Goal: Task Accomplishment & Management: Manage account settings

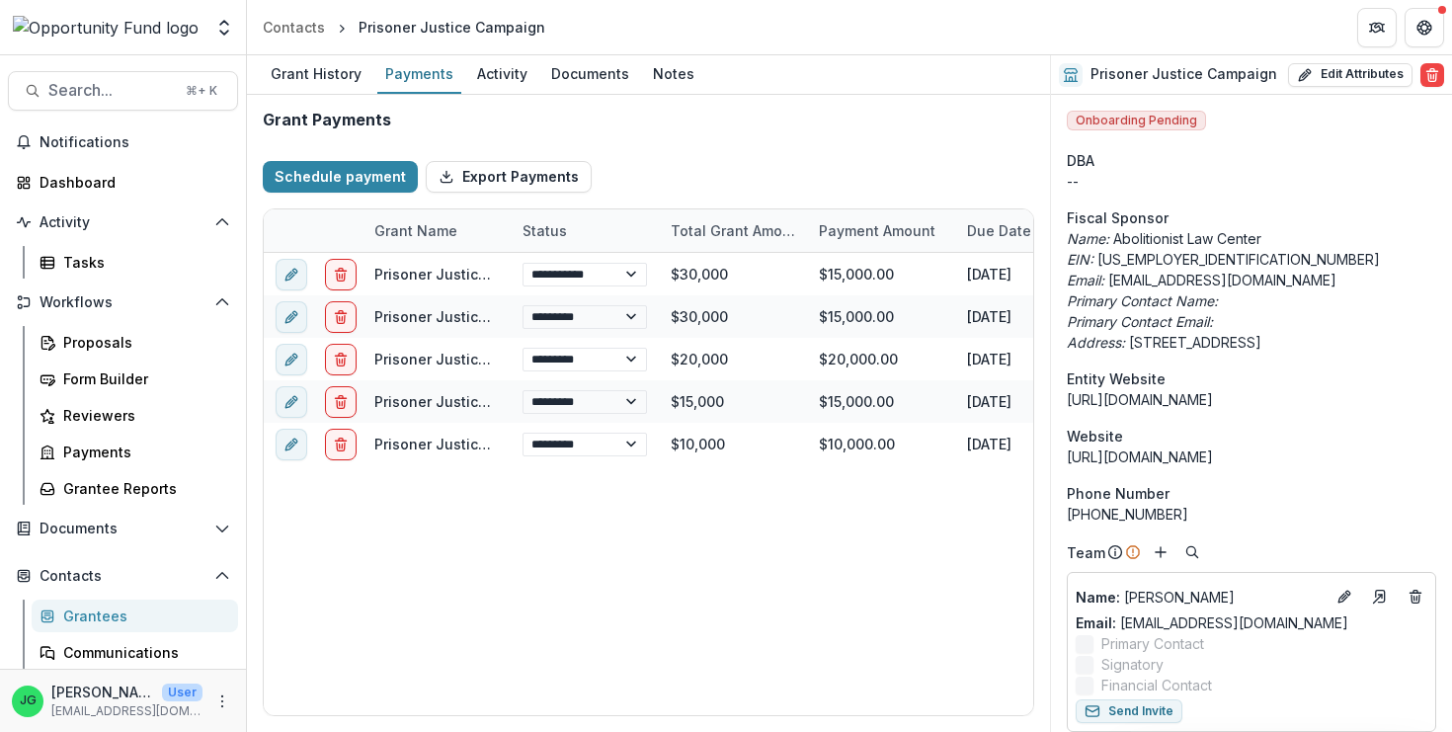
select select "****"
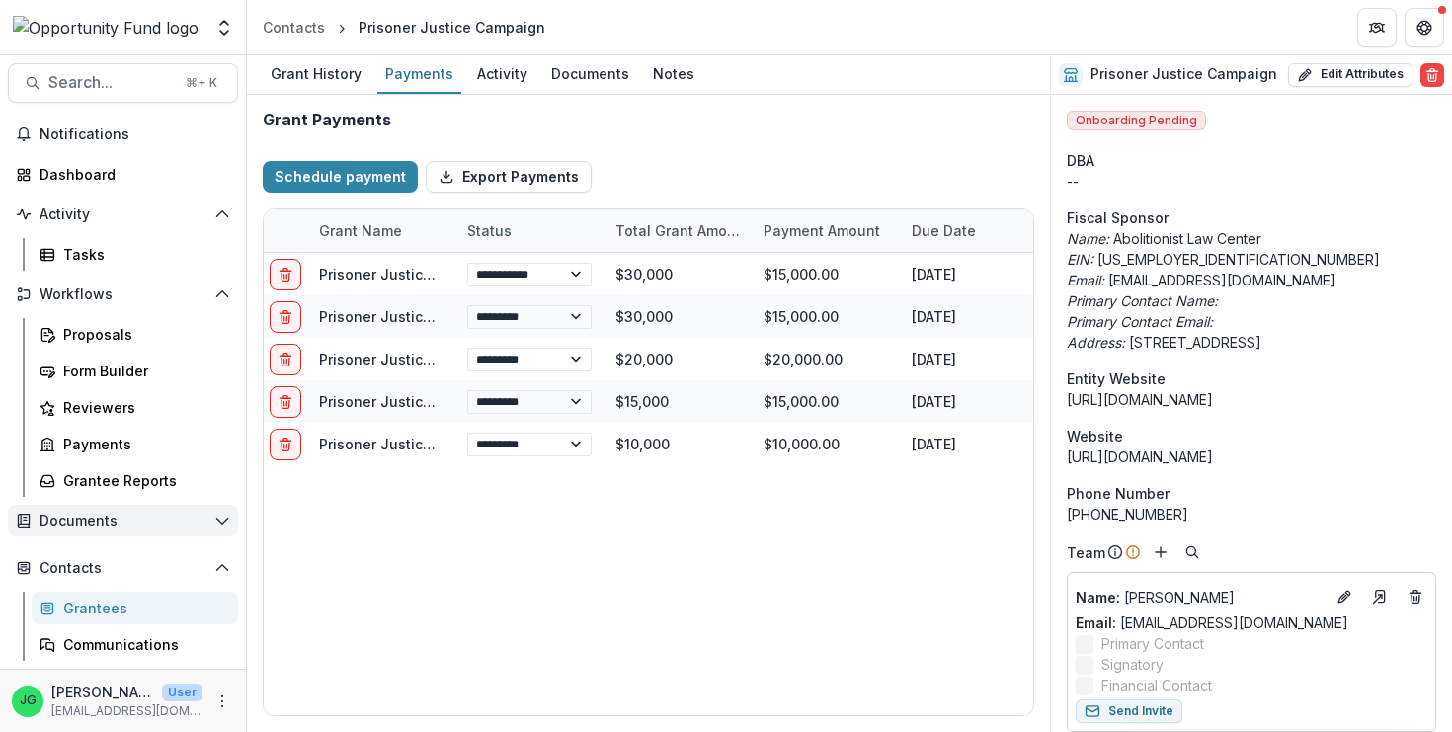
scroll to position [117, 0]
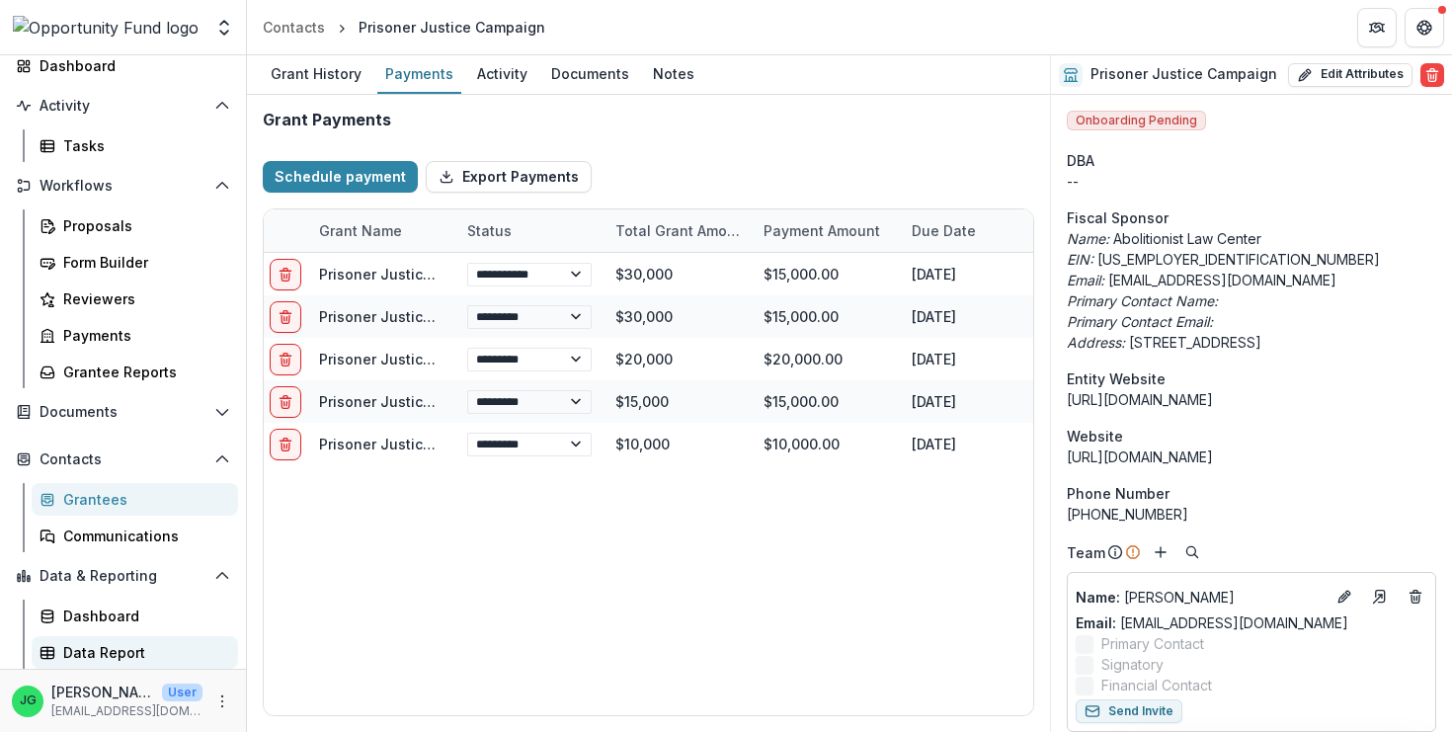
click at [85, 650] on div "Data Report" at bounding box center [142, 652] width 159 height 21
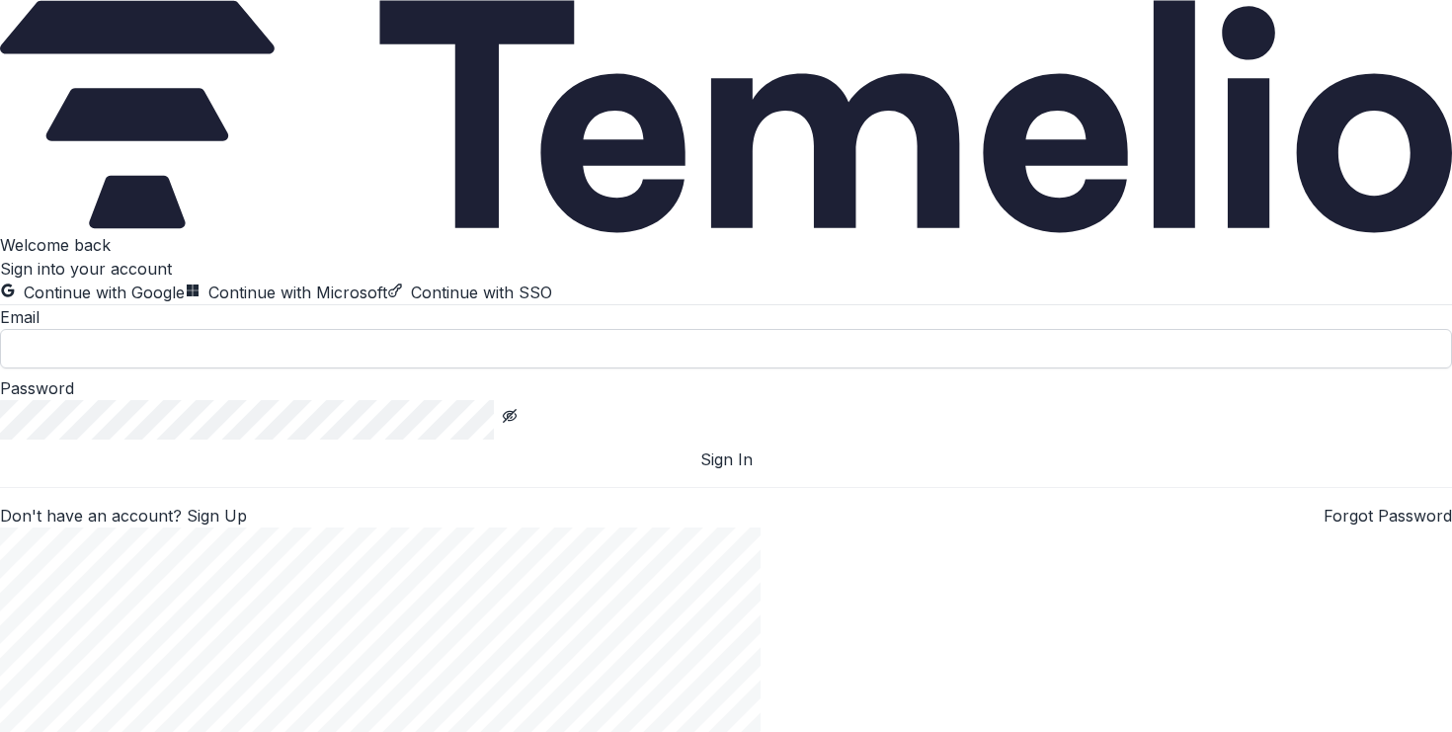
click at [296, 368] on input at bounding box center [726, 349] width 1452 height 40
type input "**********"
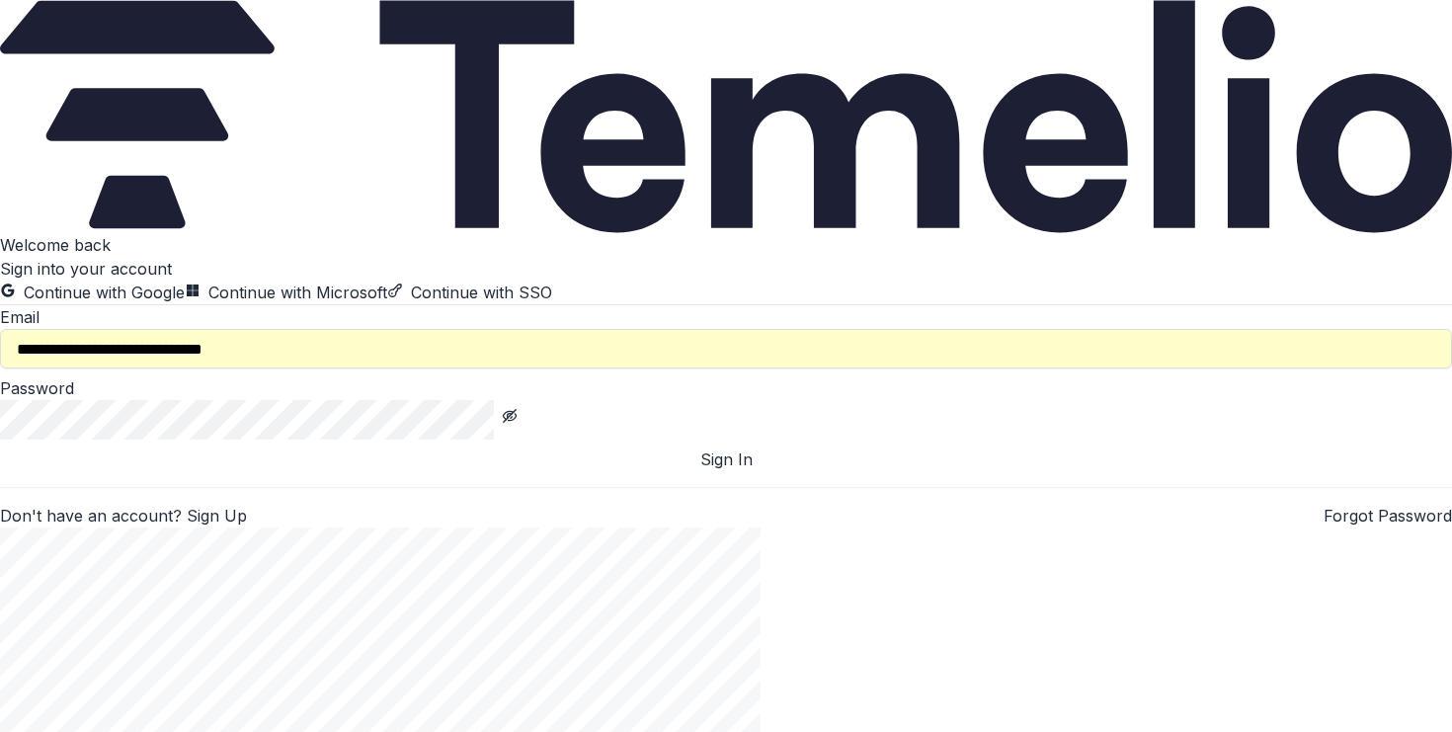
click at [322, 471] on button "Sign In" at bounding box center [726, 460] width 1452 height 24
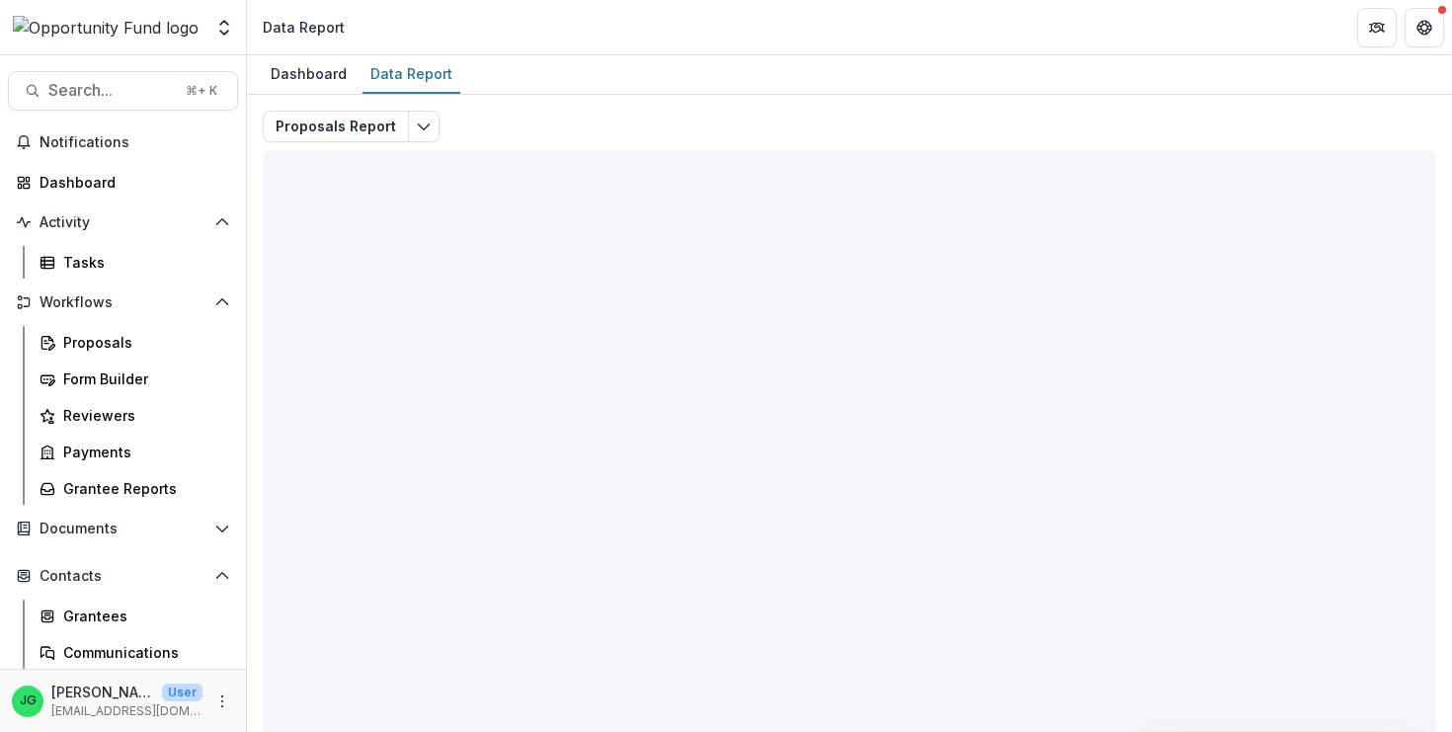
scroll to position [117, 0]
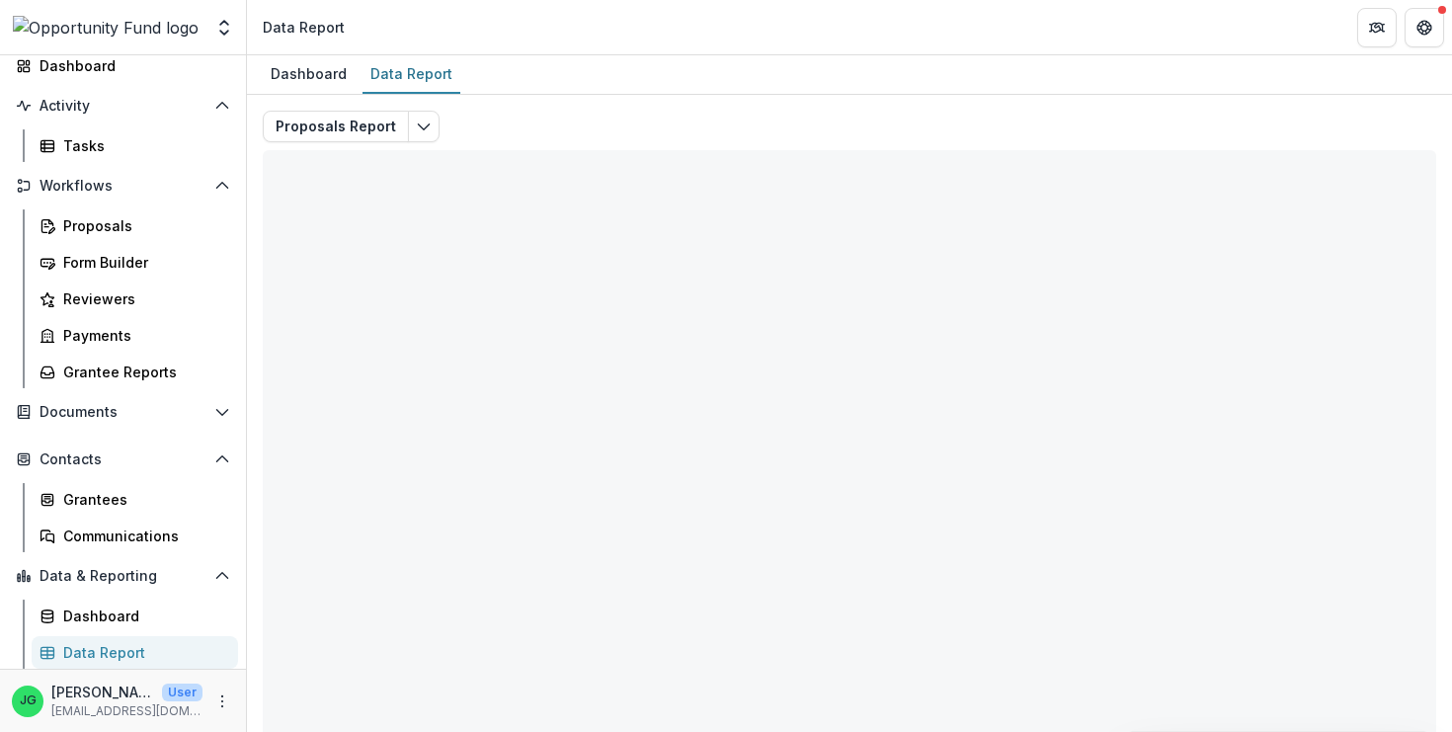
click at [114, 645] on div "Data Report" at bounding box center [142, 652] width 159 height 21
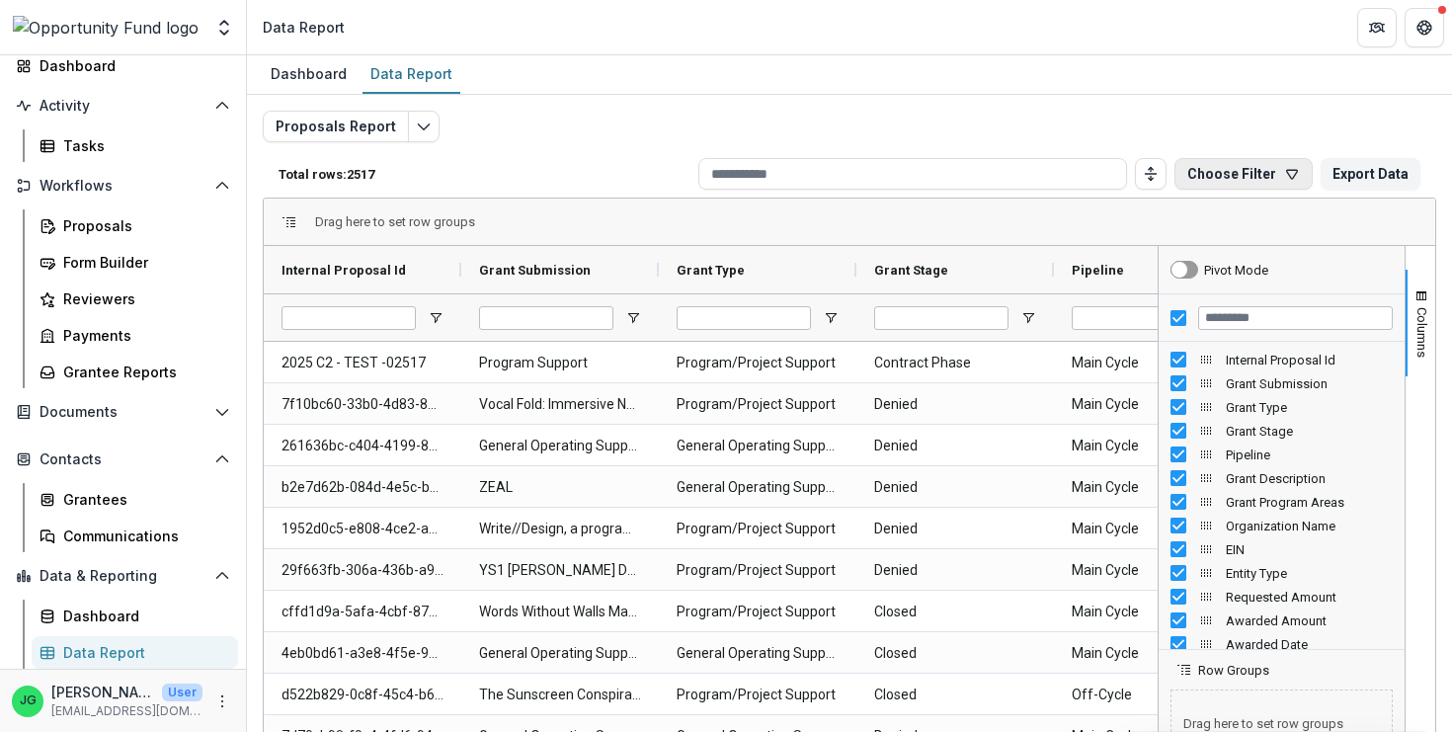
click at [1239, 177] on button "Choose Filter" at bounding box center [1244, 174] width 138 height 32
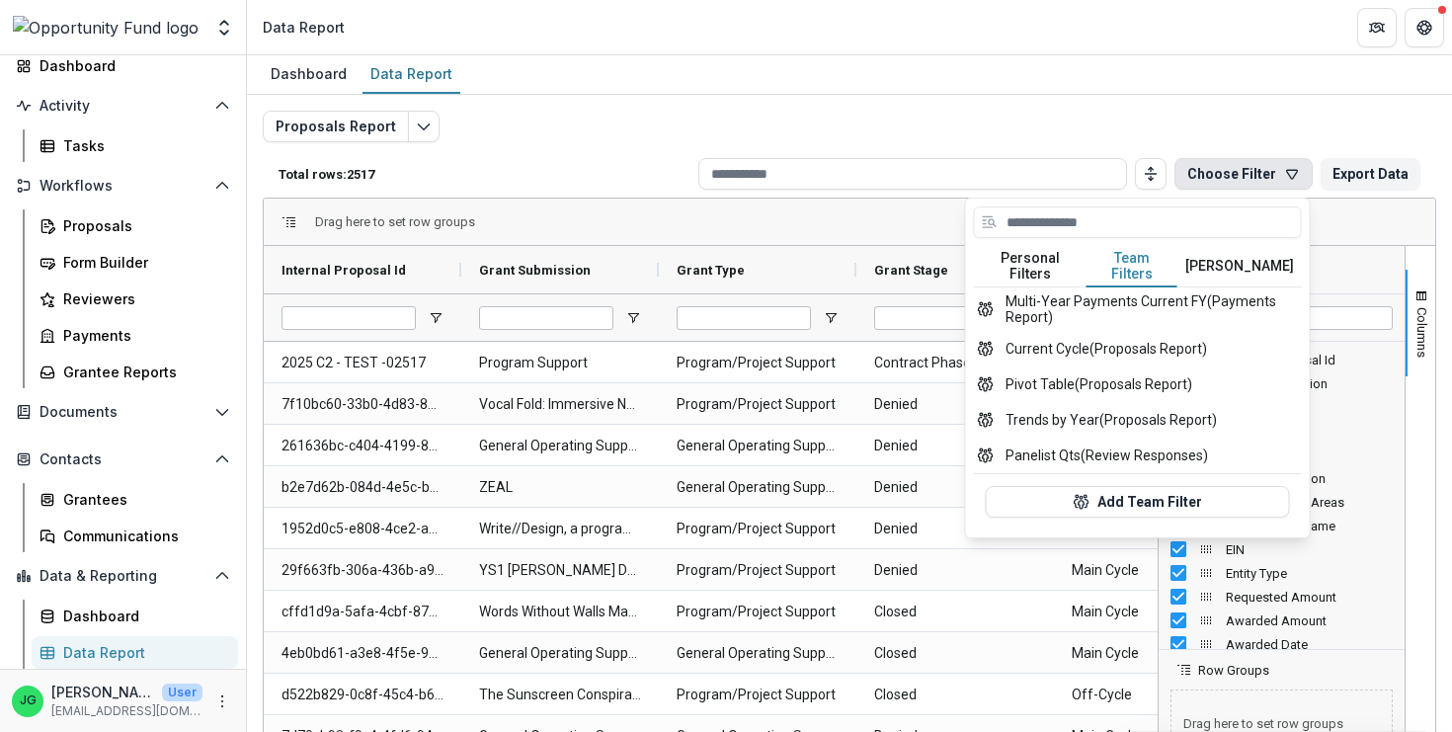
click at [1152, 262] on button "Team Filters" at bounding box center [1132, 266] width 91 height 41
click at [1118, 445] on button "Panelist Qts (Review Responses)" at bounding box center [1138, 456] width 328 height 36
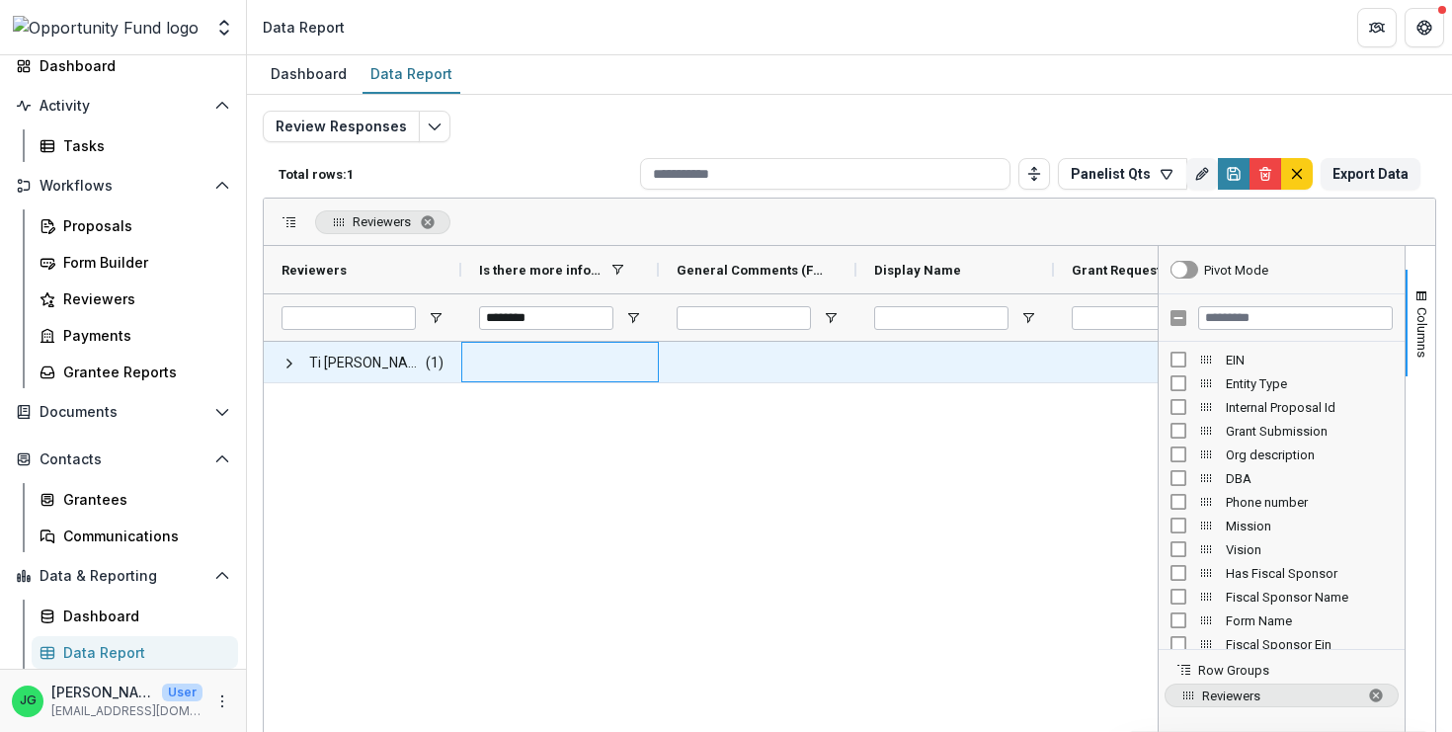
click at [506, 373] on div at bounding box center [560, 362] width 198 height 41
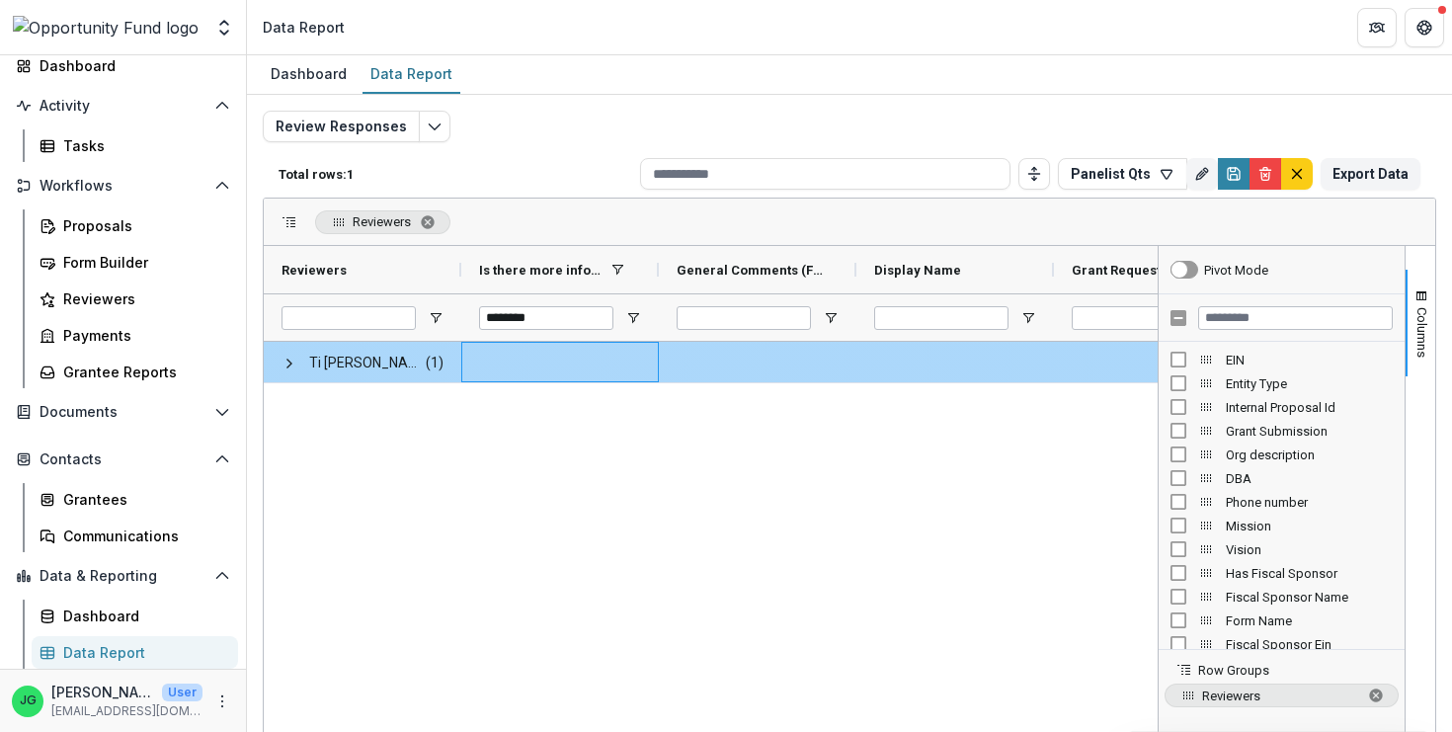
click at [297, 373] on span "Ti [PERSON_NAME] <[DOMAIN_NAME][EMAIL_ADDRESS][DOMAIN_NAME]> <[DOMAIN_NAME][EMA…" at bounding box center [363, 363] width 162 height 41
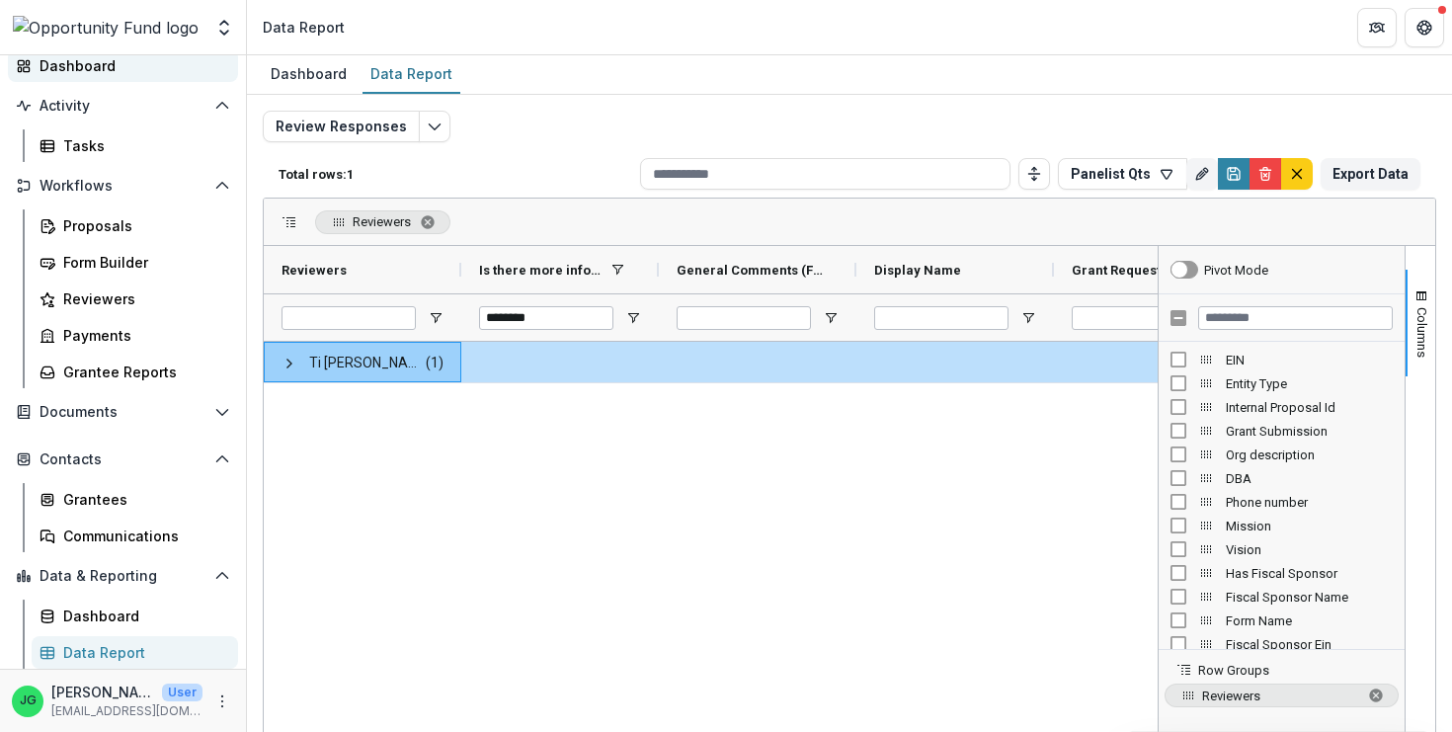
click at [89, 75] on div "Dashboard" at bounding box center [131, 65] width 183 height 21
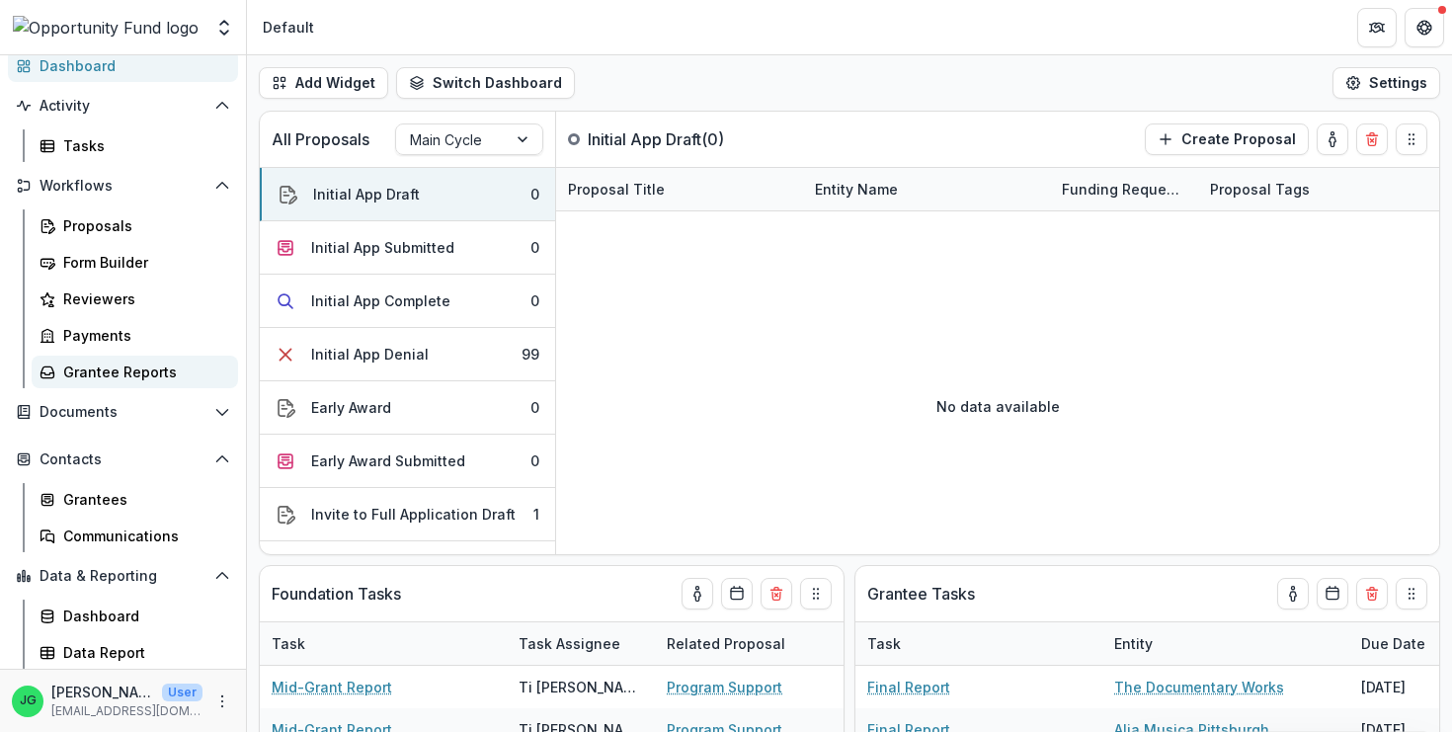
click at [98, 375] on div "Grantee Reports" at bounding box center [142, 372] width 159 height 21
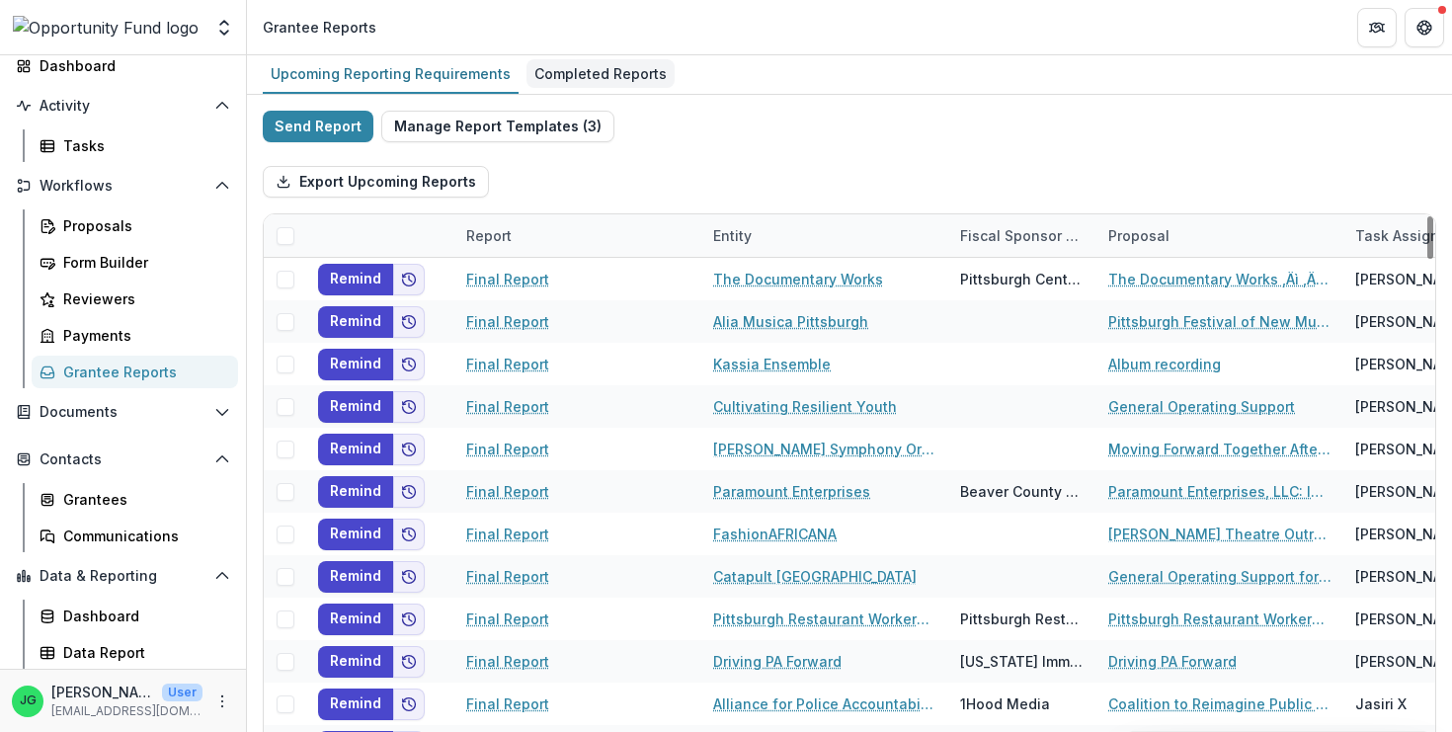
click at [554, 79] on div "Completed Reports" at bounding box center [601, 73] width 148 height 29
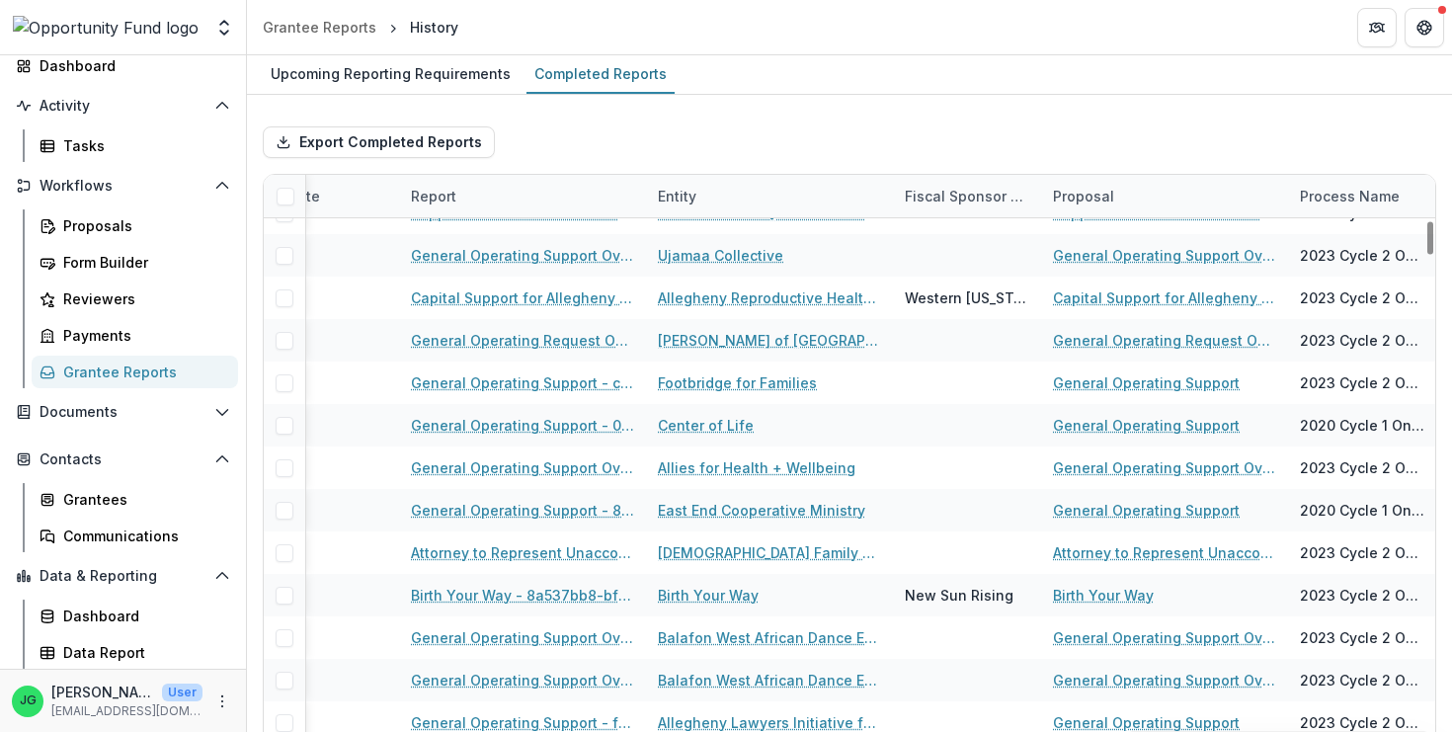
scroll to position [3207, 154]
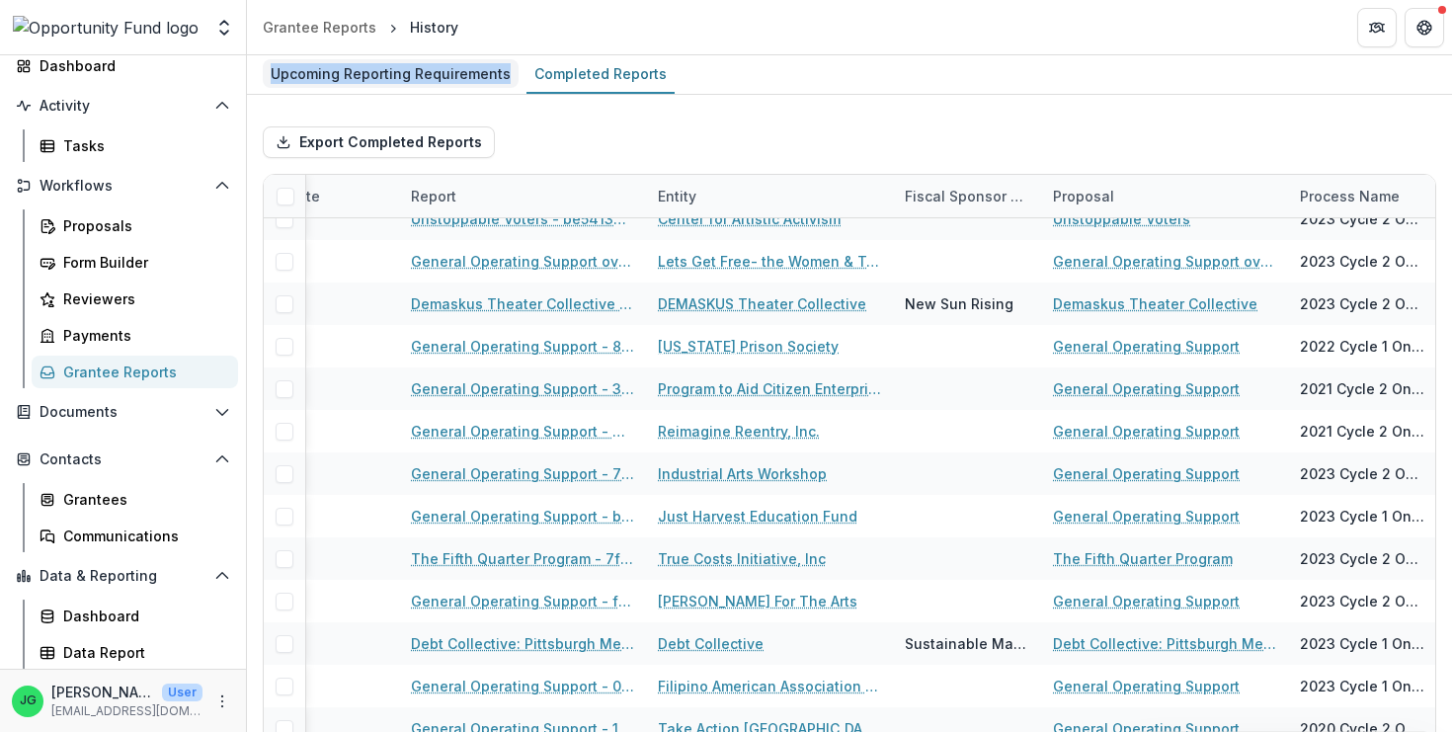
drag, startPoint x: 260, startPoint y: 75, endPoint x: 504, endPoint y: 88, distance: 244.3
click at [504, 88] on div "Upcoming Reporting Requirements Completed Reports" at bounding box center [849, 75] width 1205 height 40
copy div "Upcoming Reporting Requirements"
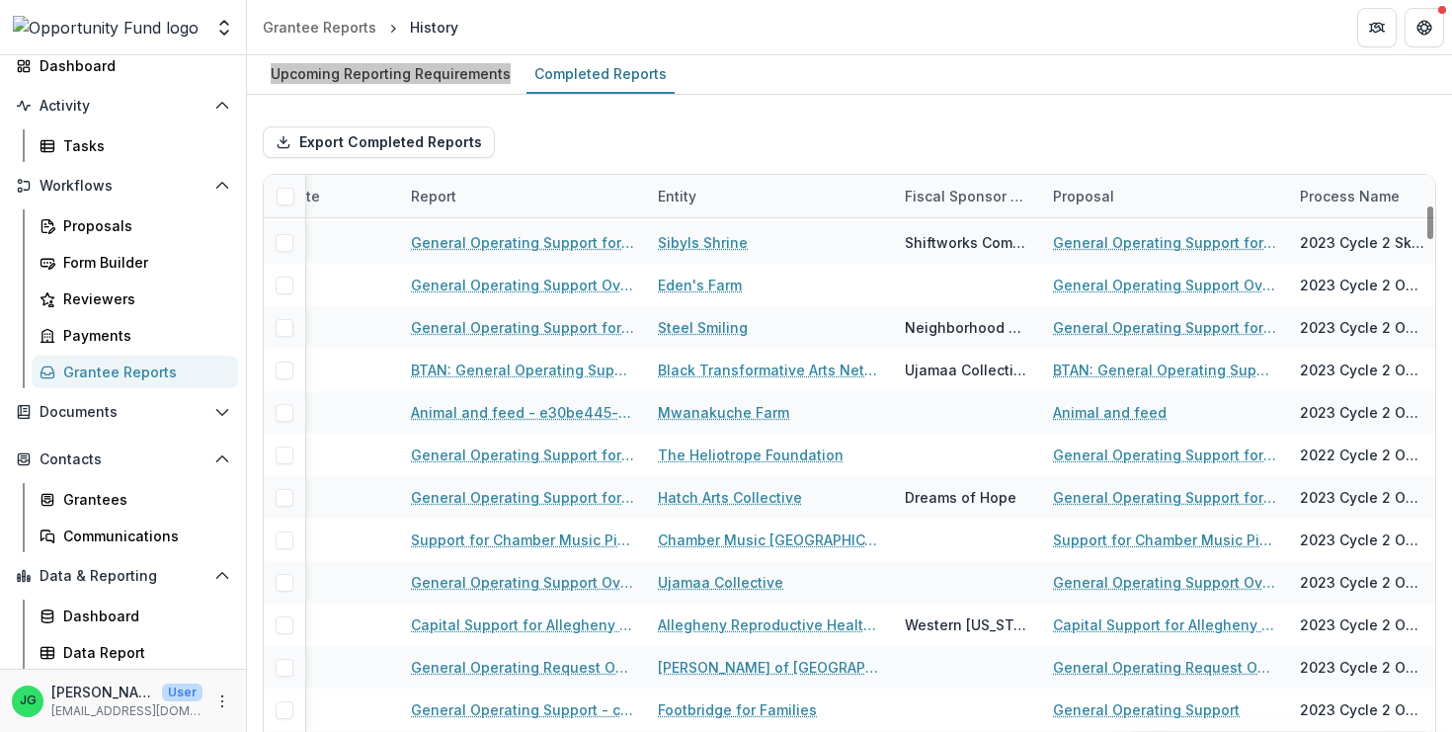
scroll to position [1842, 154]
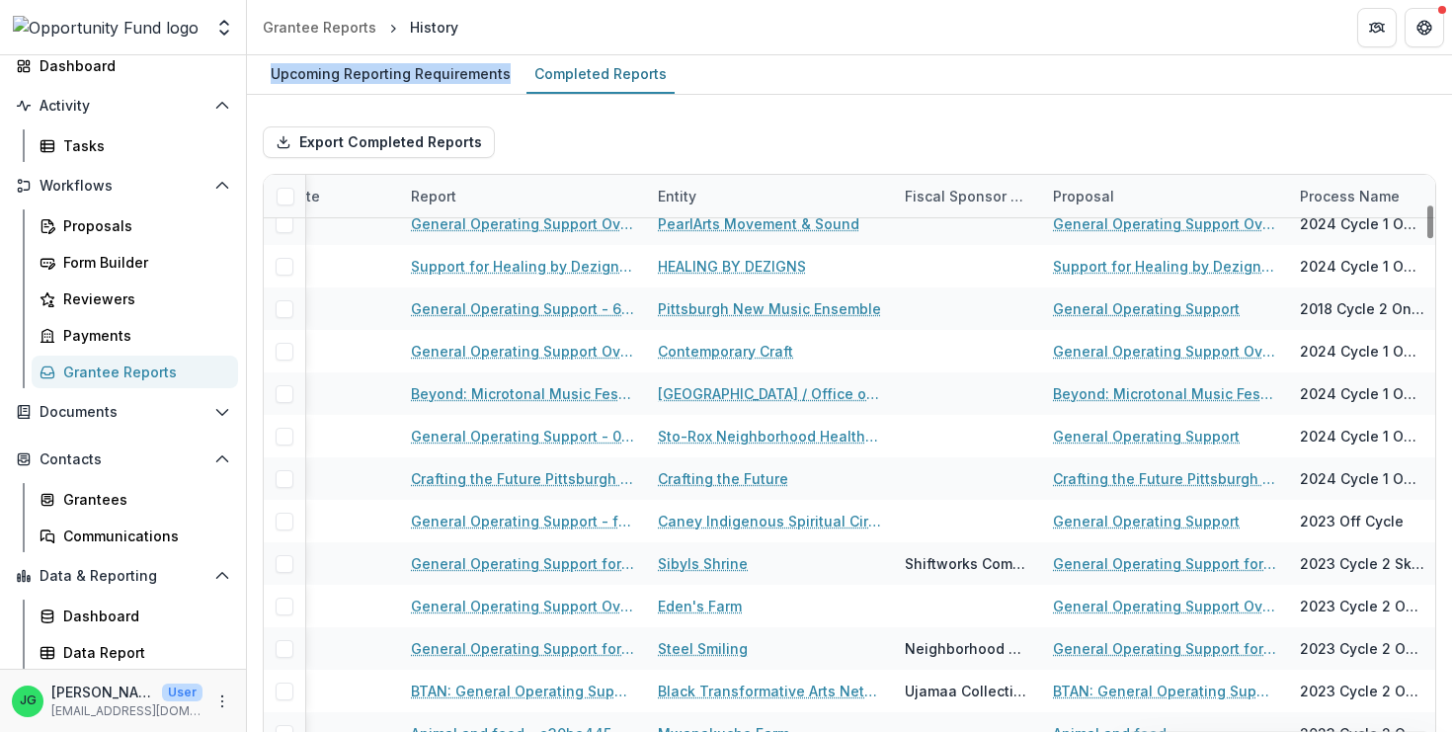
click at [436, 204] on div "Report" at bounding box center [433, 196] width 69 height 21
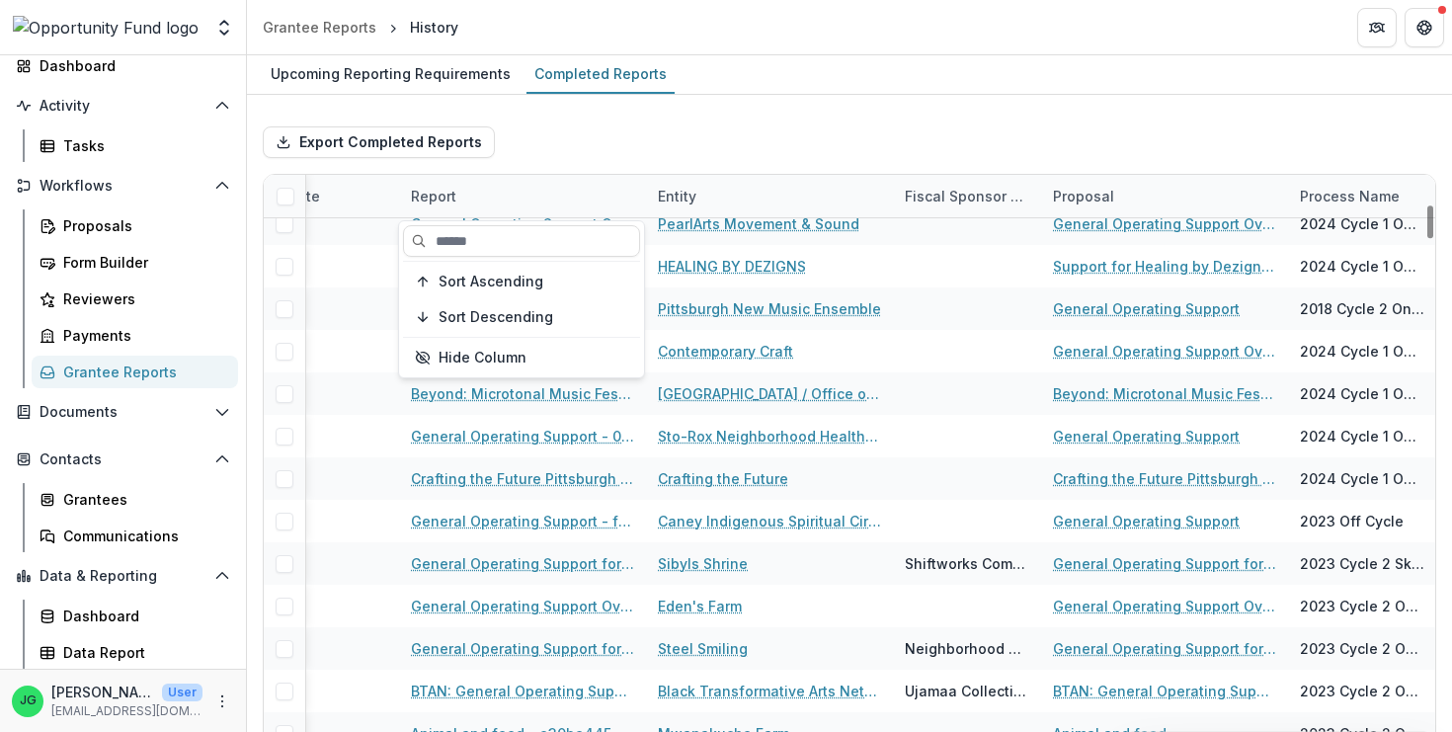
click at [440, 204] on div "Report" at bounding box center [433, 196] width 69 height 21
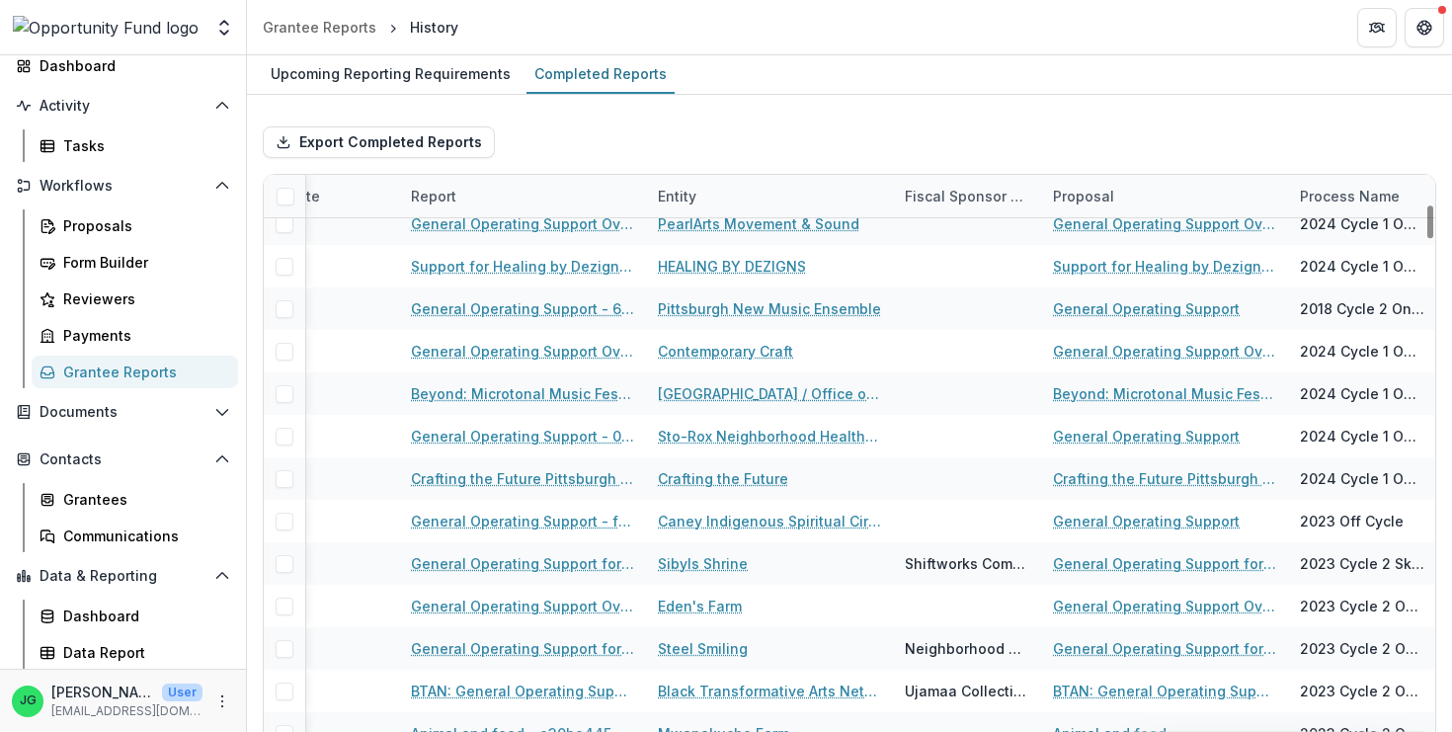
scroll to position [1842, 0]
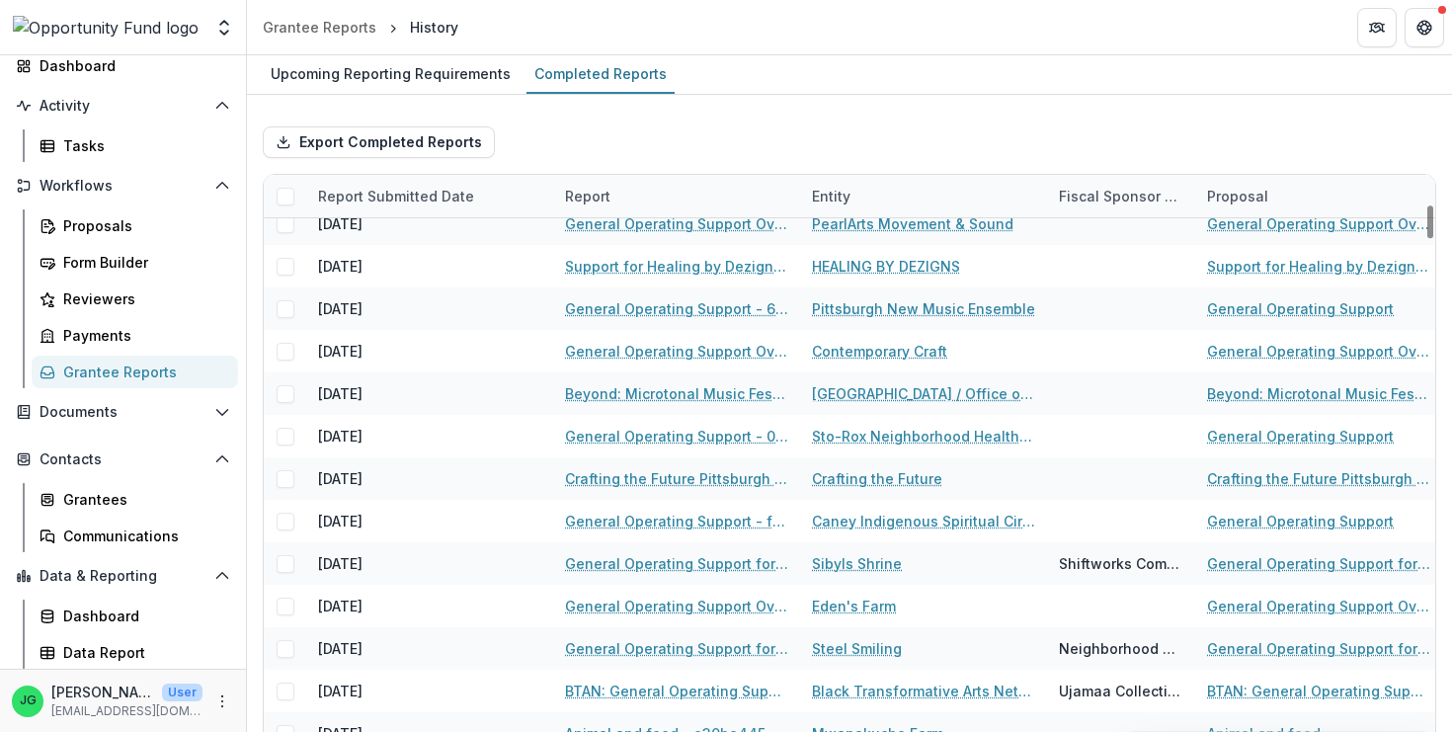
click at [821, 195] on div "Entity" at bounding box center [831, 196] width 62 height 21
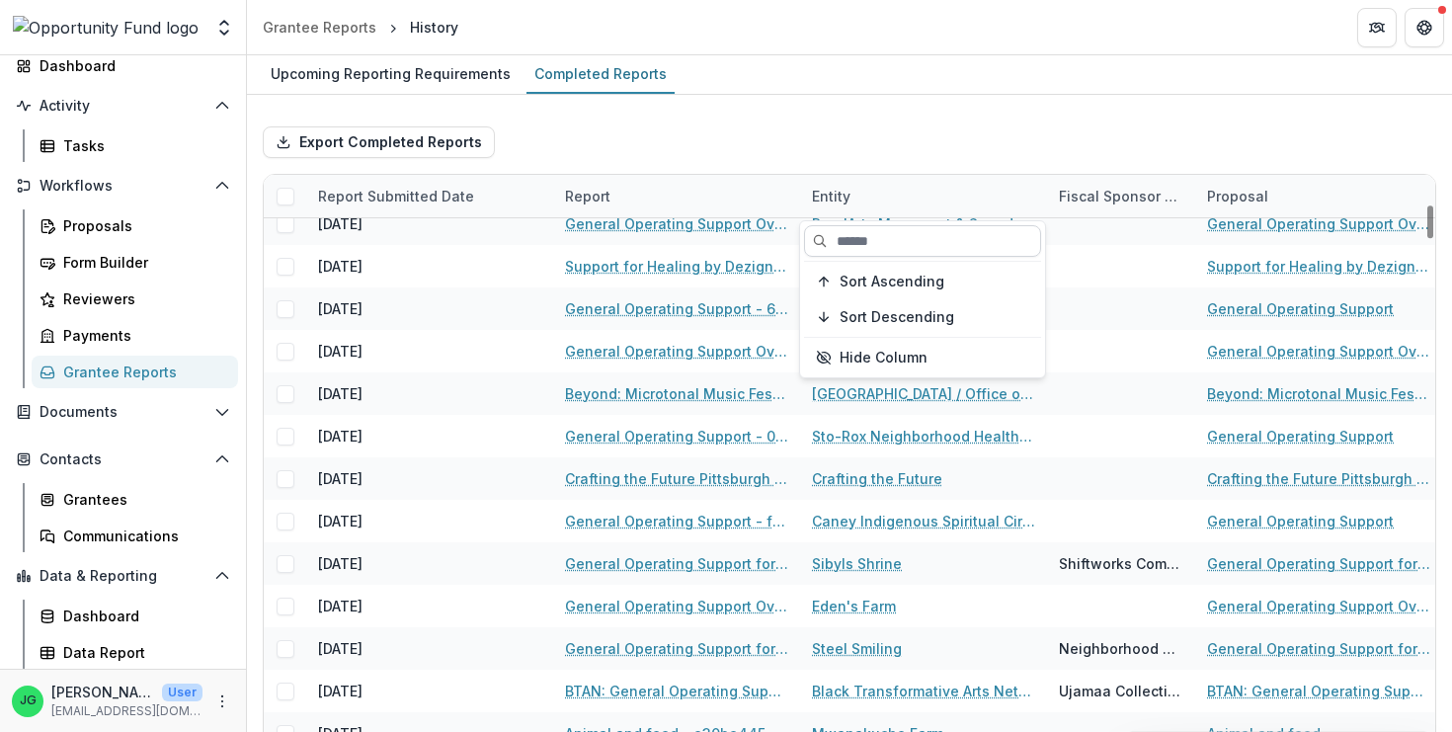
click at [843, 249] on input at bounding box center [922, 241] width 237 height 32
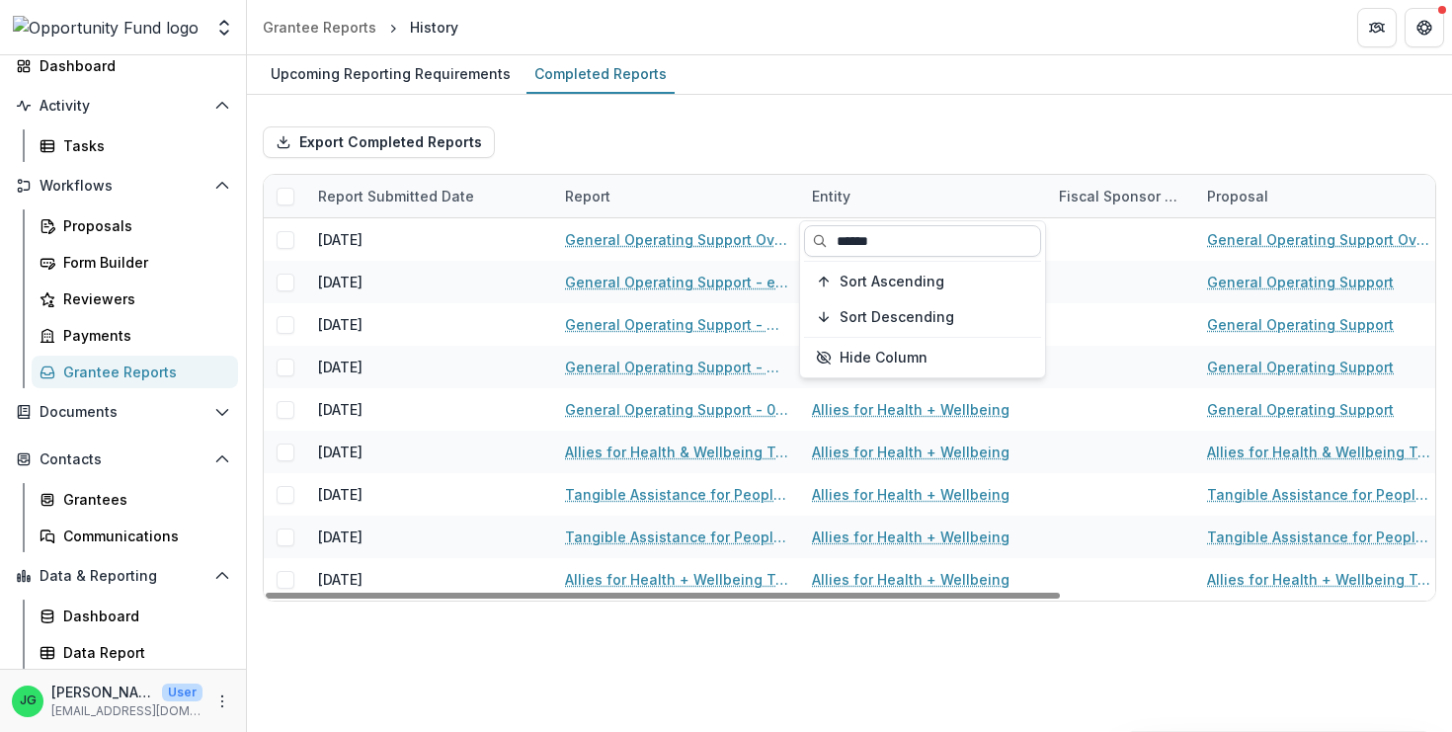
scroll to position [0, 0]
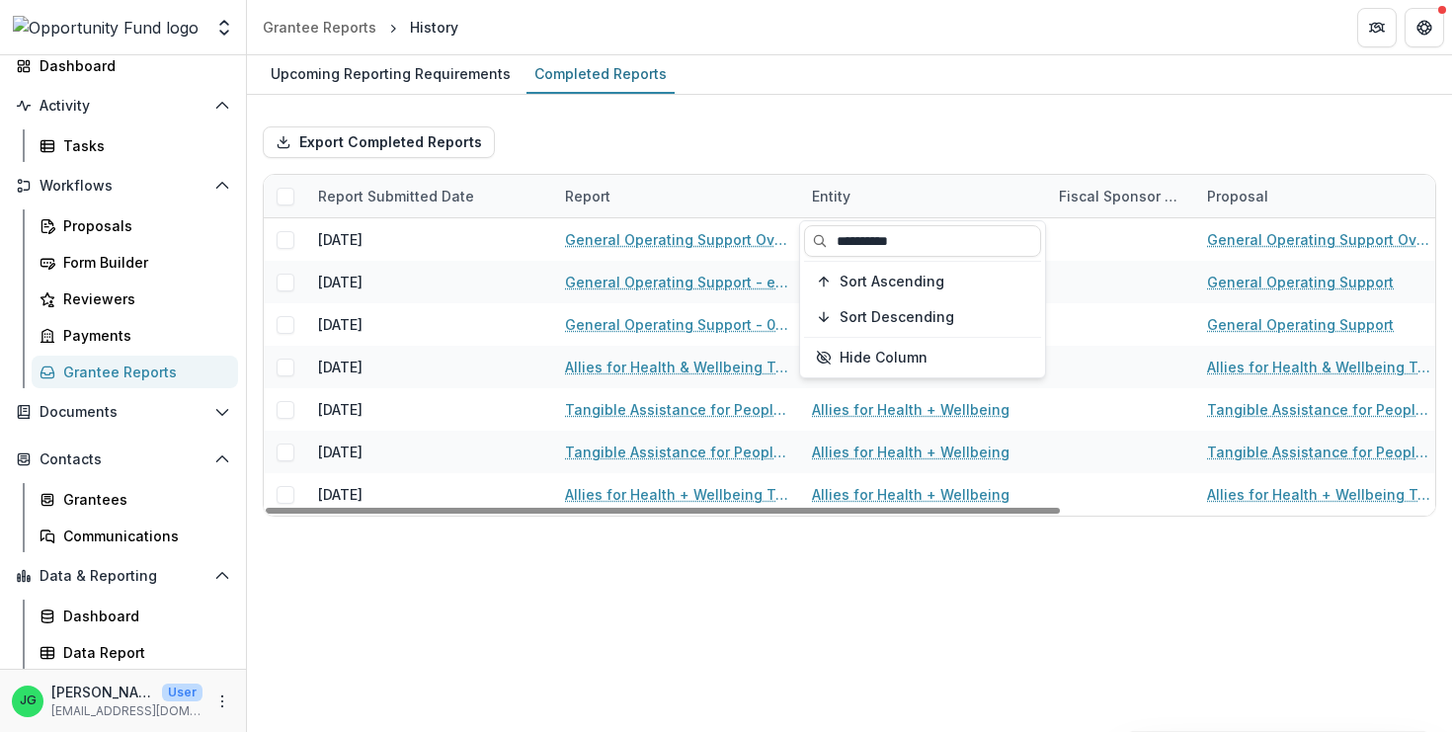
type input "**********"
click at [952, 122] on div "Export Completed Reports" at bounding box center [850, 142] width 1174 height 63
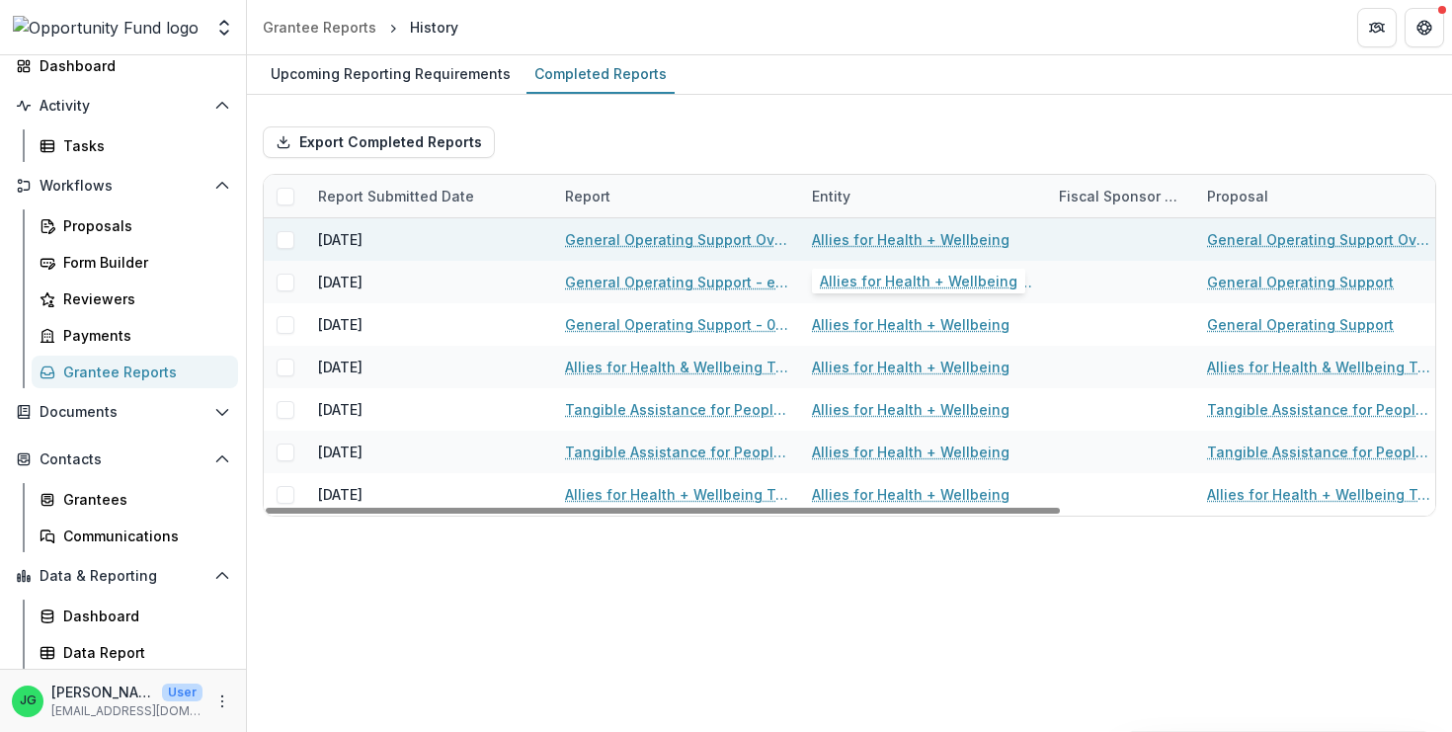
click at [911, 240] on link "Allies for Health + Wellbeing" at bounding box center [911, 239] width 198 height 21
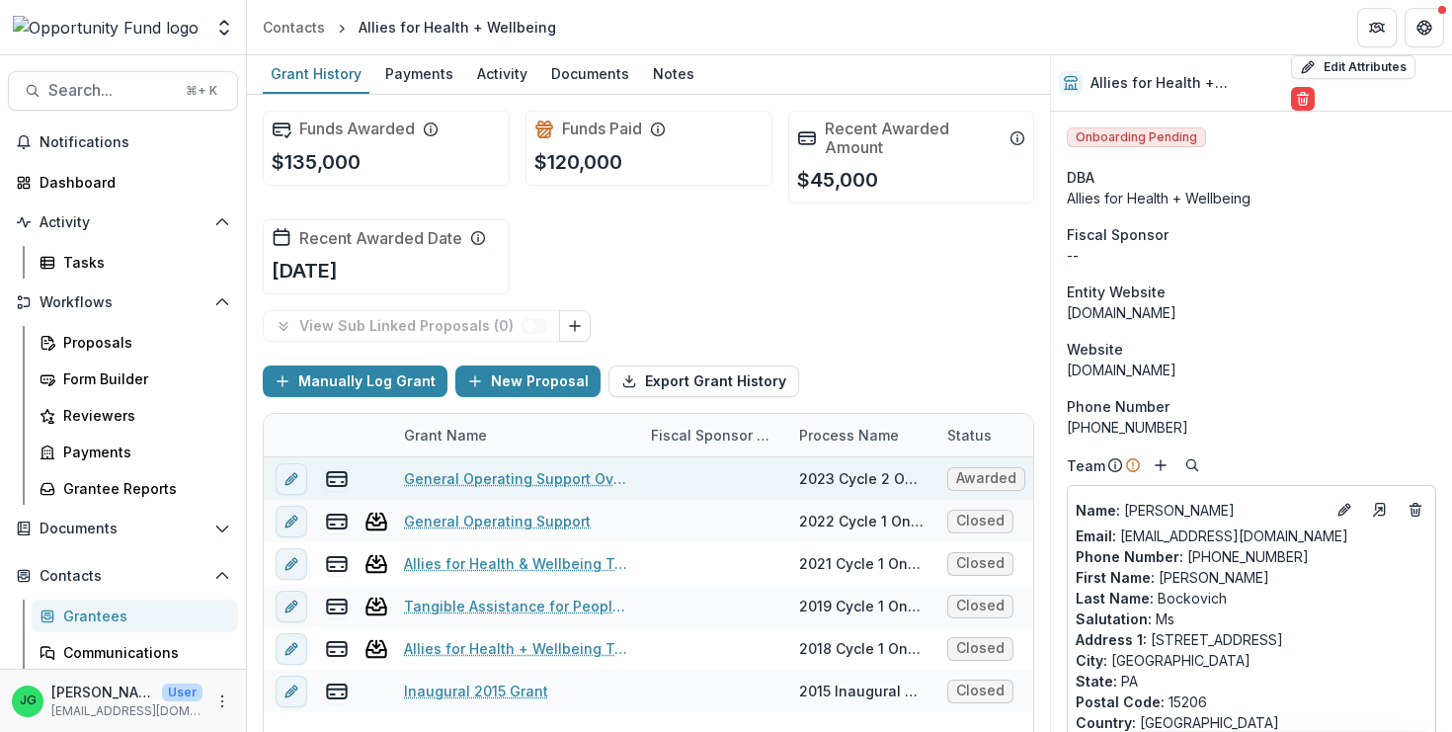
click at [505, 480] on link "General Operating Support Over Three Years" at bounding box center [515, 478] width 223 height 21
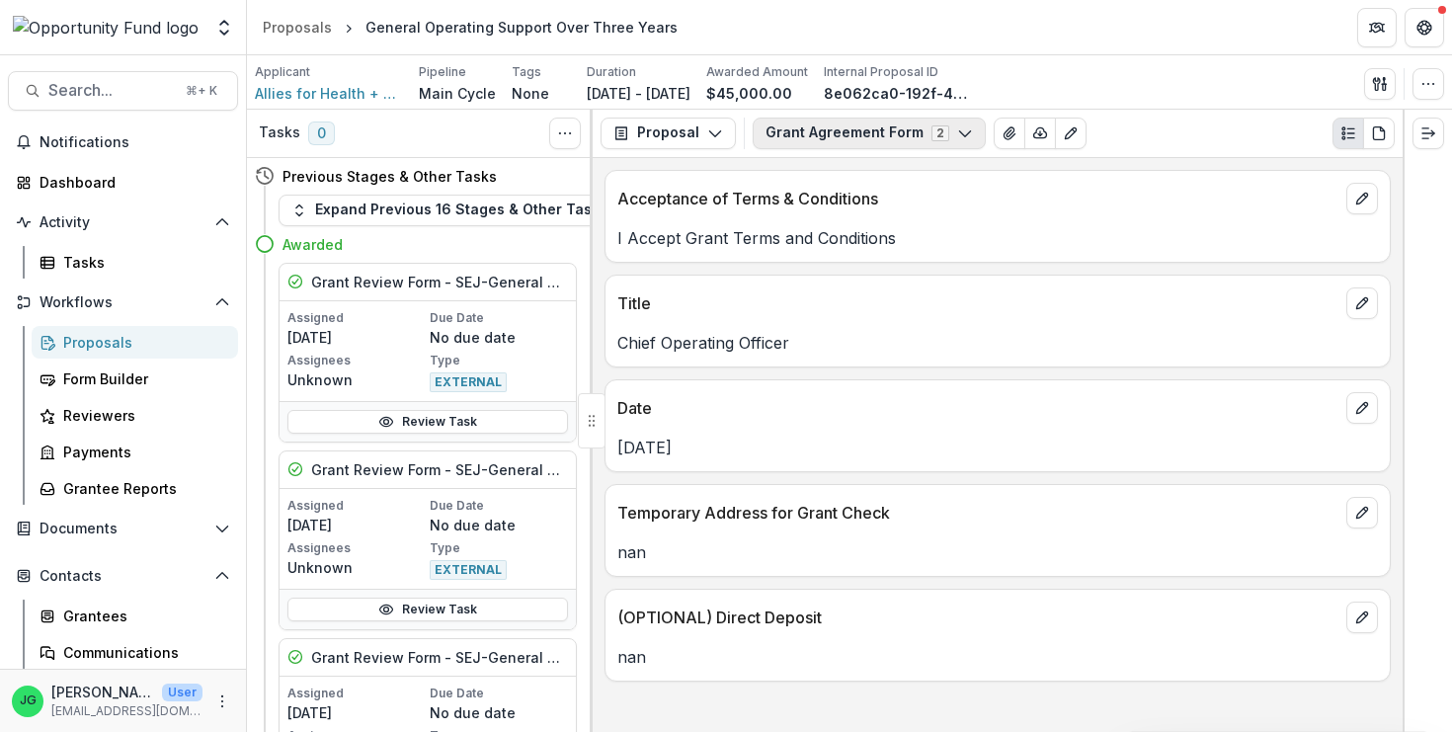
click at [812, 138] on button "Grant Agreement Form 2" at bounding box center [869, 134] width 233 height 32
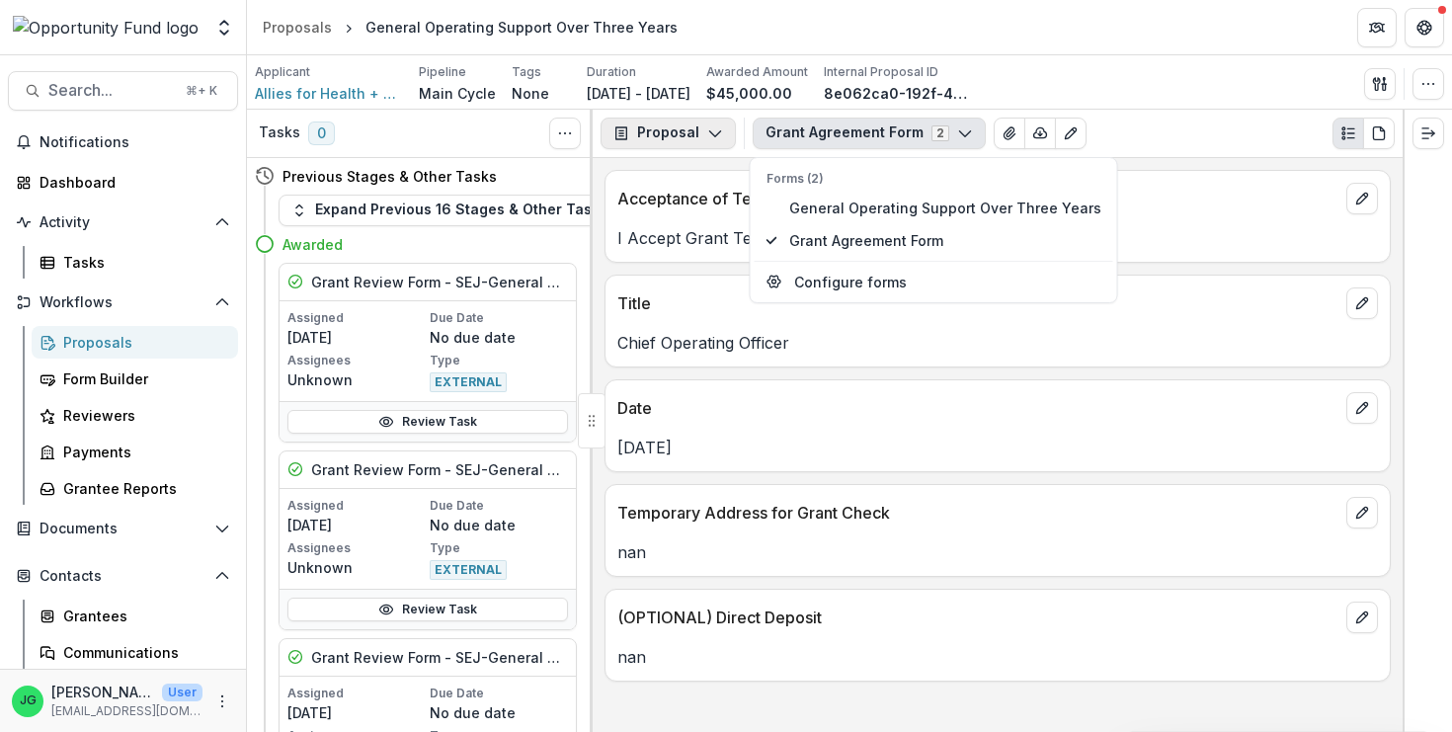
click at [697, 137] on button "Proposal" at bounding box center [668, 134] width 135 height 32
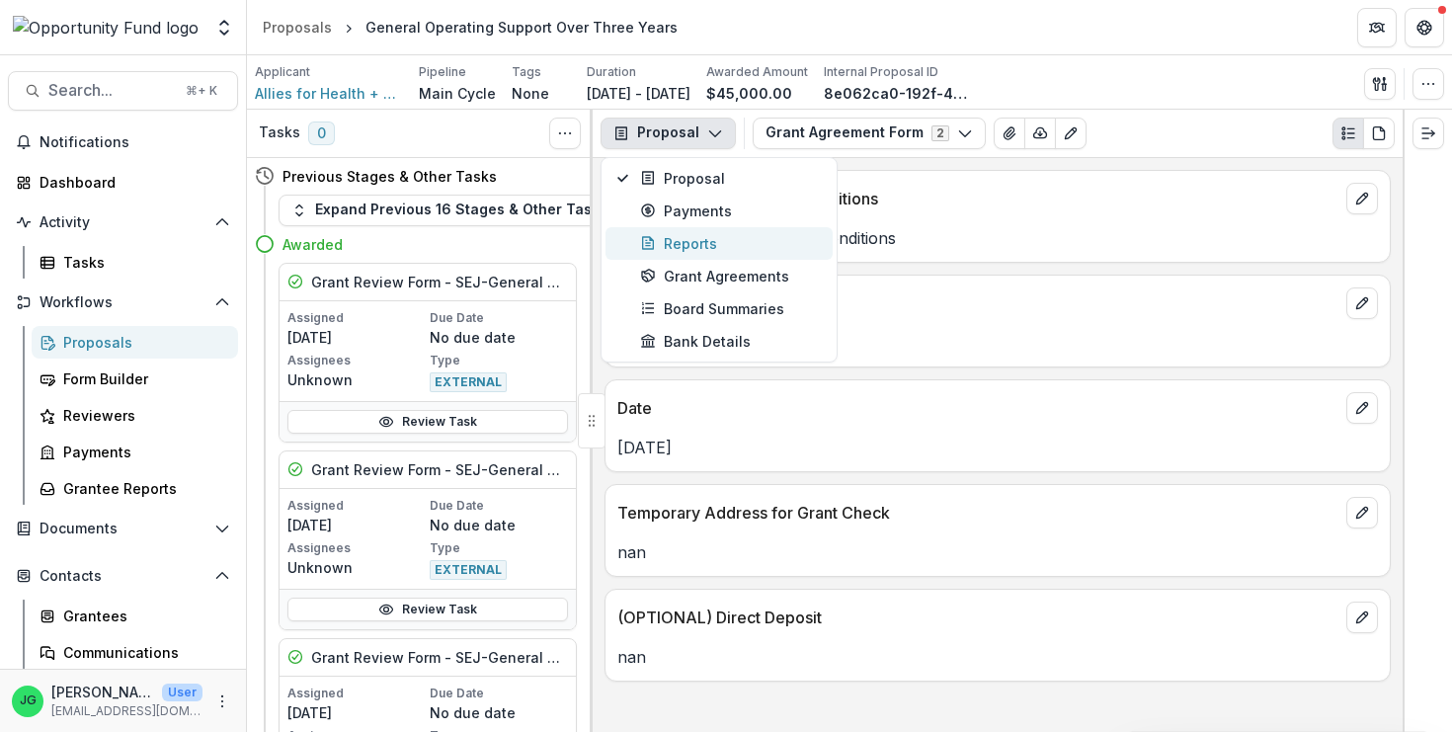
click at [691, 246] on div "Reports" at bounding box center [730, 243] width 181 height 21
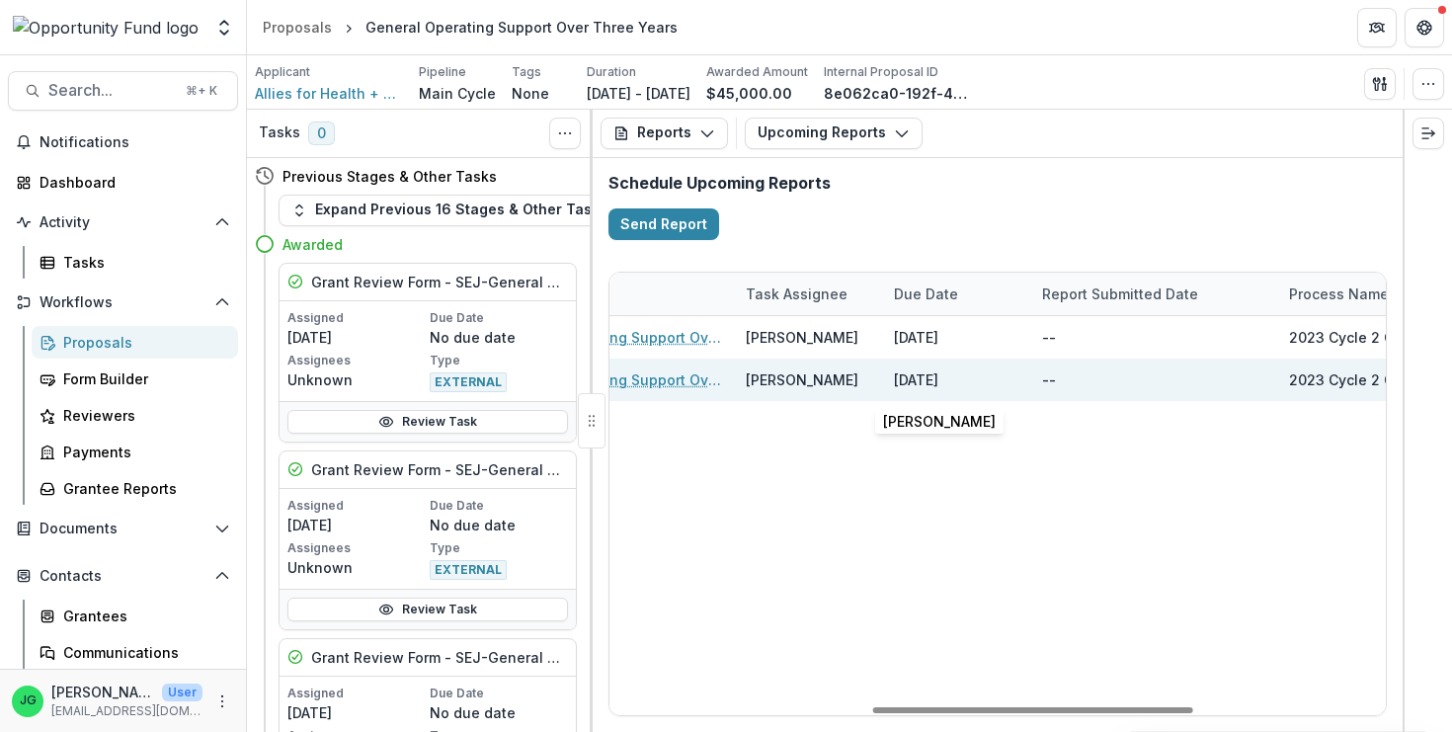
scroll to position [0, 465]
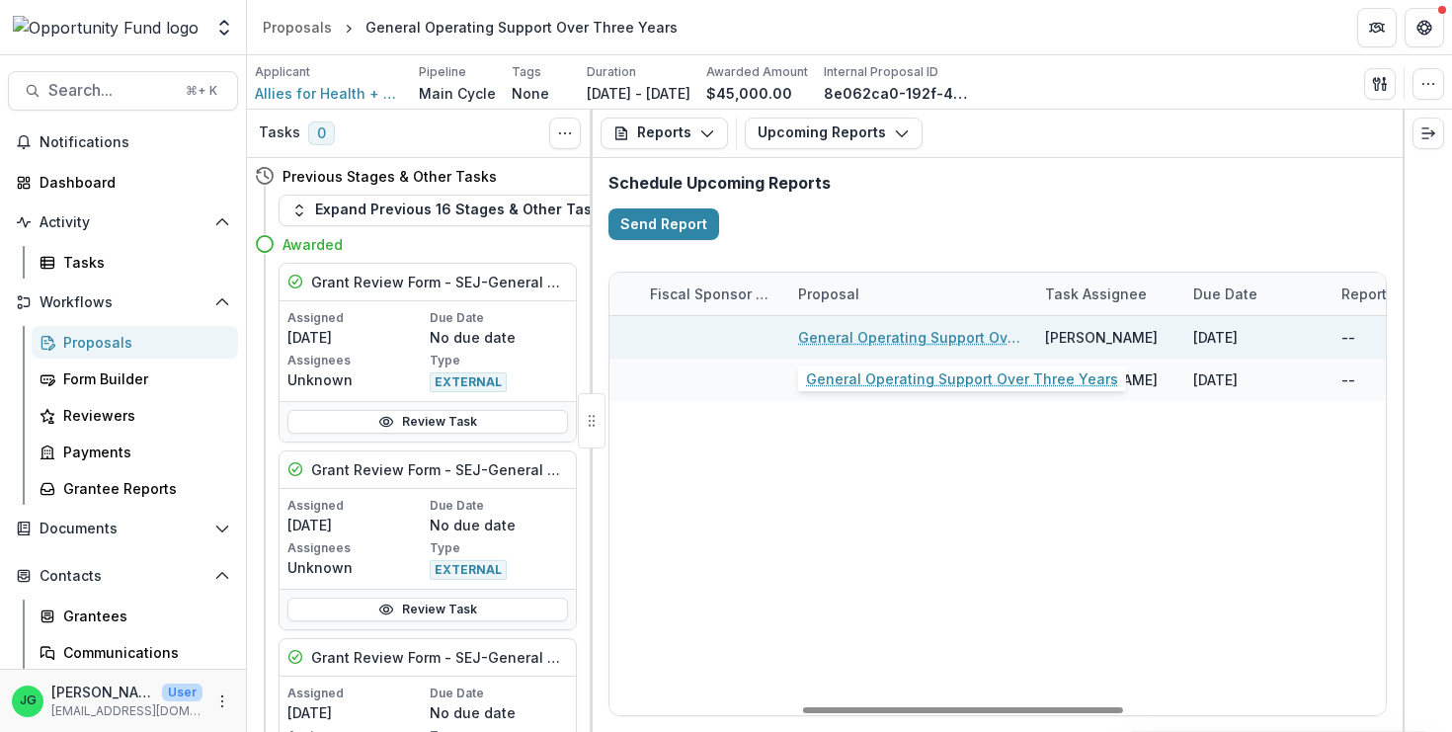
click at [829, 337] on link "General Operating Support Over Three Years" at bounding box center [909, 337] width 223 height 21
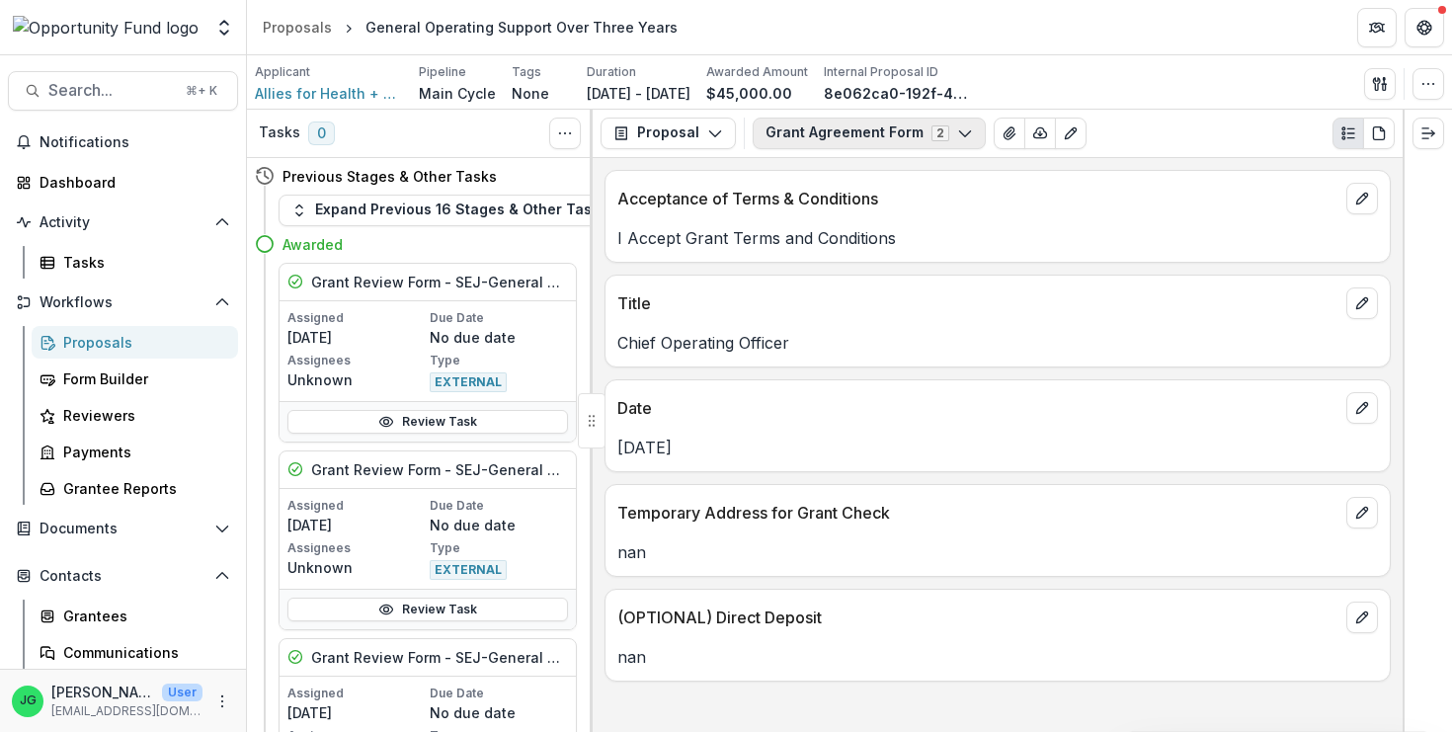
click at [809, 127] on button "Grant Agreement Form 2" at bounding box center [869, 134] width 233 height 32
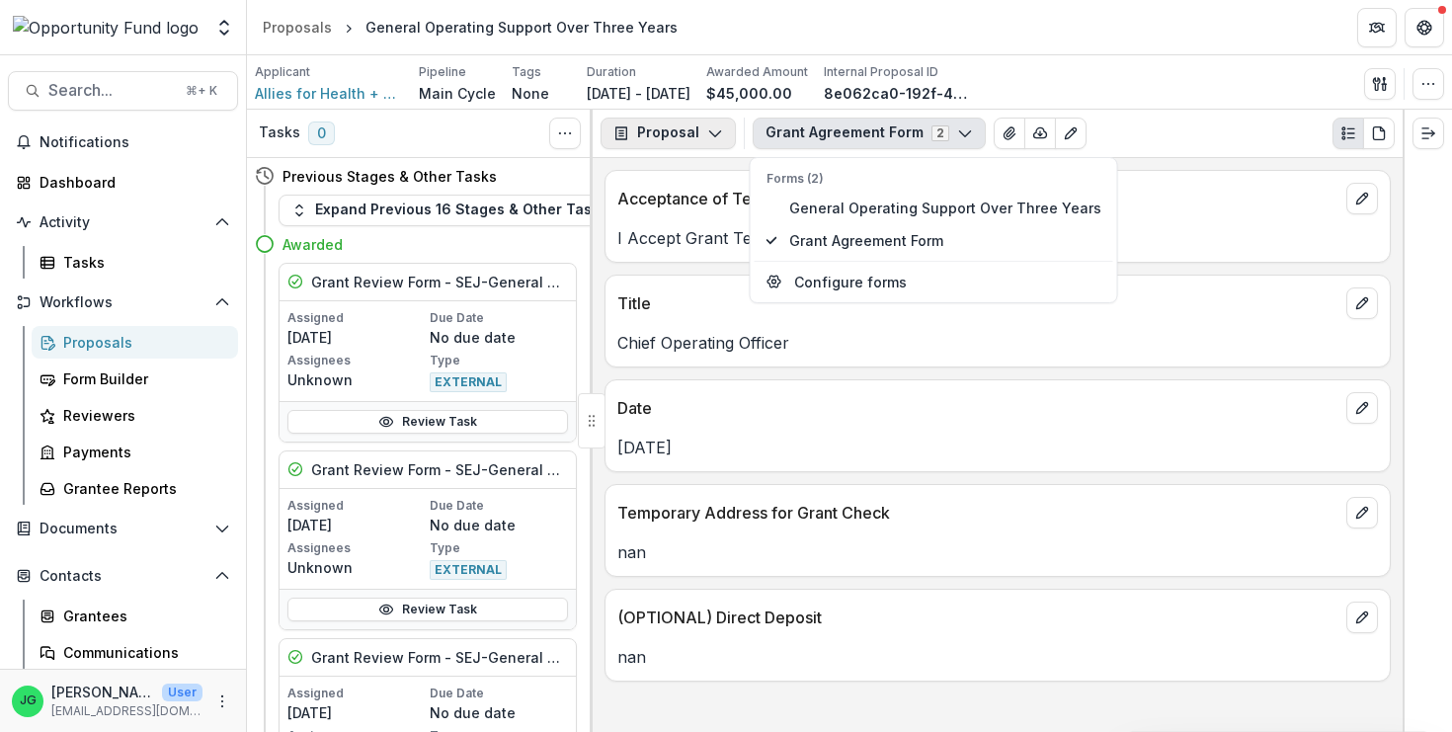
click at [707, 127] on icon "button" at bounding box center [715, 133] width 16 height 16
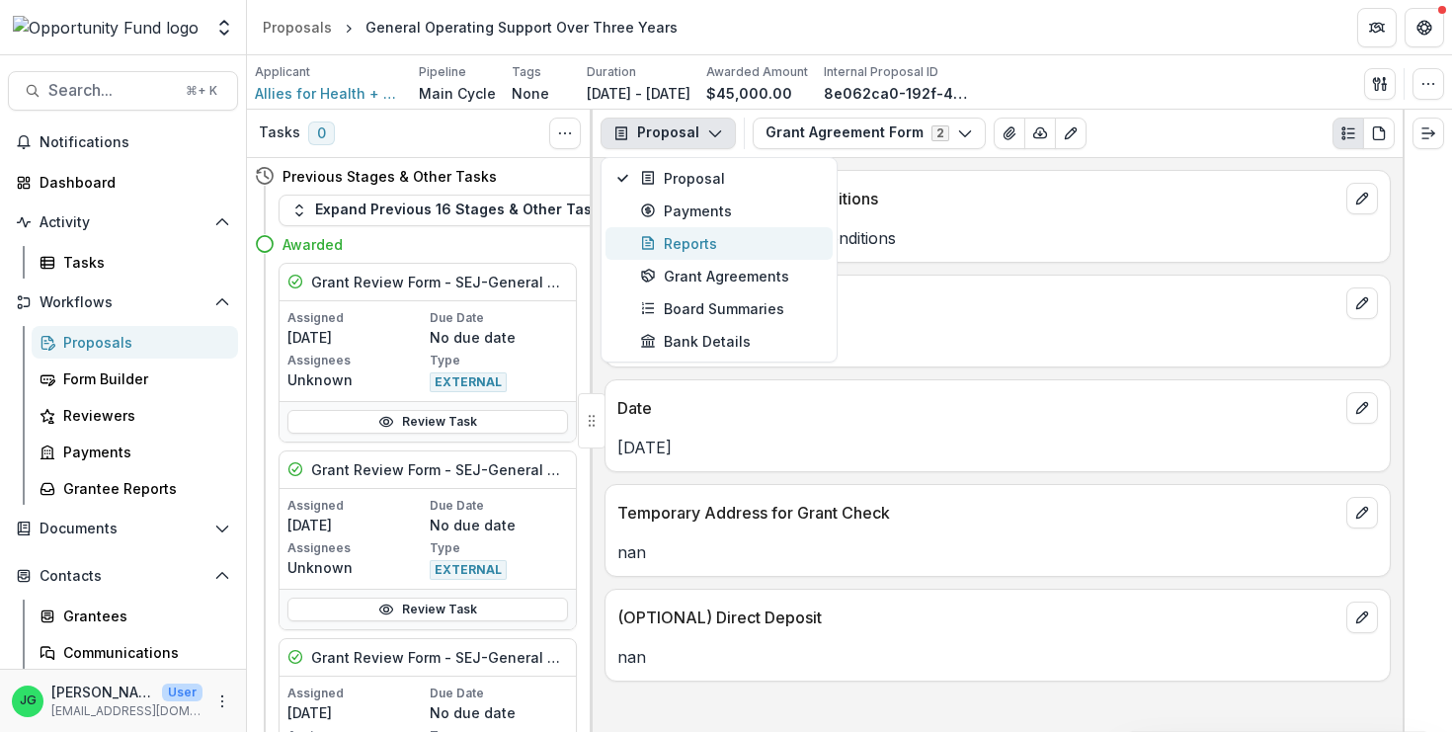
click at [705, 244] on div "Reports" at bounding box center [730, 243] width 181 height 21
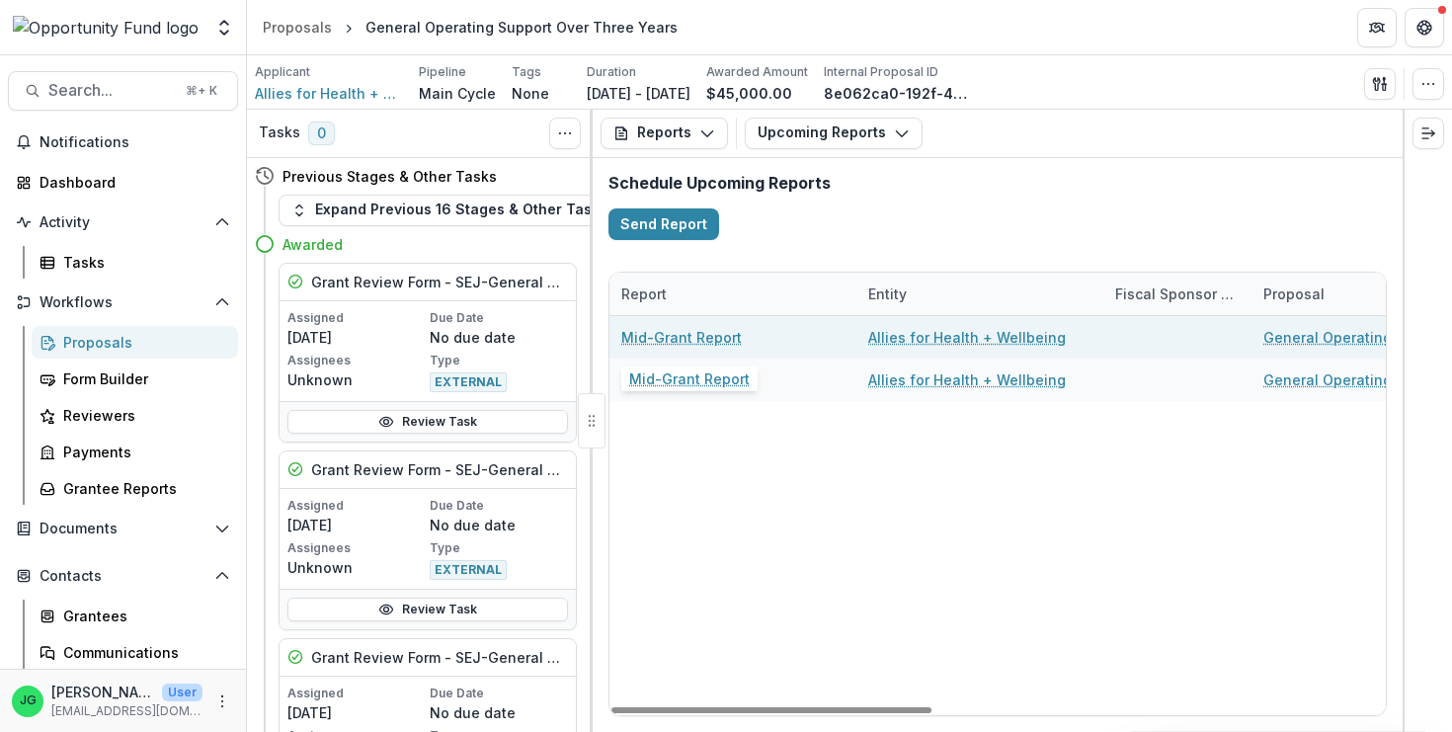
click at [691, 339] on link "Mid-Grant Report" at bounding box center [681, 337] width 121 height 21
select select "********"
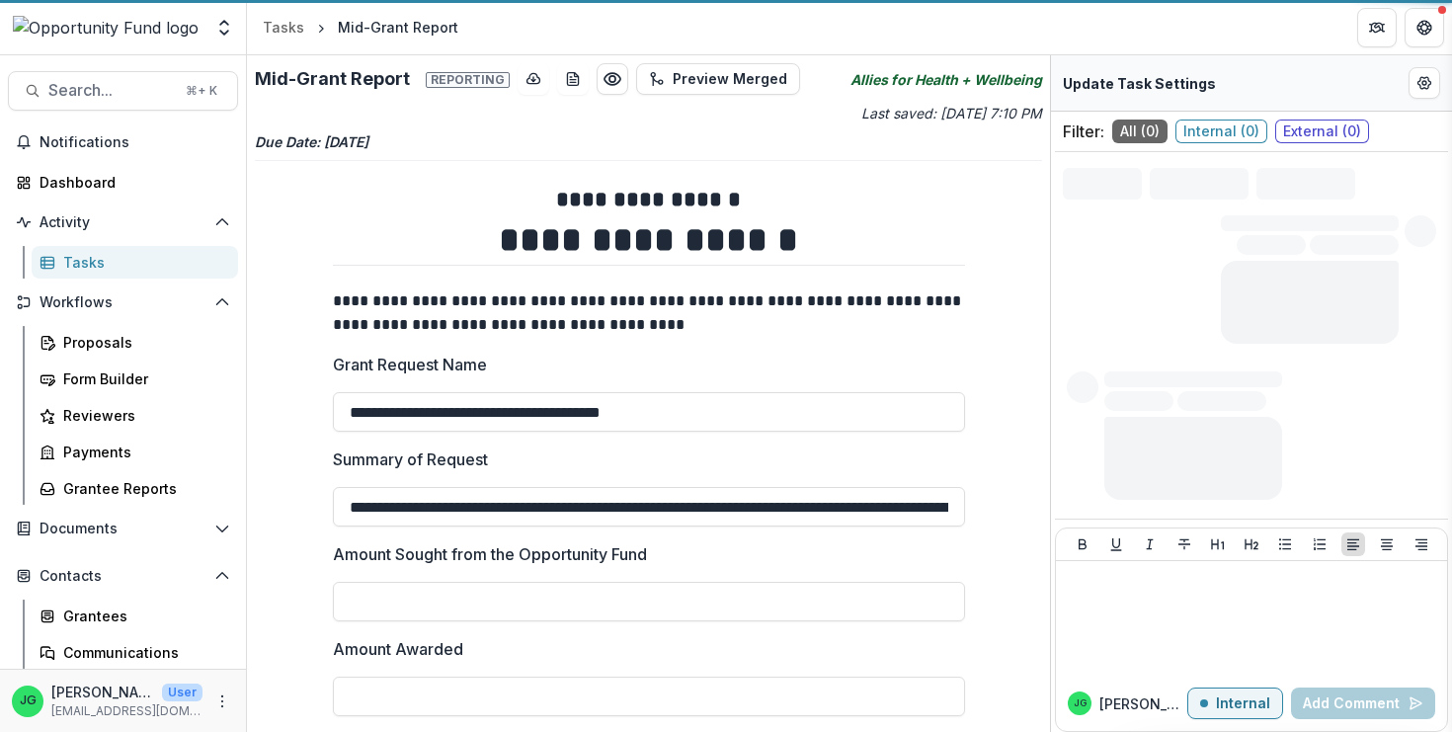
type input "*******"
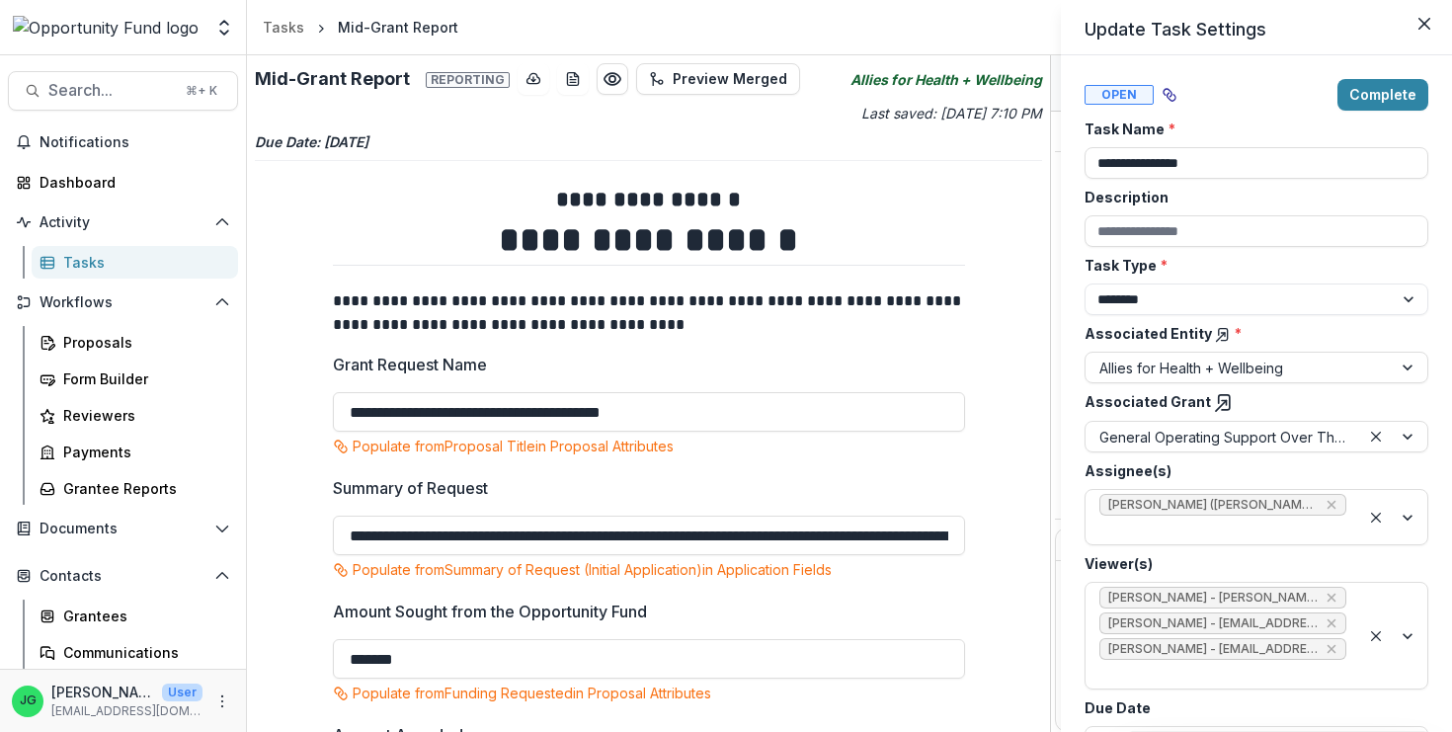
click at [620, 493] on div "**********" at bounding box center [726, 366] width 1452 height 732
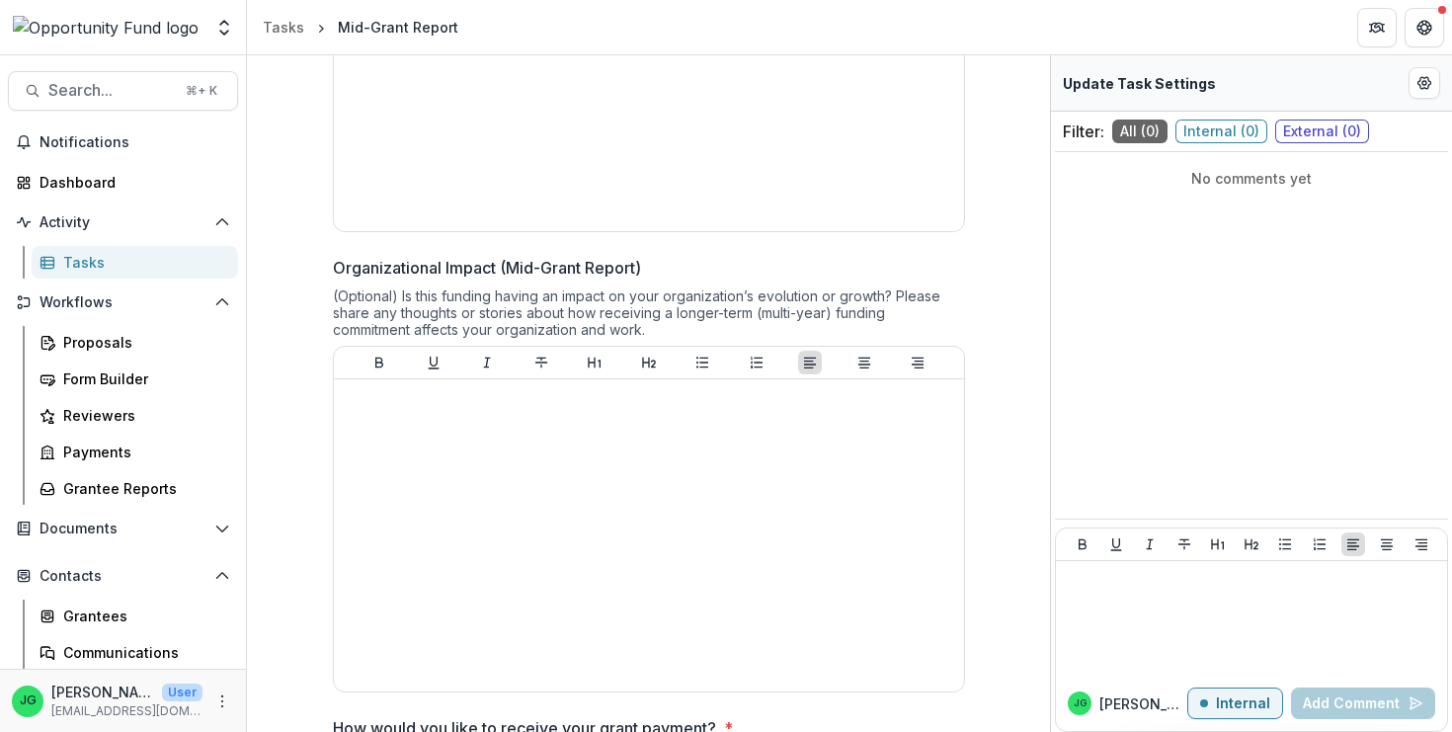
scroll to position [3532, 0]
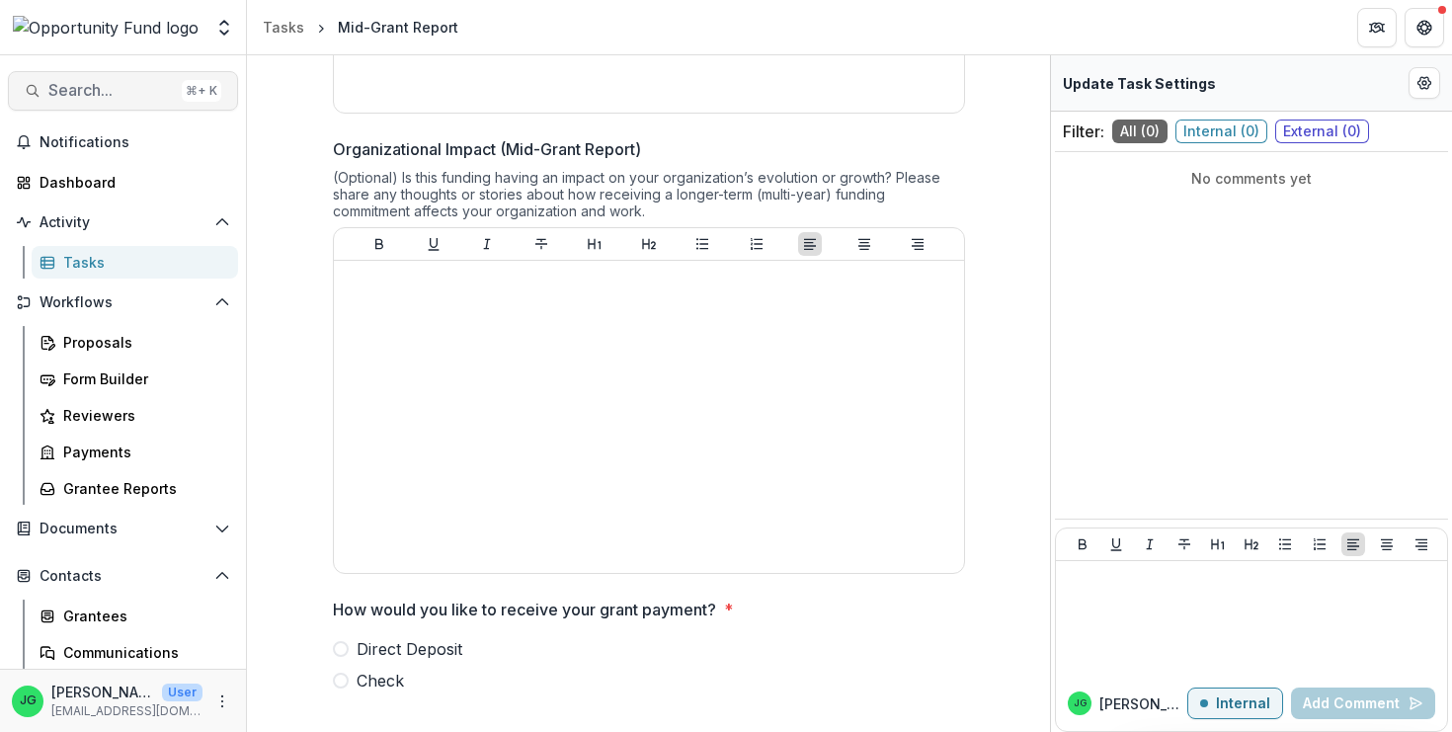
click at [141, 94] on span "Search..." at bounding box center [110, 90] width 125 height 19
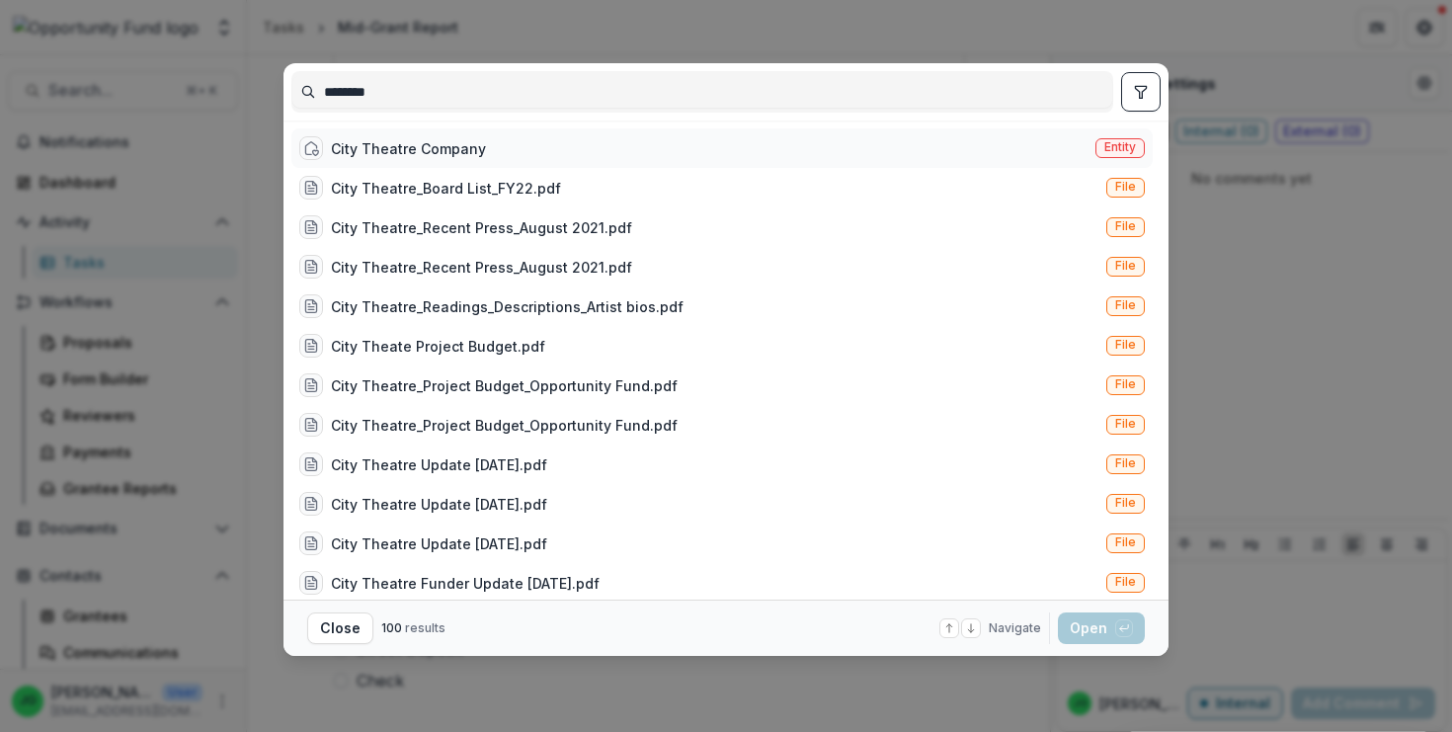
type input "********"
click at [401, 155] on div "City Theatre Company" at bounding box center [408, 148] width 155 height 21
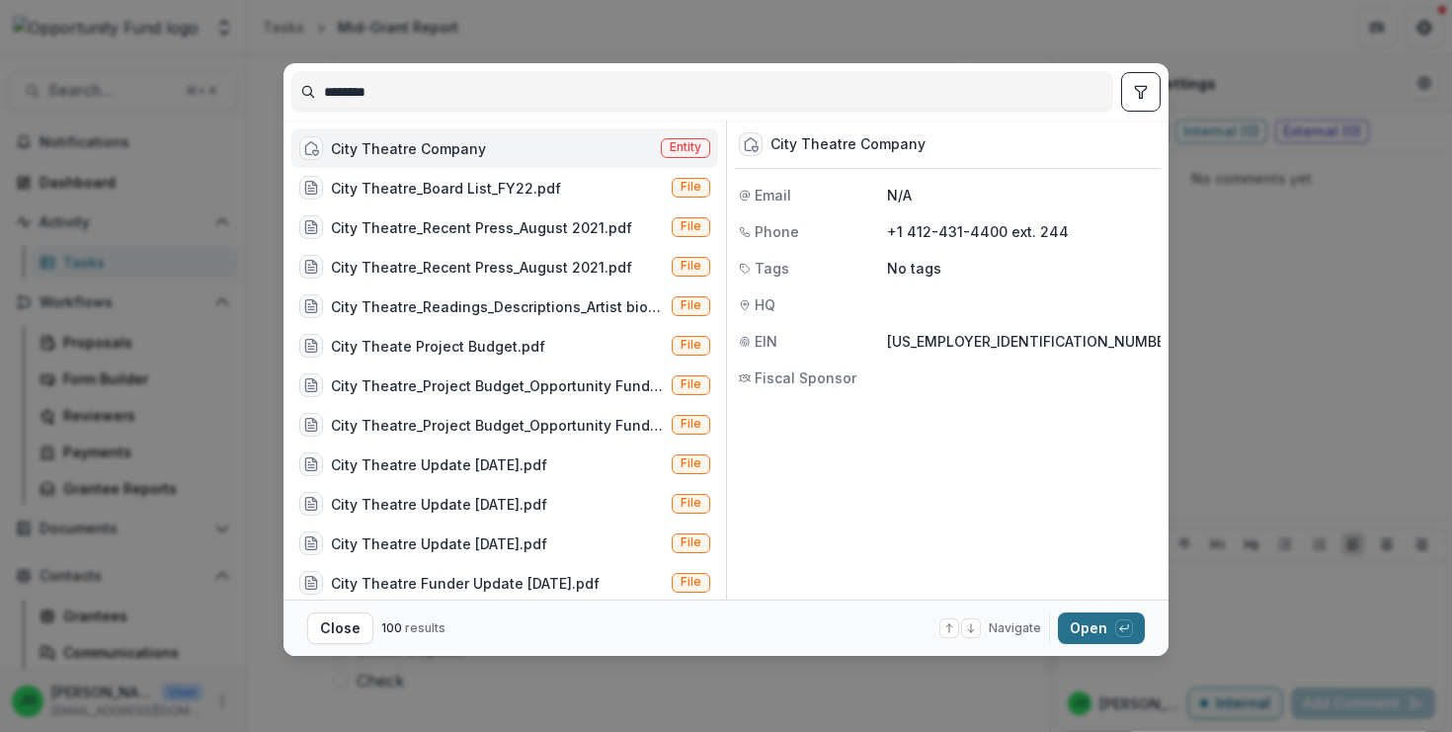
click at [1086, 633] on button "Open with enter key" at bounding box center [1101, 628] width 87 height 32
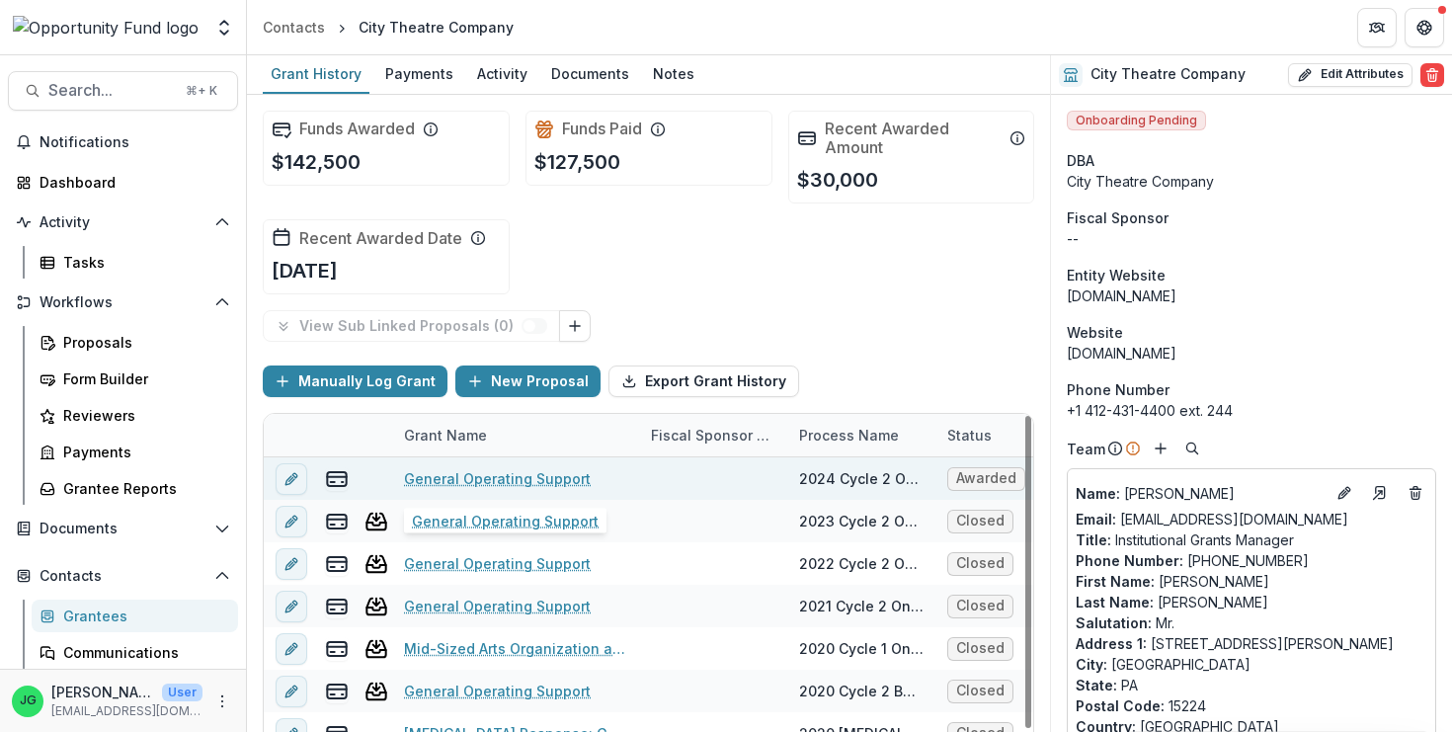
scroll to position [2, 14]
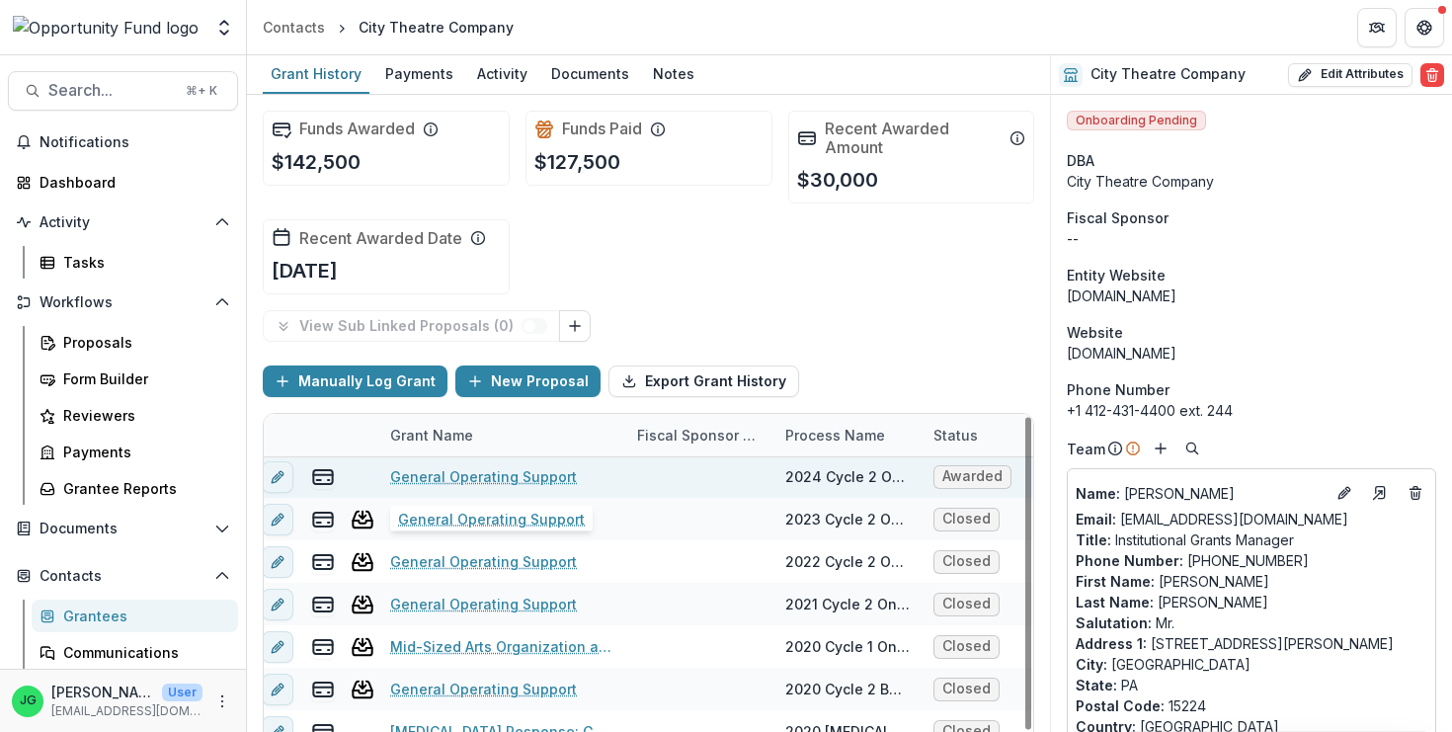
click at [490, 476] on link "General Operating Support" at bounding box center [483, 476] width 187 height 21
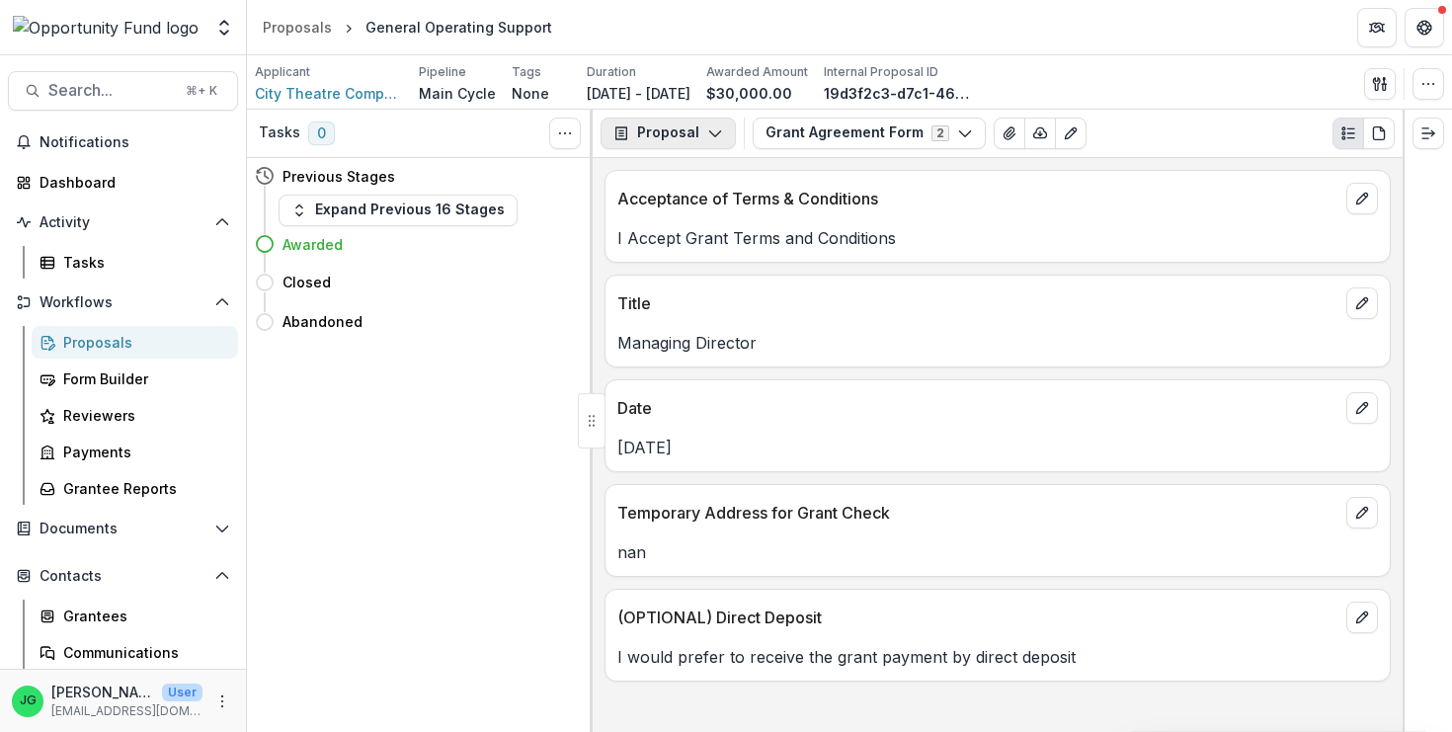
click at [671, 138] on button "Proposal" at bounding box center [668, 134] width 135 height 32
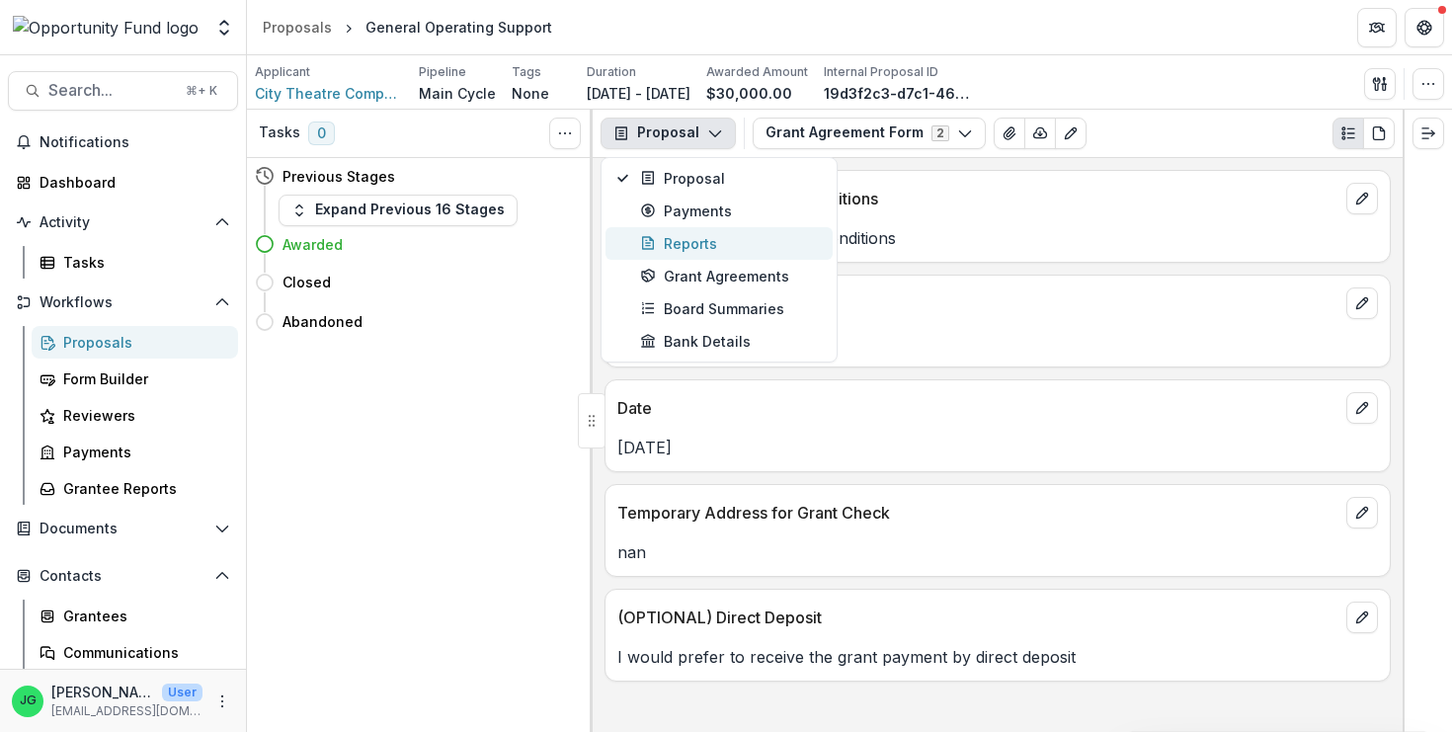
click at [692, 238] on div "Reports" at bounding box center [730, 243] width 181 height 21
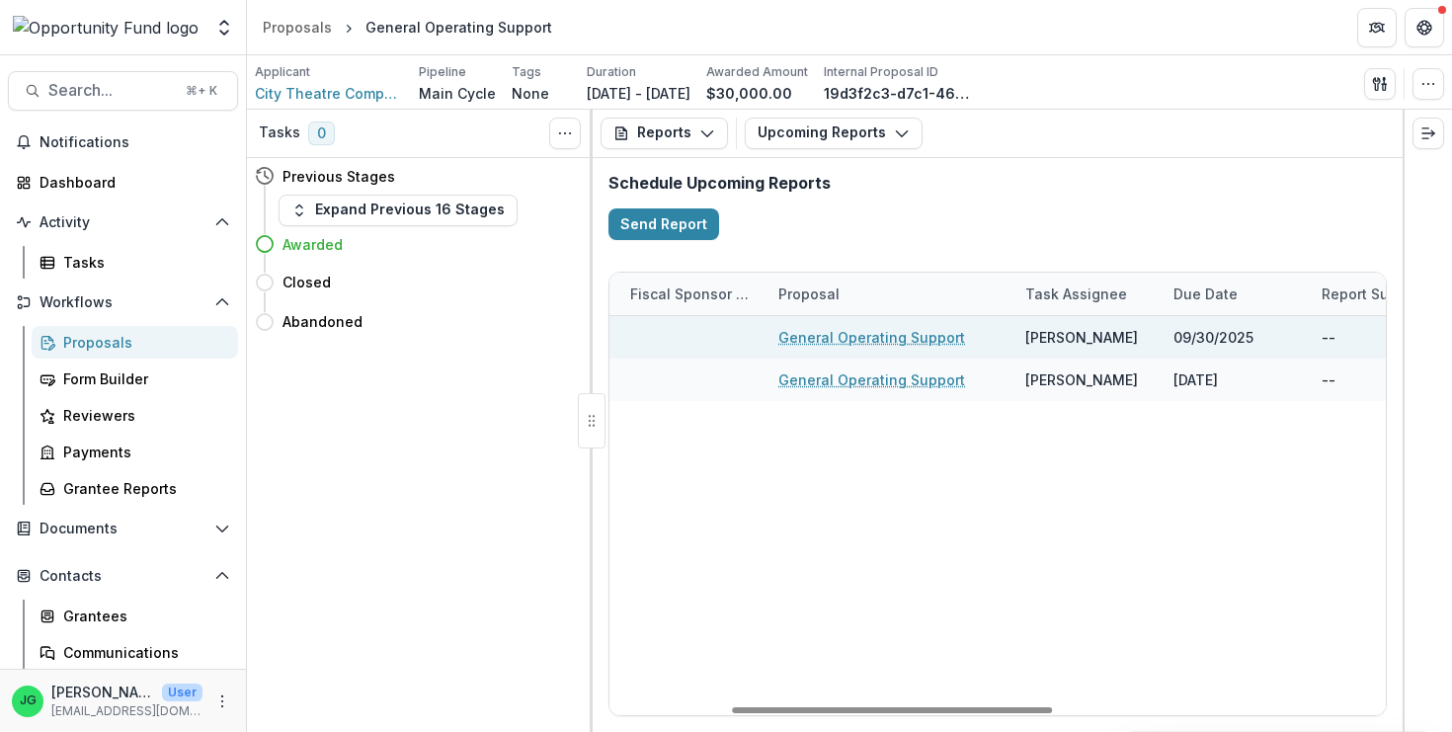
scroll to position [0, 293]
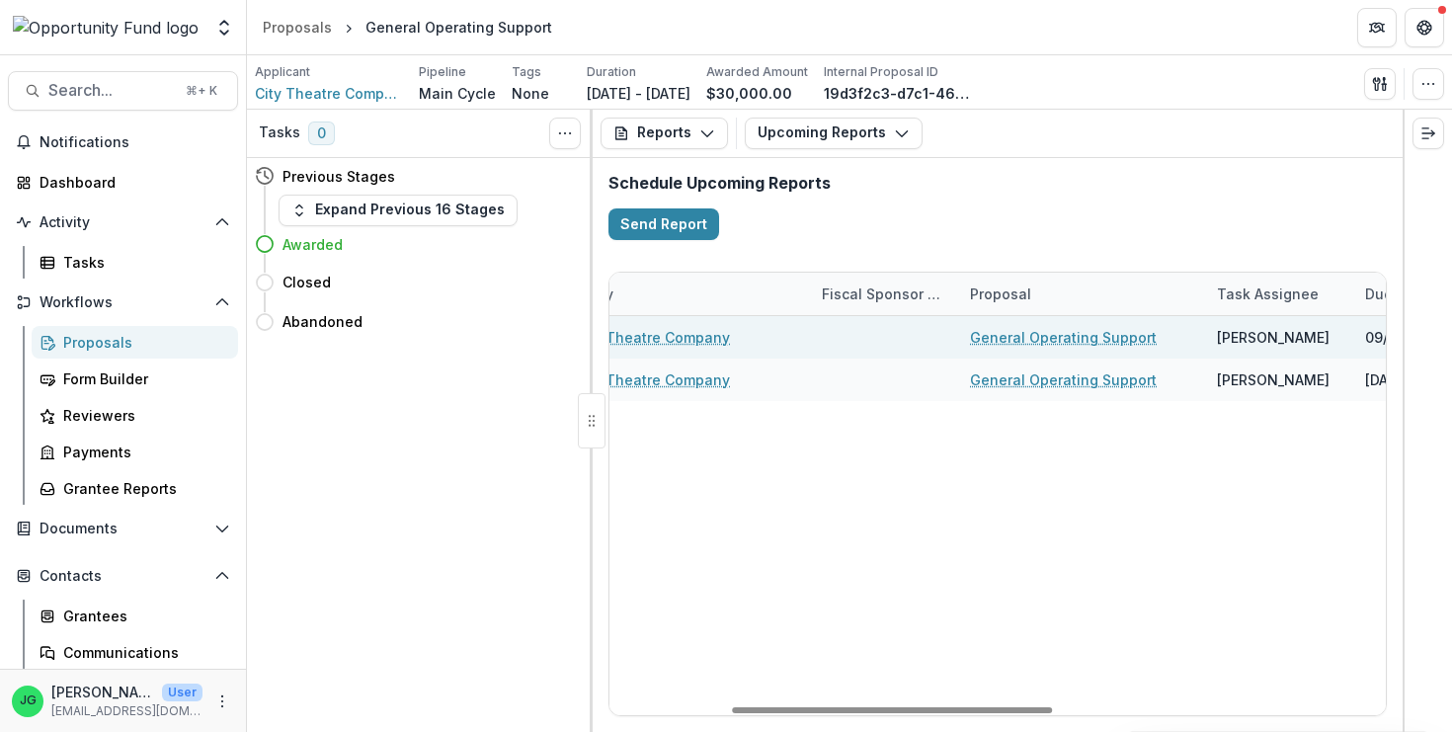
click at [675, 335] on link "City Theatre Company" at bounding box center [652, 337] width 155 height 21
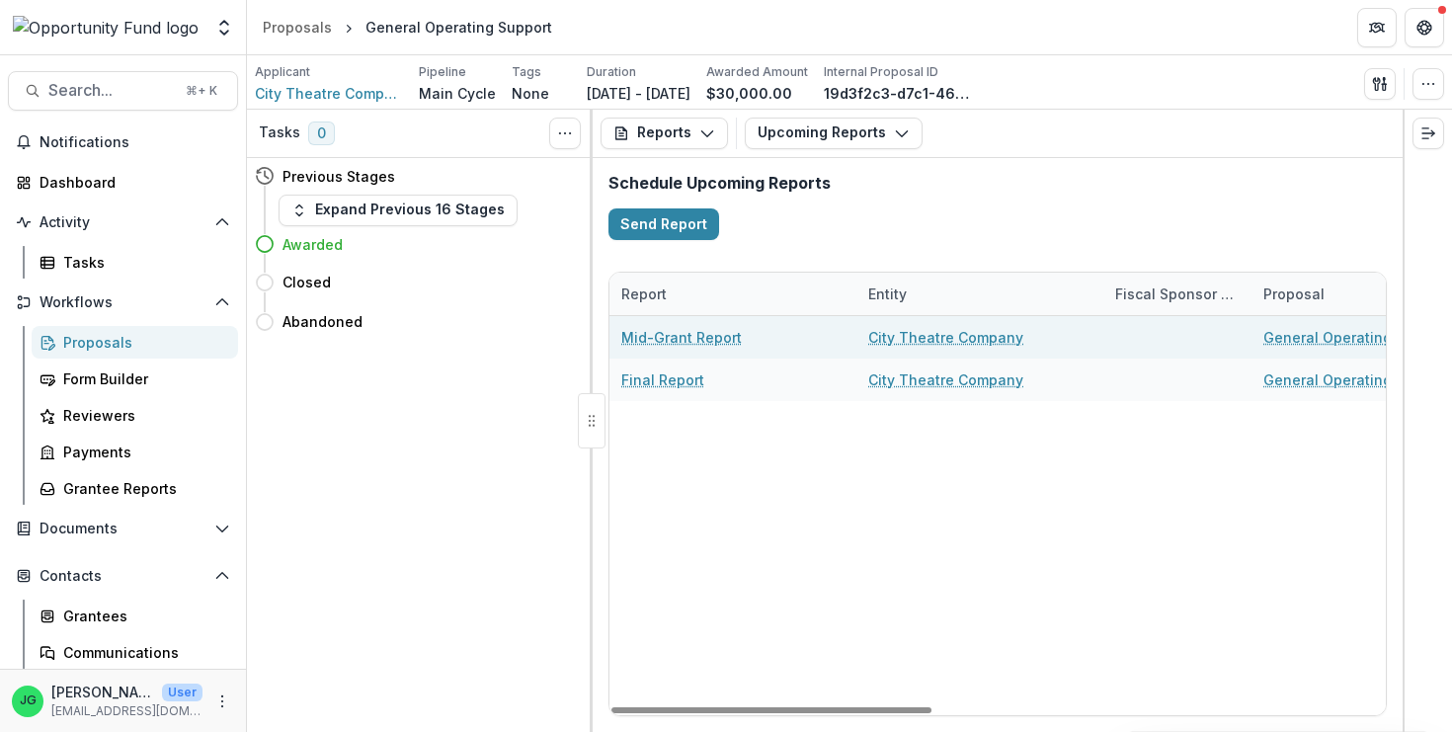
click at [667, 339] on link "Mid-Grant Report" at bounding box center [681, 337] width 121 height 21
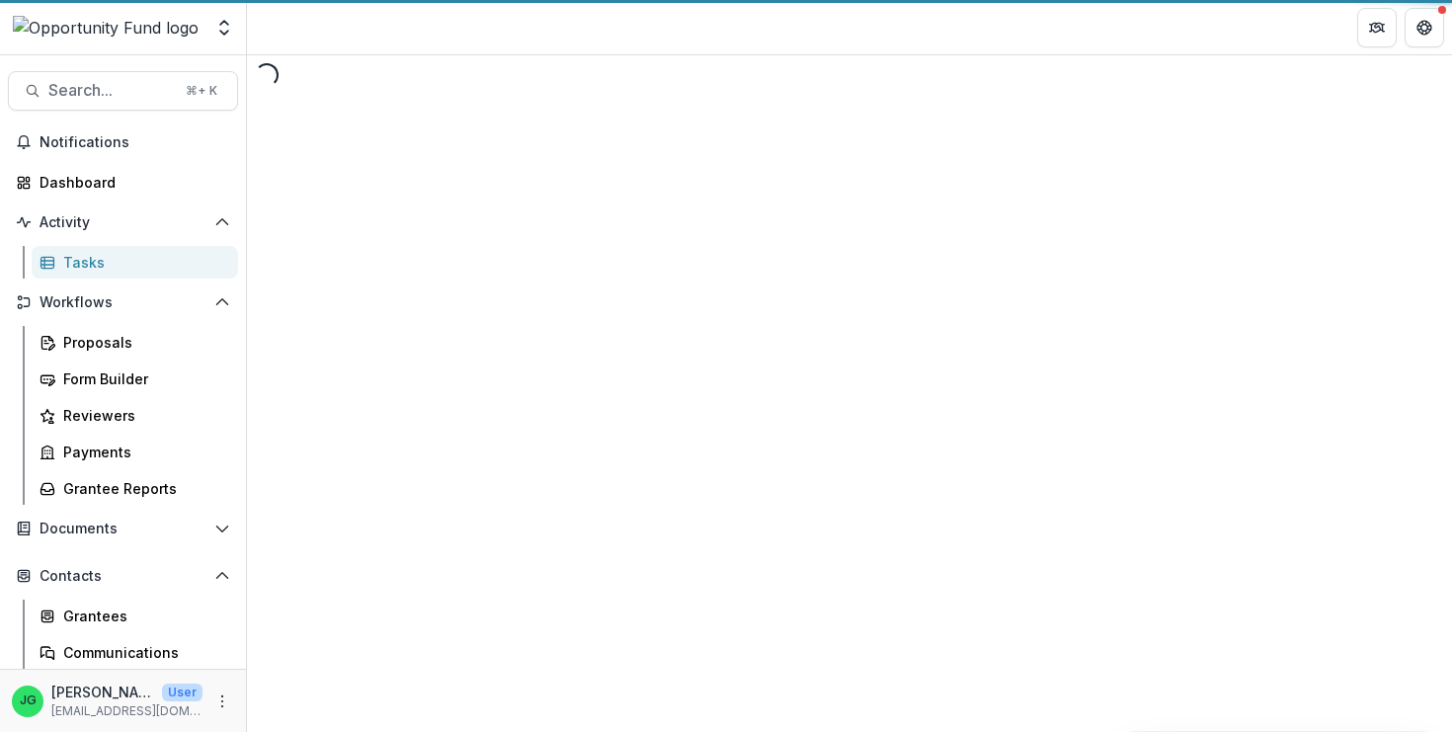
select select "********"
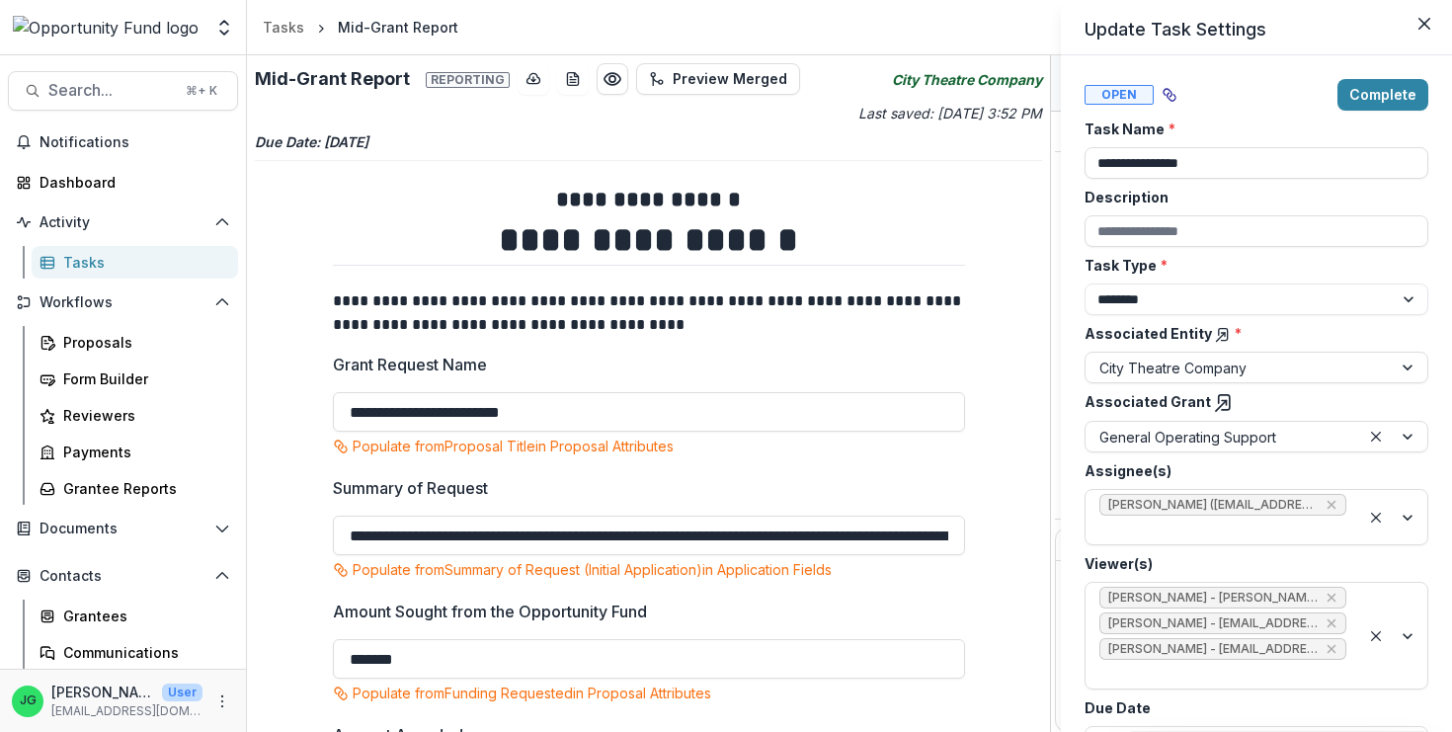
click at [760, 380] on div "**********" at bounding box center [726, 366] width 1452 height 732
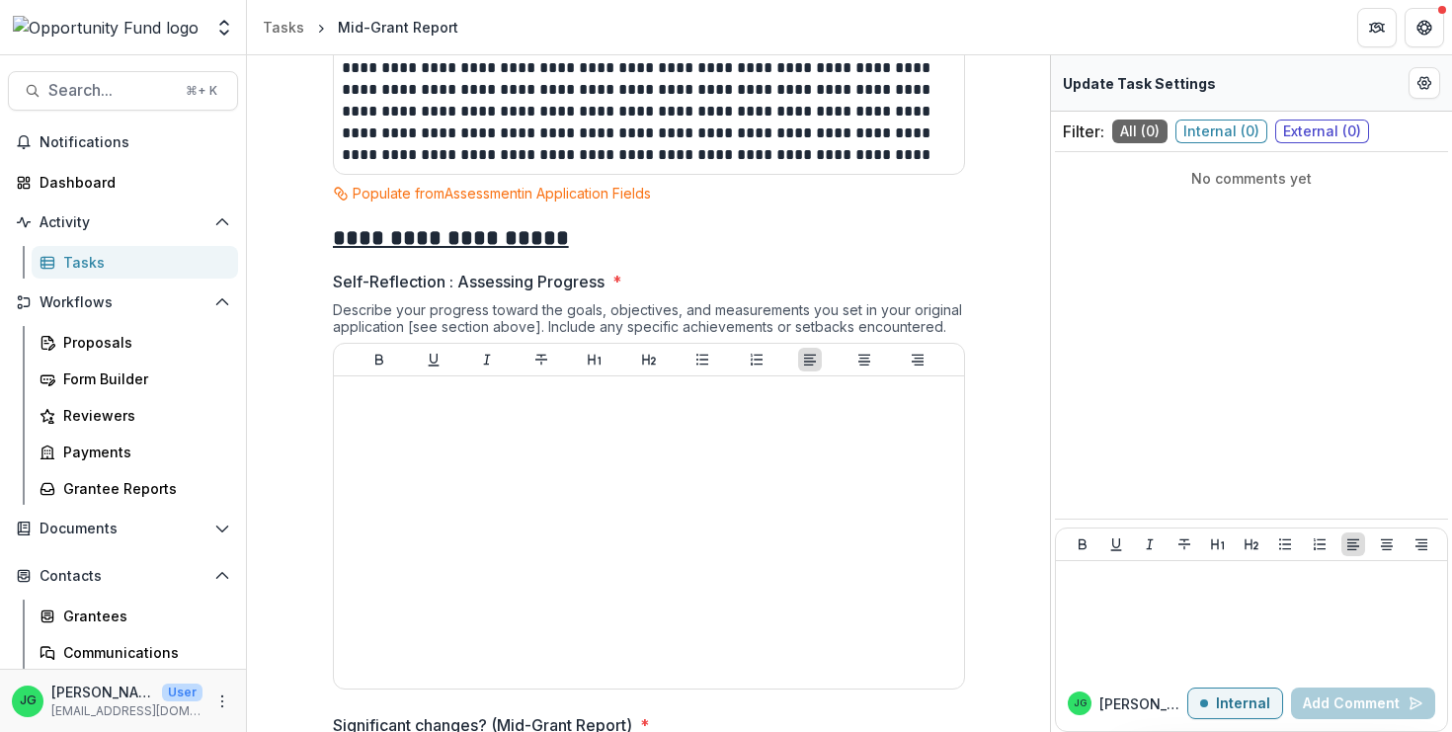
scroll to position [1791, 0]
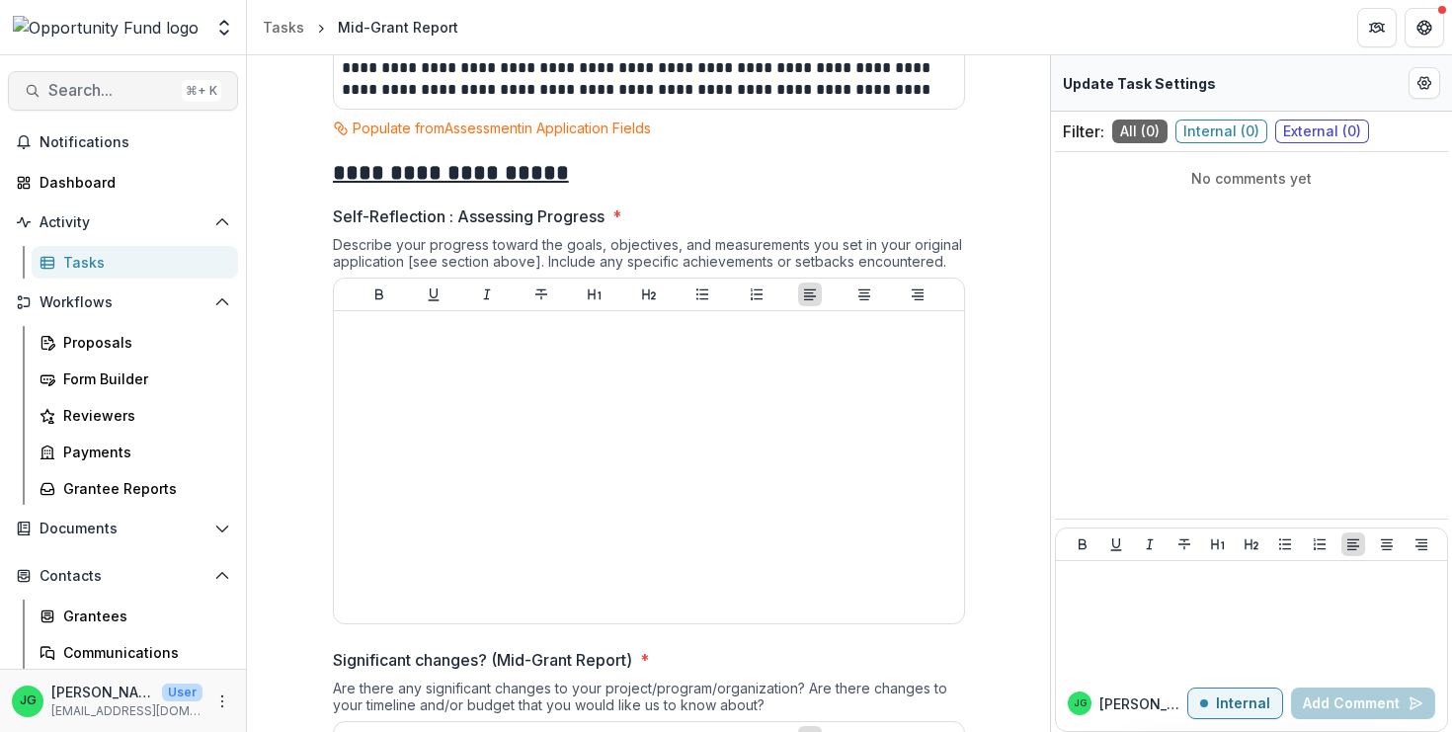
click at [115, 90] on span "Search..." at bounding box center [110, 90] width 125 height 19
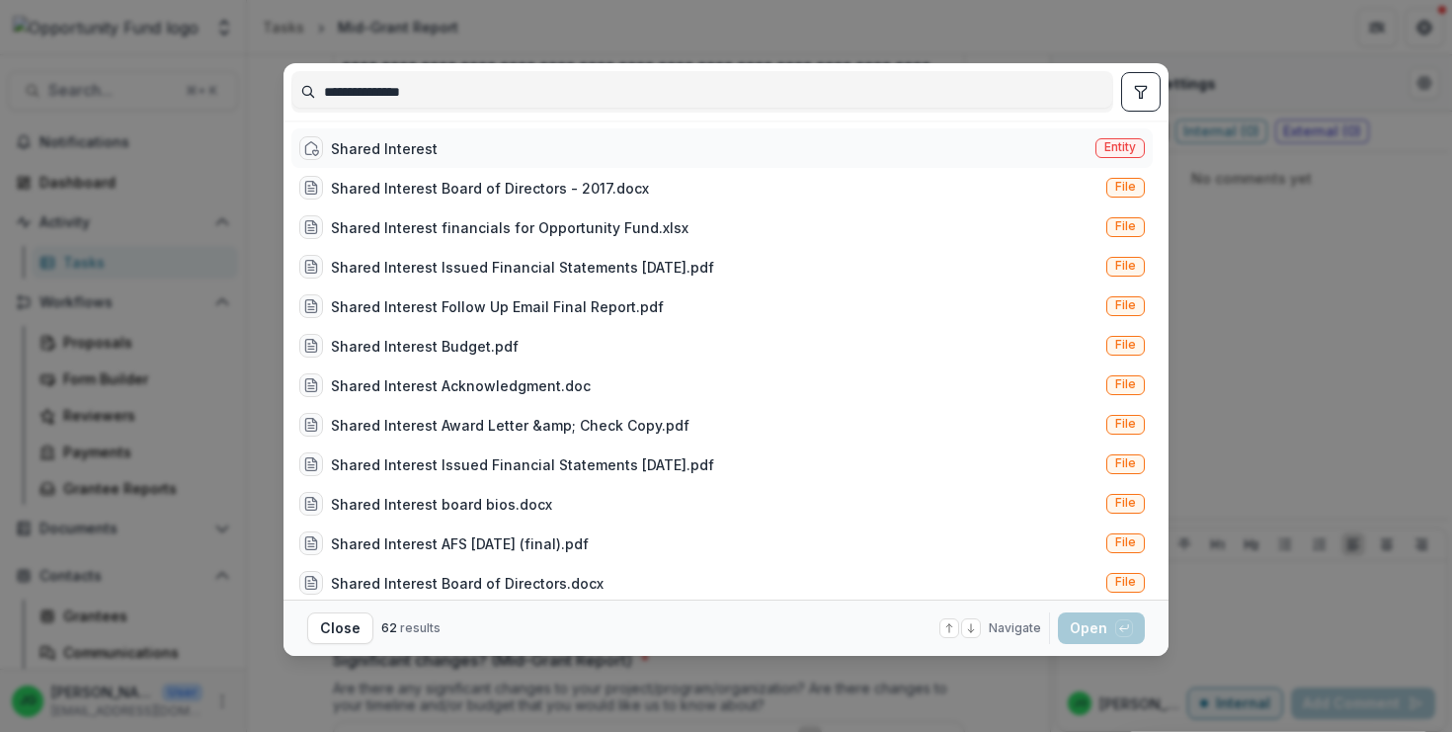
type input "**********"
click at [417, 152] on div "Shared Interest" at bounding box center [384, 148] width 107 height 21
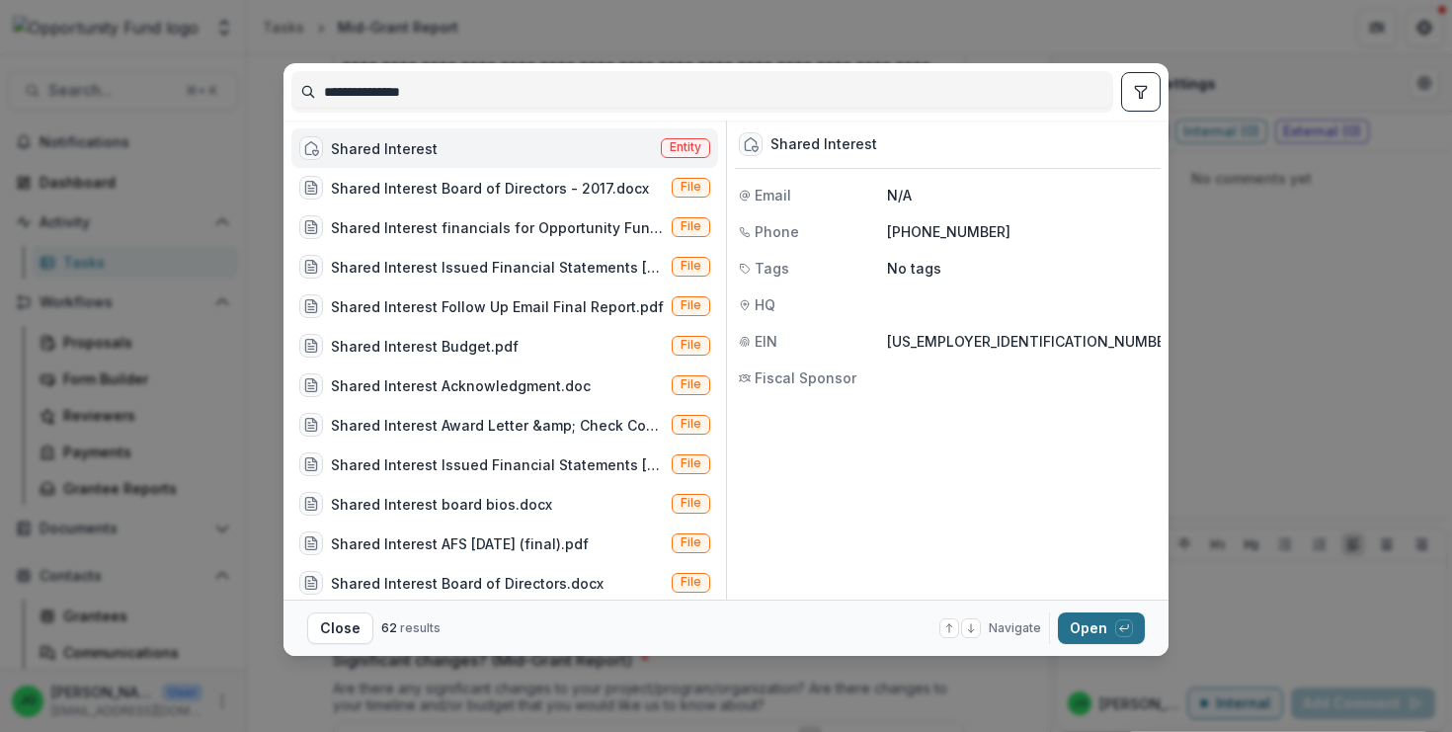
click at [1102, 619] on button "Open with enter key" at bounding box center [1101, 628] width 87 height 32
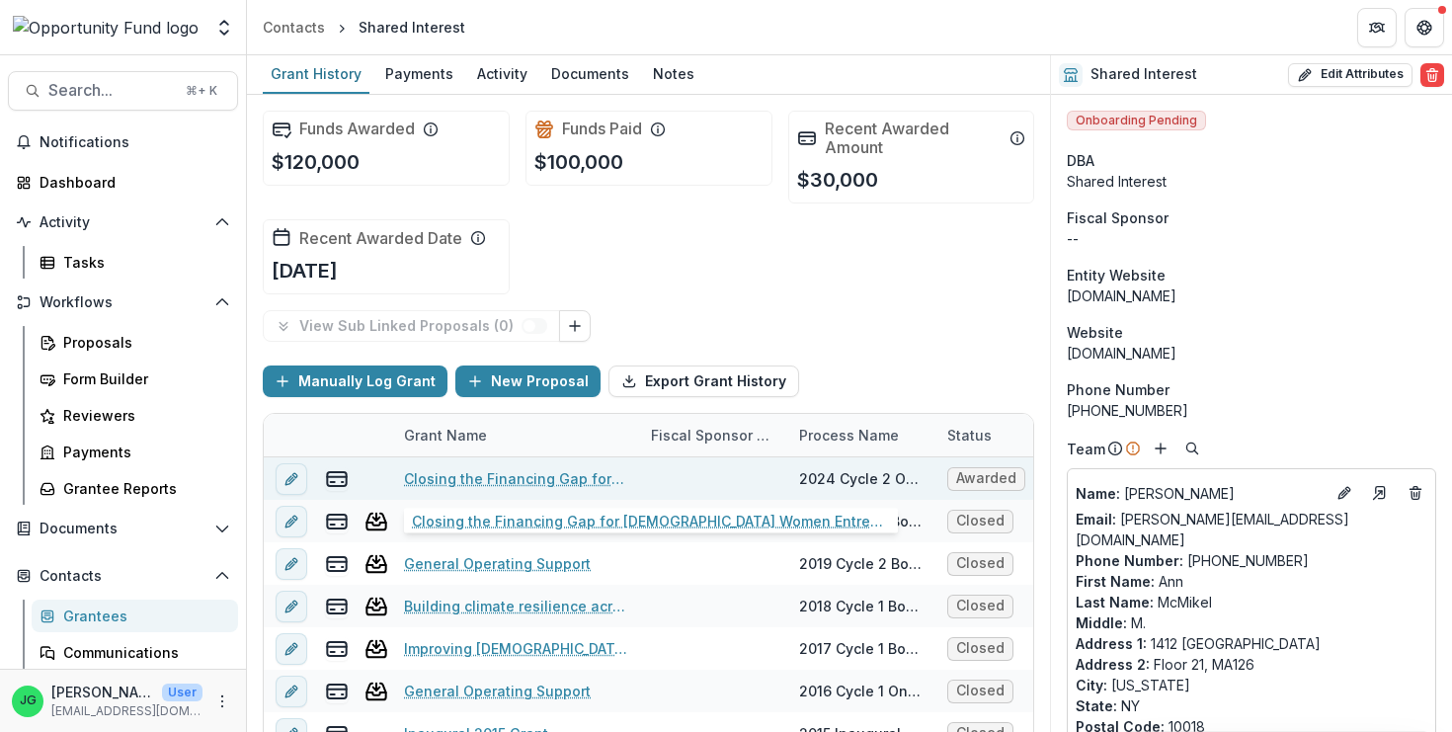
click at [518, 482] on link "Closing the Financing Gap for [DEMOGRAPHIC_DATA] Women Entrepreneurs" at bounding box center [515, 478] width 223 height 21
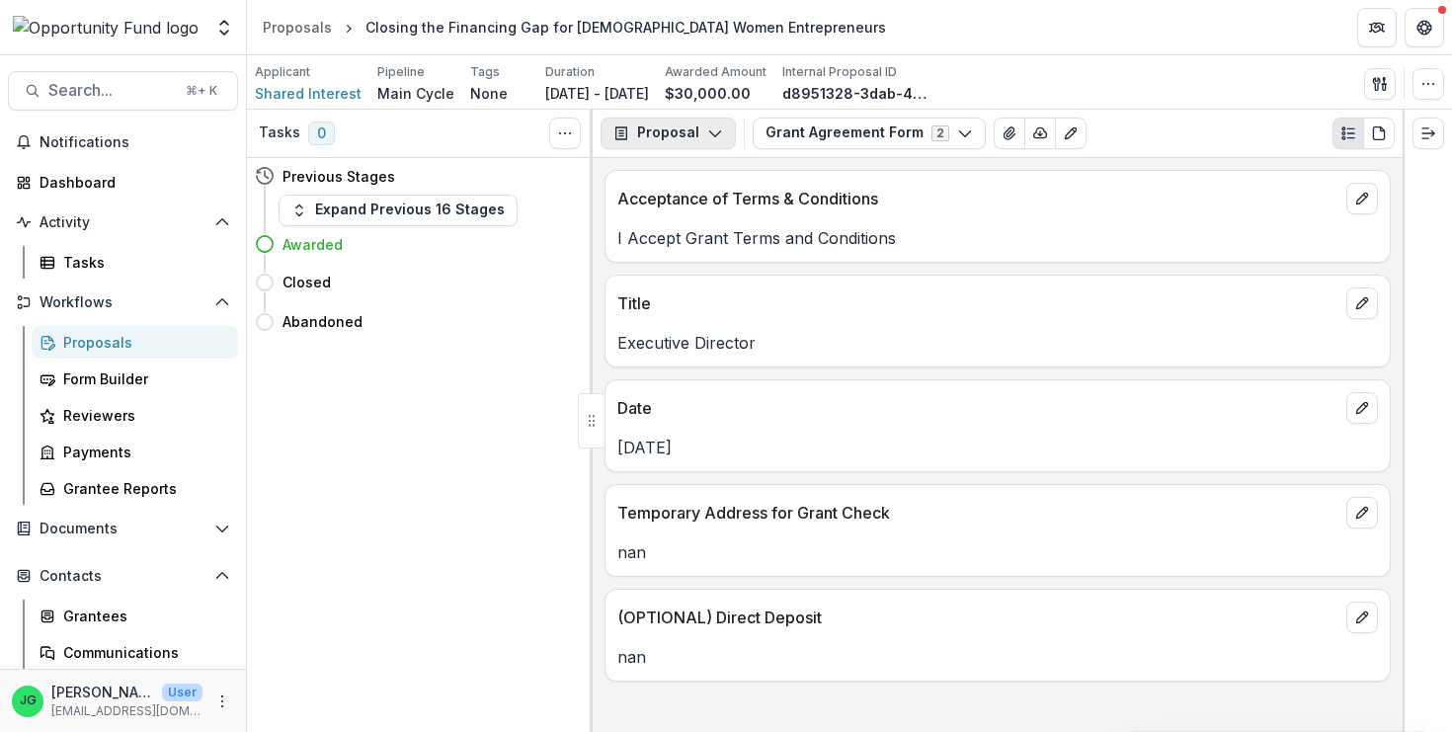
click at [699, 133] on button "Proposal" at bounding box center [668, 134] width 135 height 32
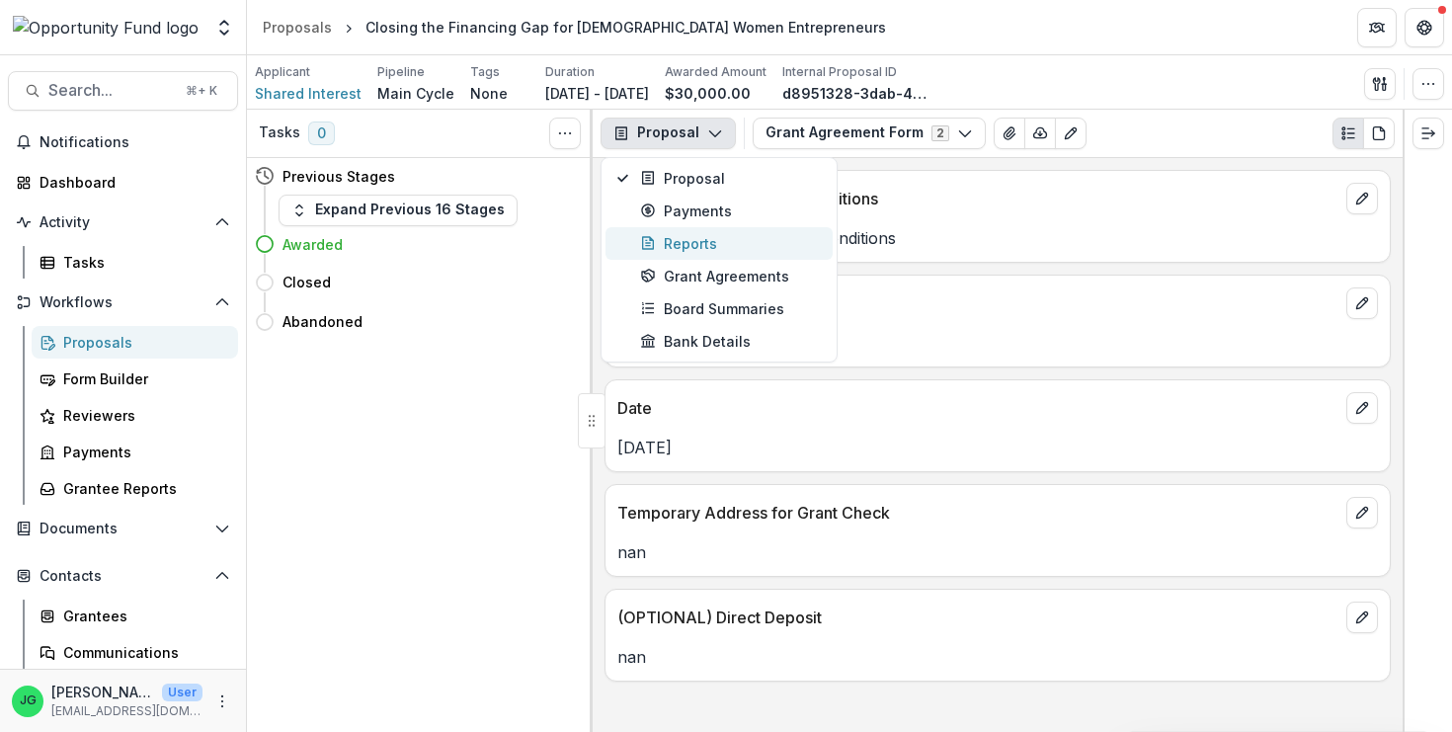
click at [691, 250] on div "Reports" at bounding box center [730, 243] width 181 height 21
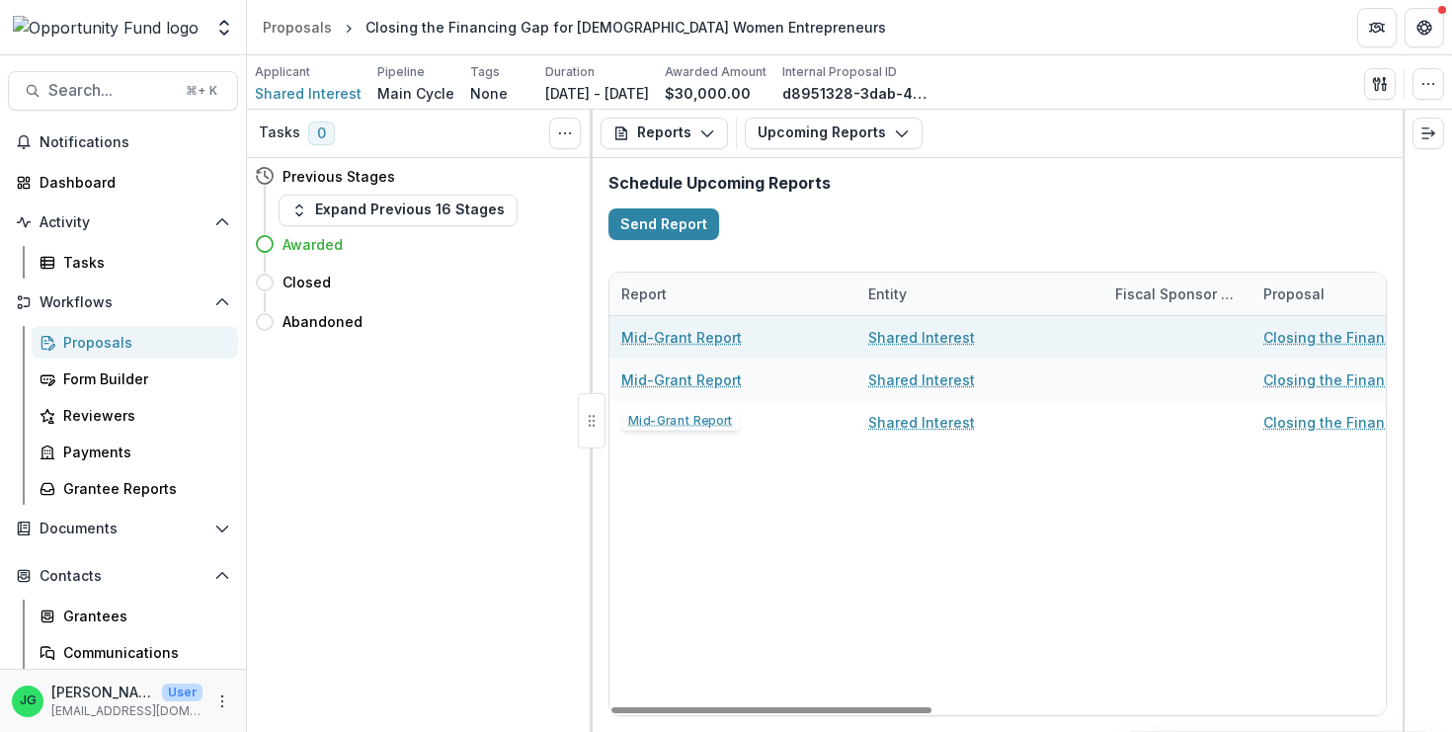
click at [669, 340] on link "Mid-Grant Report" at bounding box center [681, 337] width 121 height 21
select select "********"
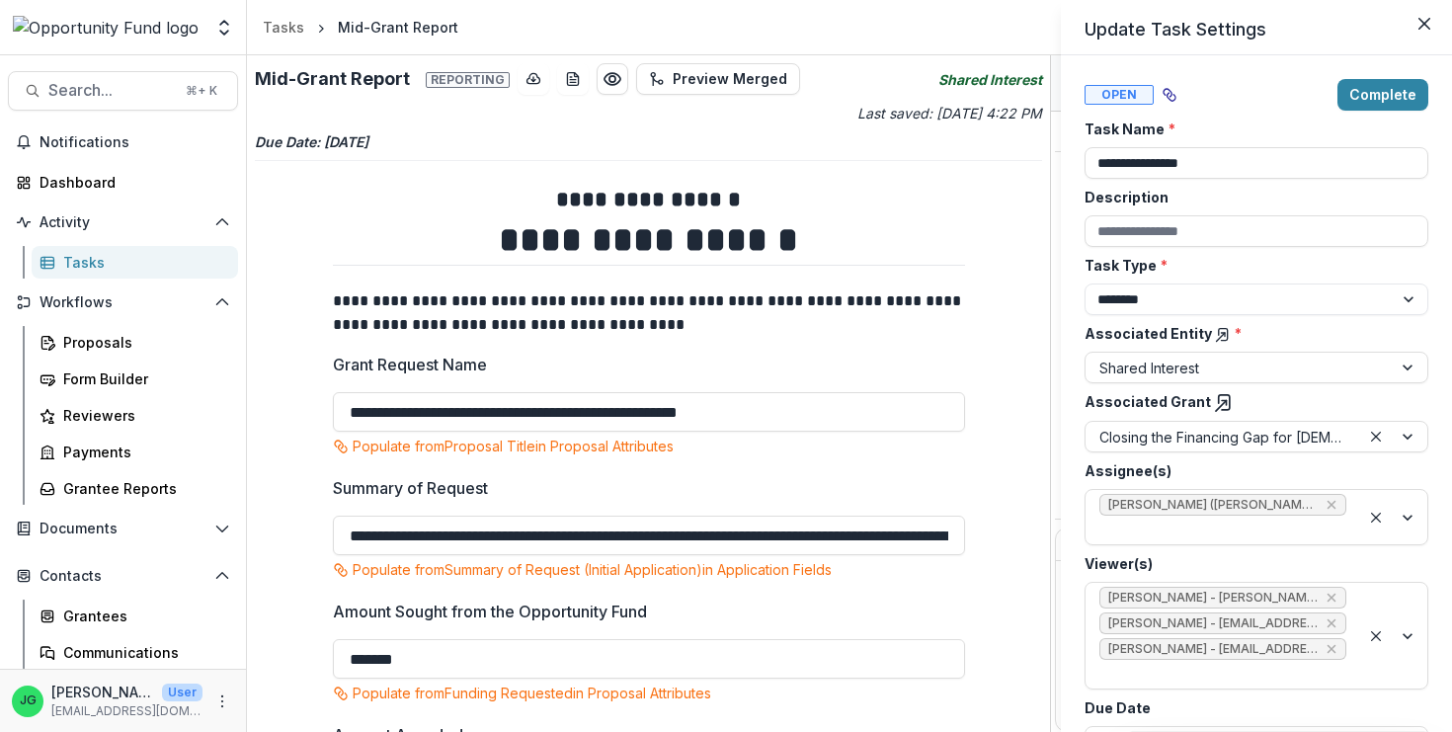
click at [792, 353] on div "**********" at bounding box center [726, 366] width 1452 height 732
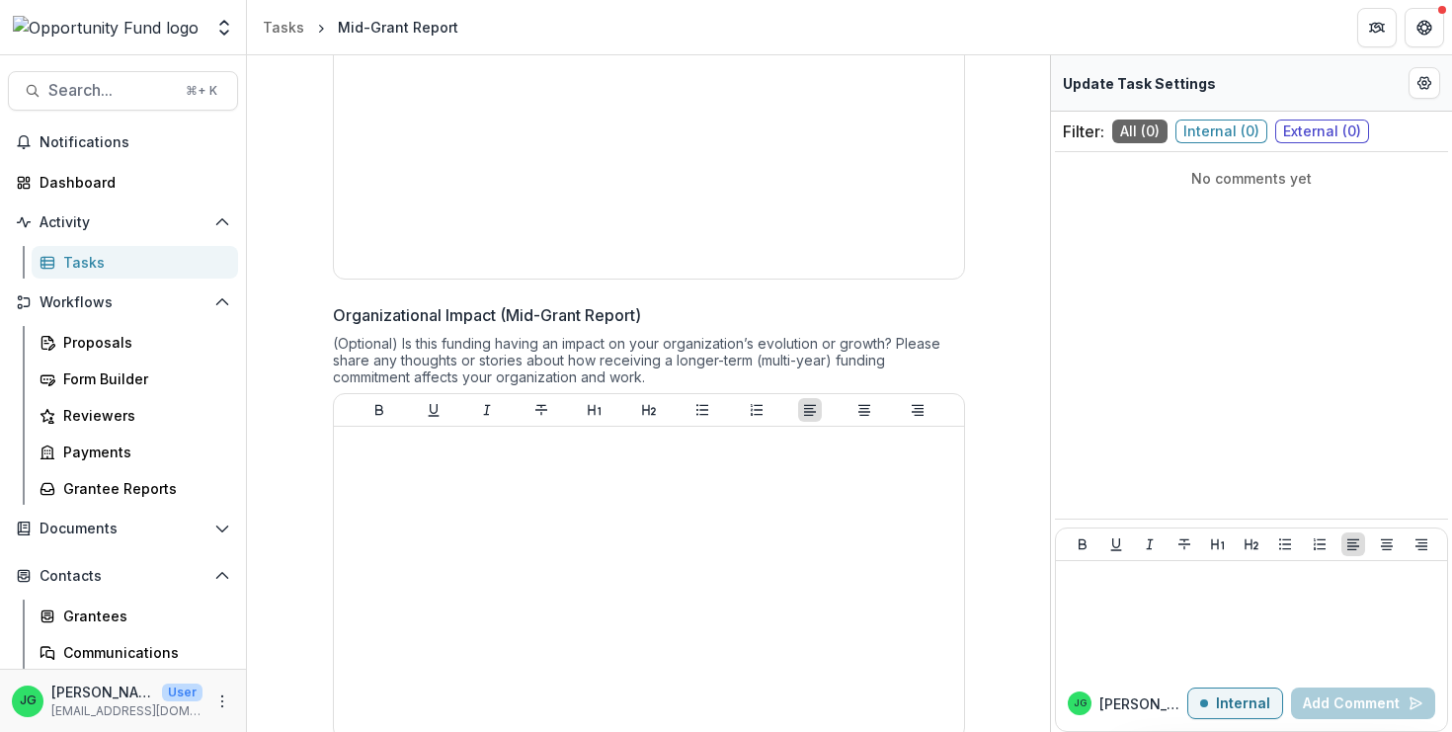
scroll to position [3067, 0]
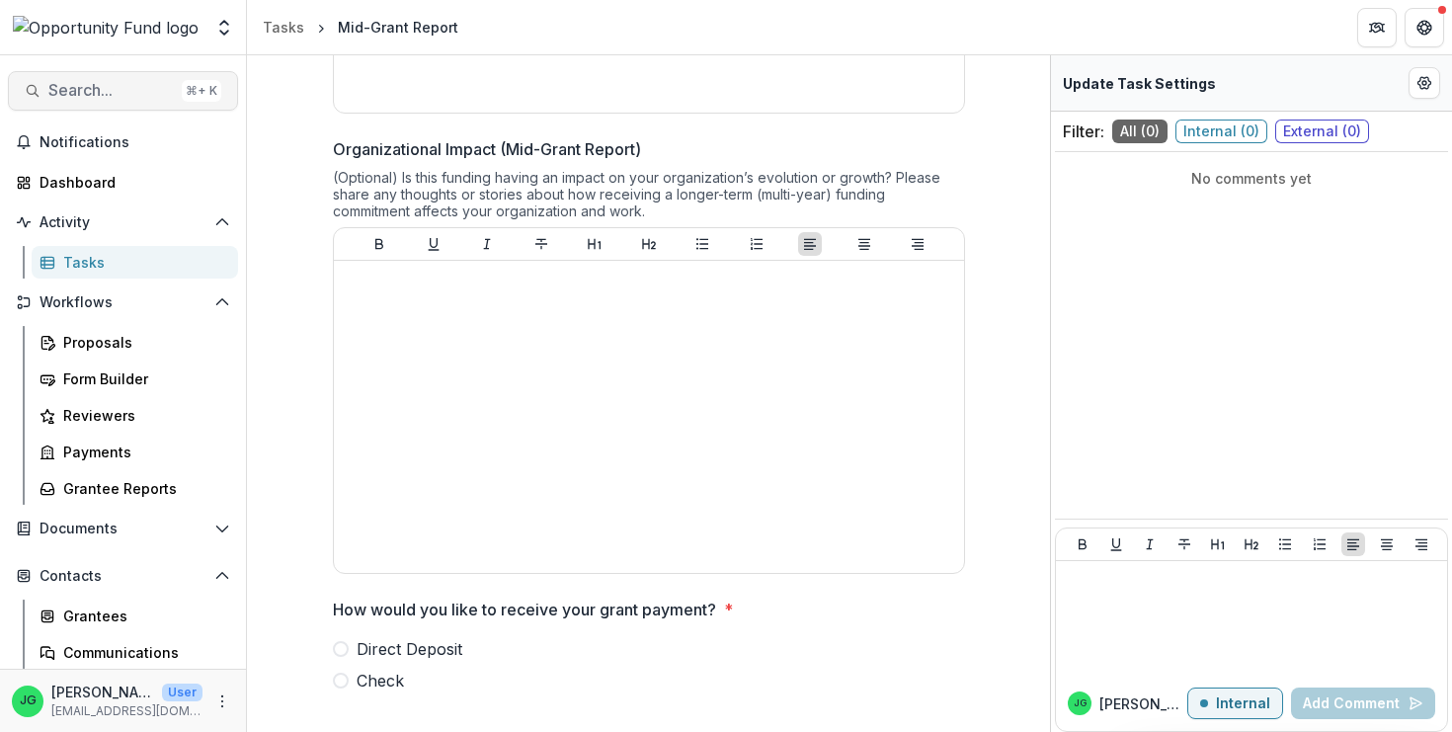
click at [97, 98] on span "Search..." at bounding box center [110, 90] width 125 height 19
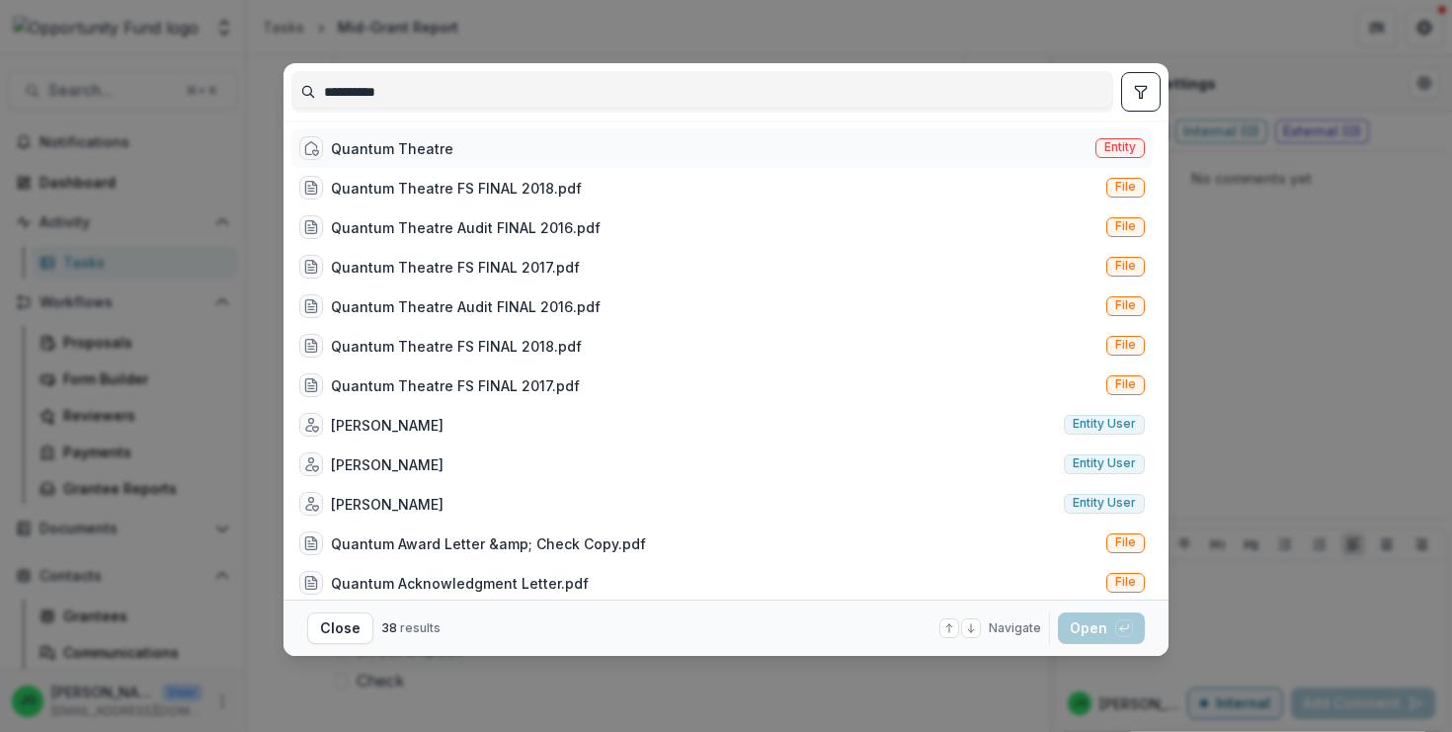
type input "**********"
click at [379, 146] on div "Quantum Theatre" at bounding box center [392, 148] width 122 height 21
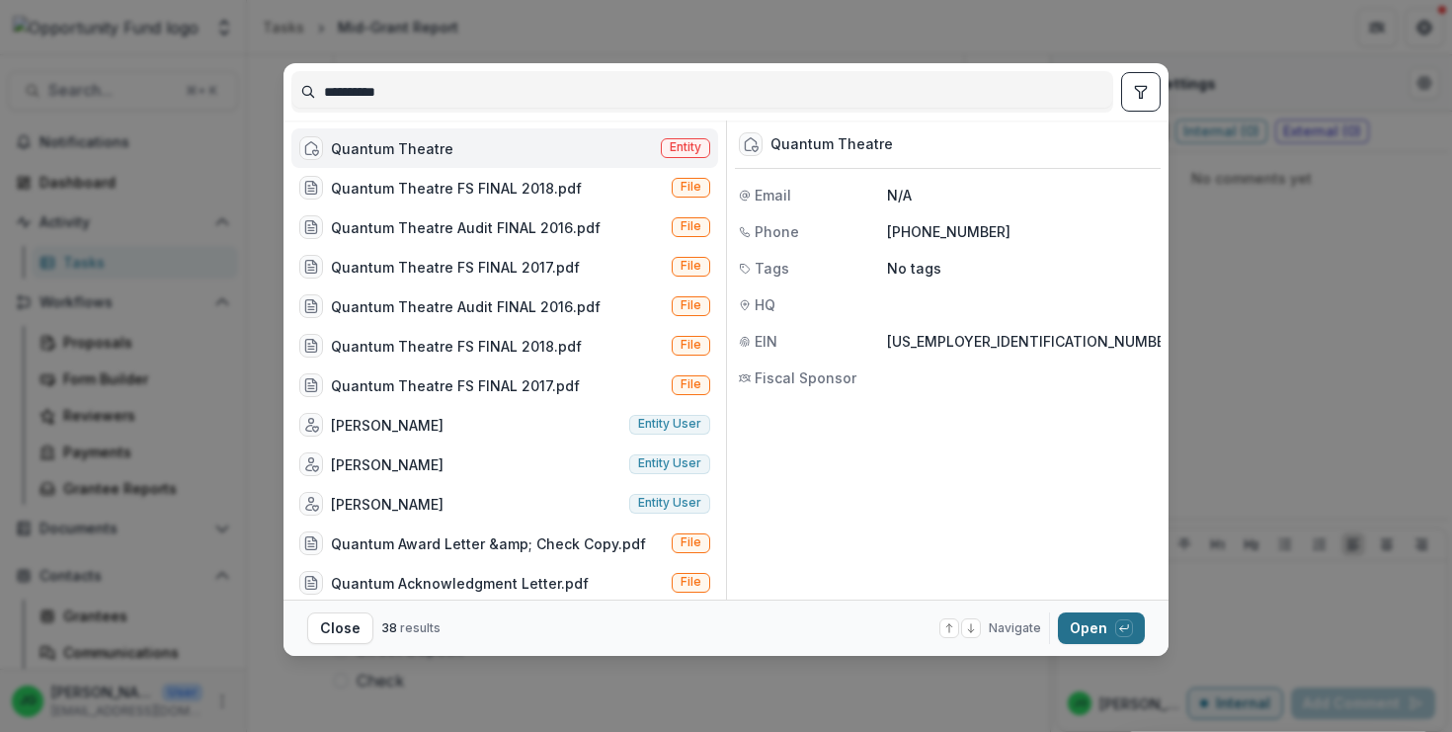
click at [1086, 635] on button "Open with enter key" at bounding box center [1101, 628] width 87 height 32
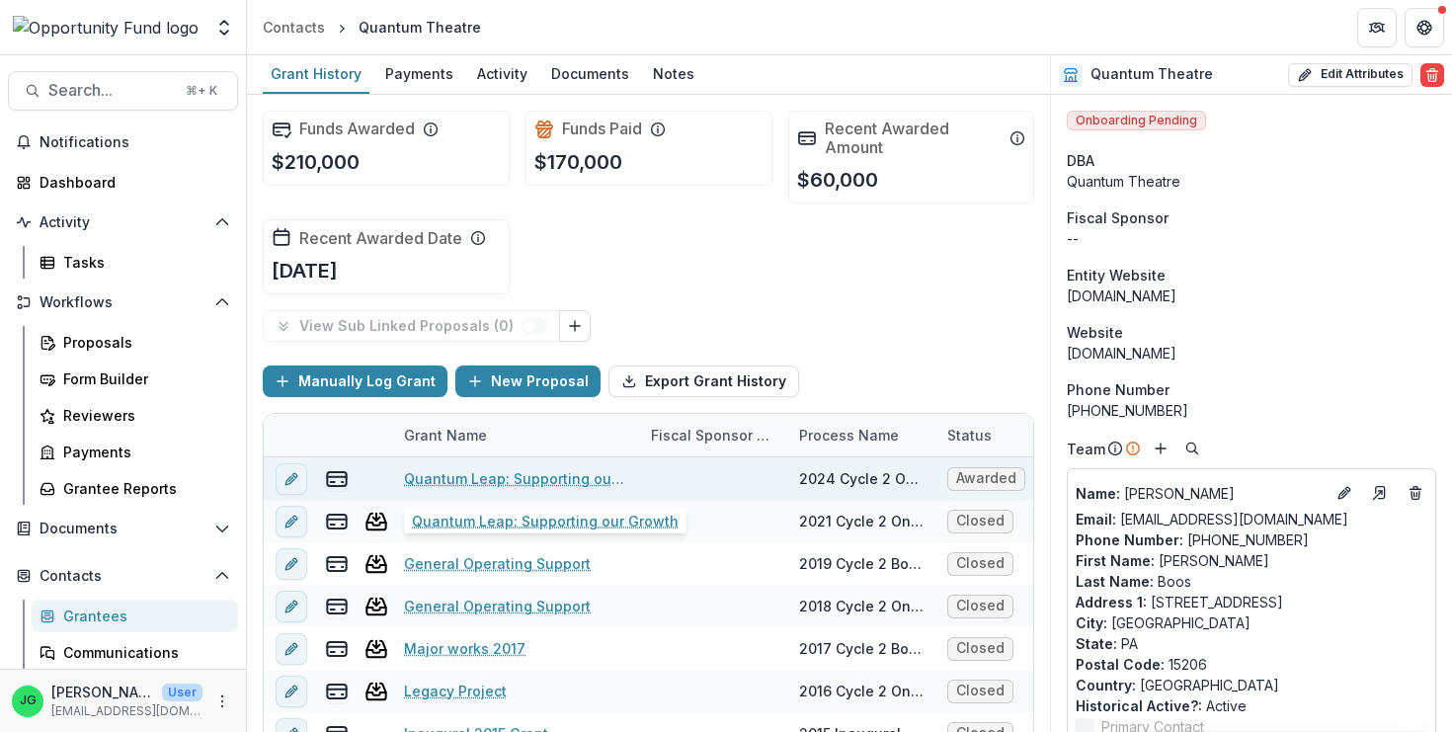
click at [461, 484] on link "Quantum Leap: Supporting our Growth" at bounding box center [515, 478] width 223 height 21
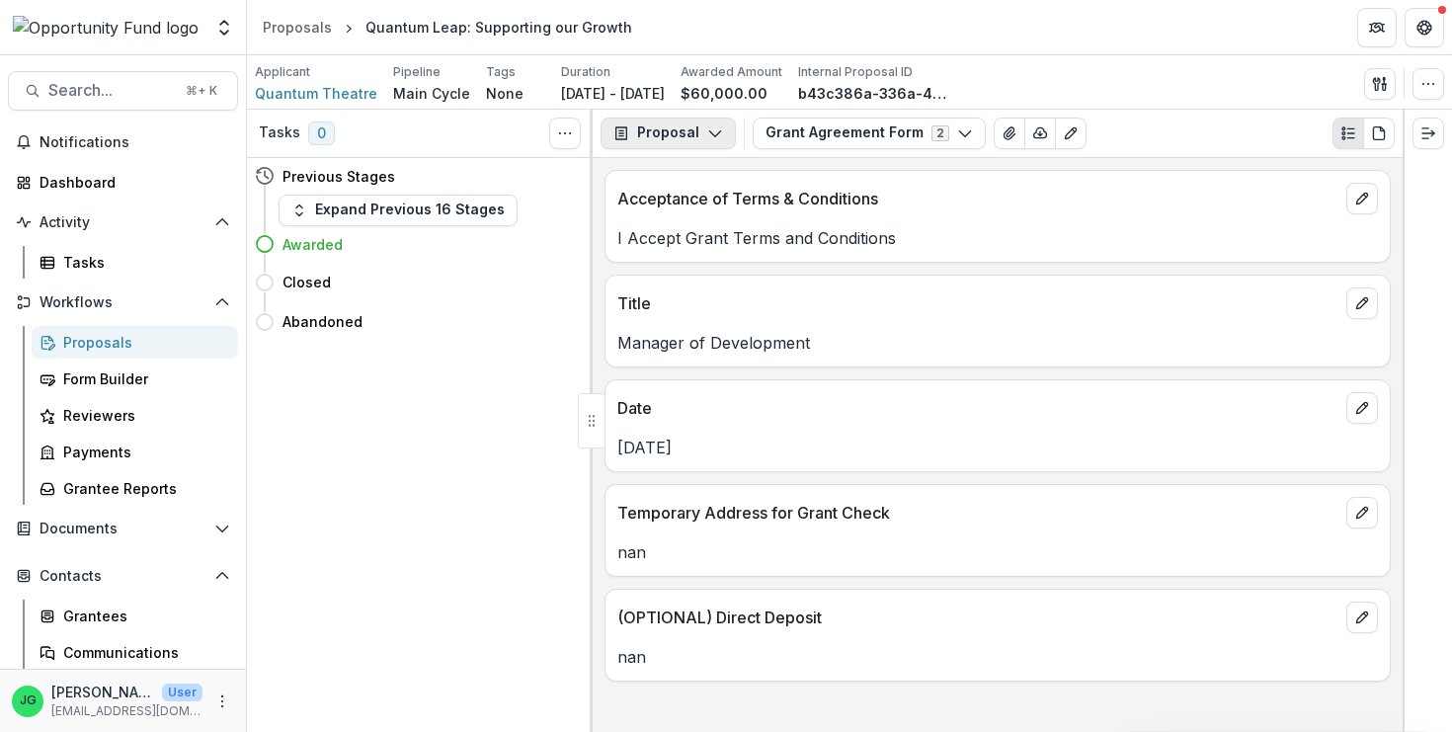
click at [714, 127] on icon "button" at bounding box center [715, 133] width 16 height 16
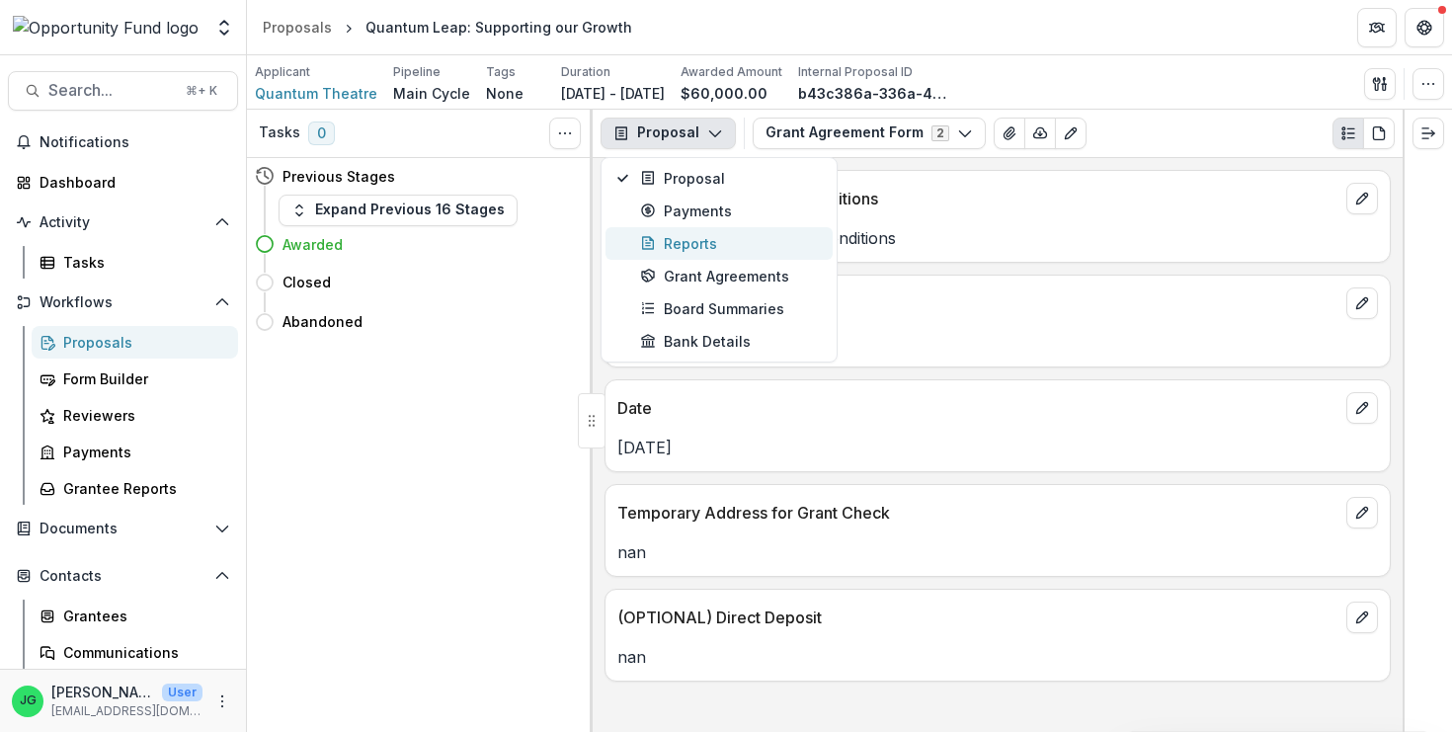
click at [701, 252] on div "Reports" at bounding box center [730, 243] width 181 height 21
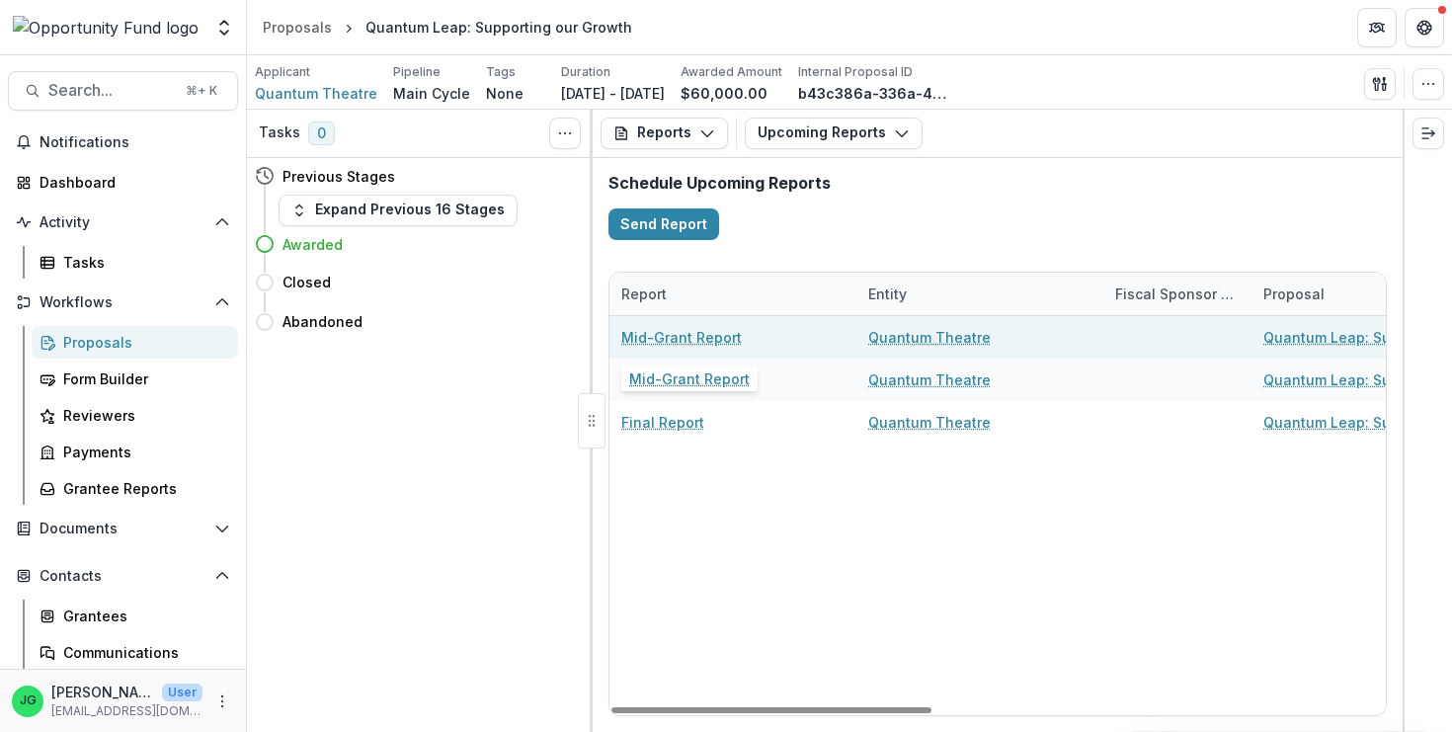
click at [663, 341] on link "Mid-Grant Report" at bounding box center [681, 337] width 121 height 21
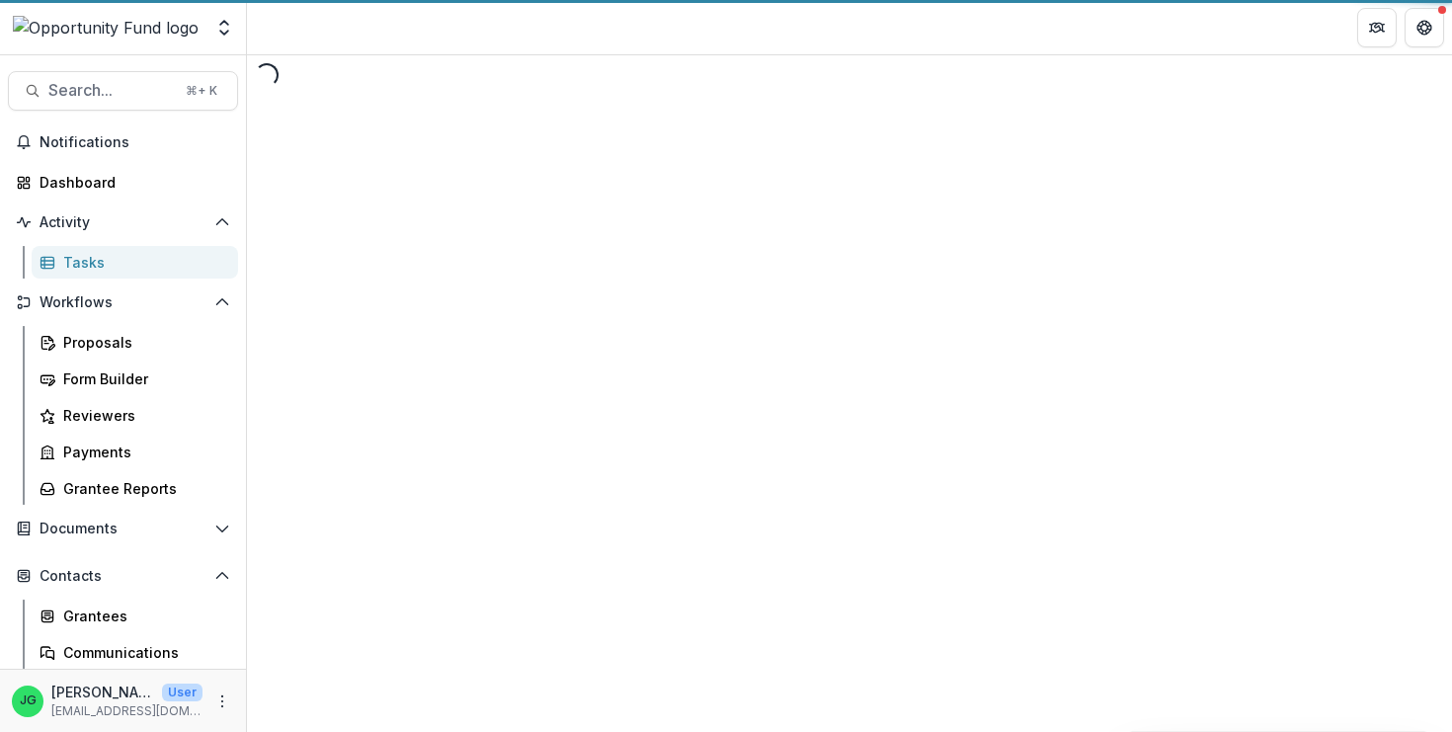
select select "********"
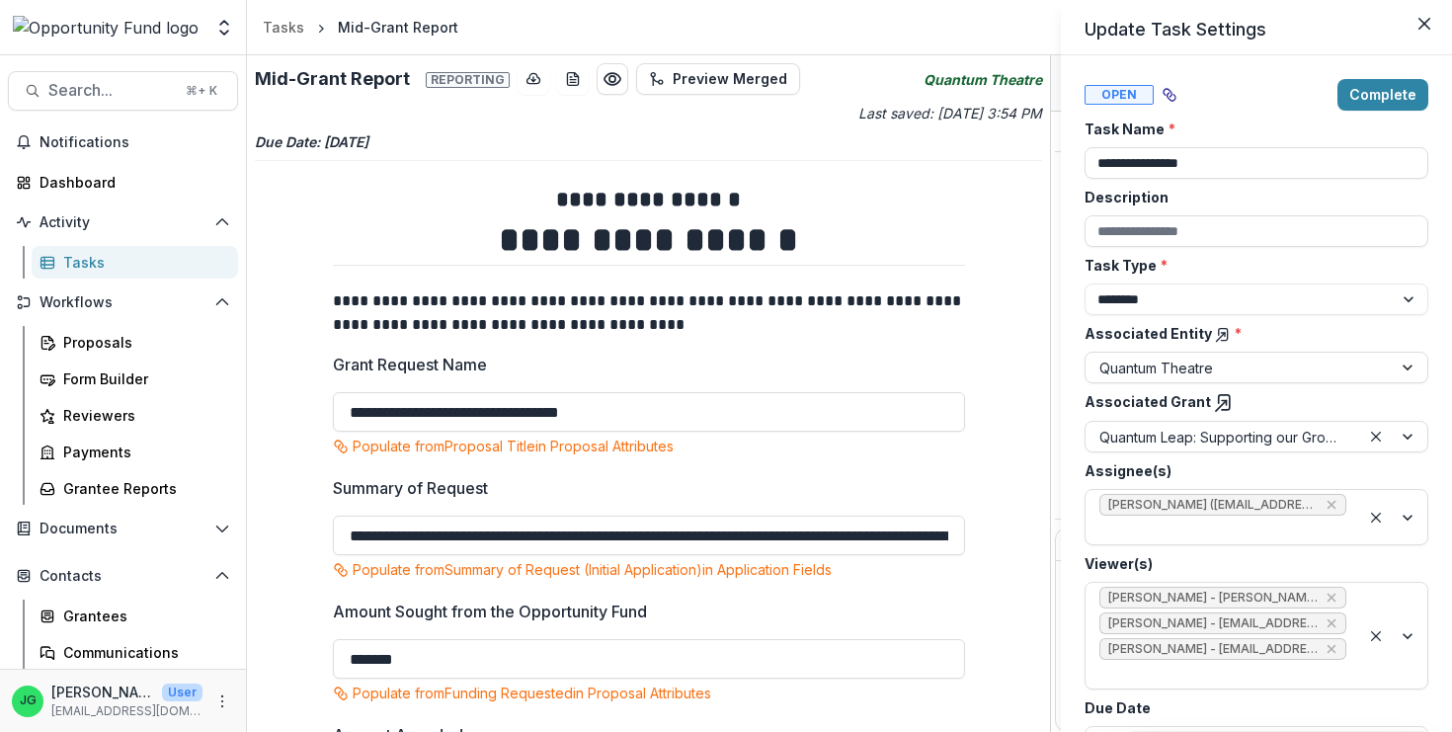
click at [769, 329] on div "**********" at bounding box center [726, 366] width 1452 height 732
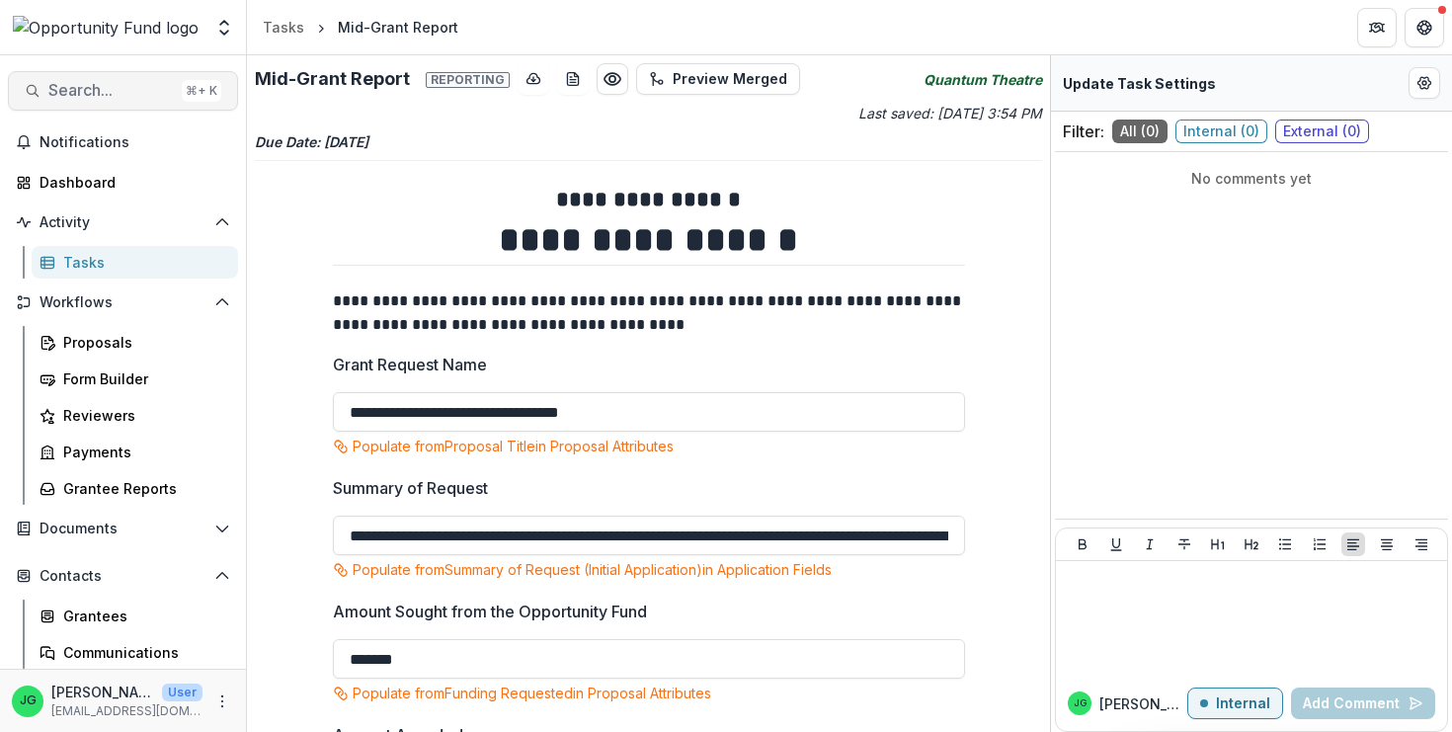
click at [123, 80] on button "Search... ⌘ + K" at bounding box center [123, 91] width 230 height 40
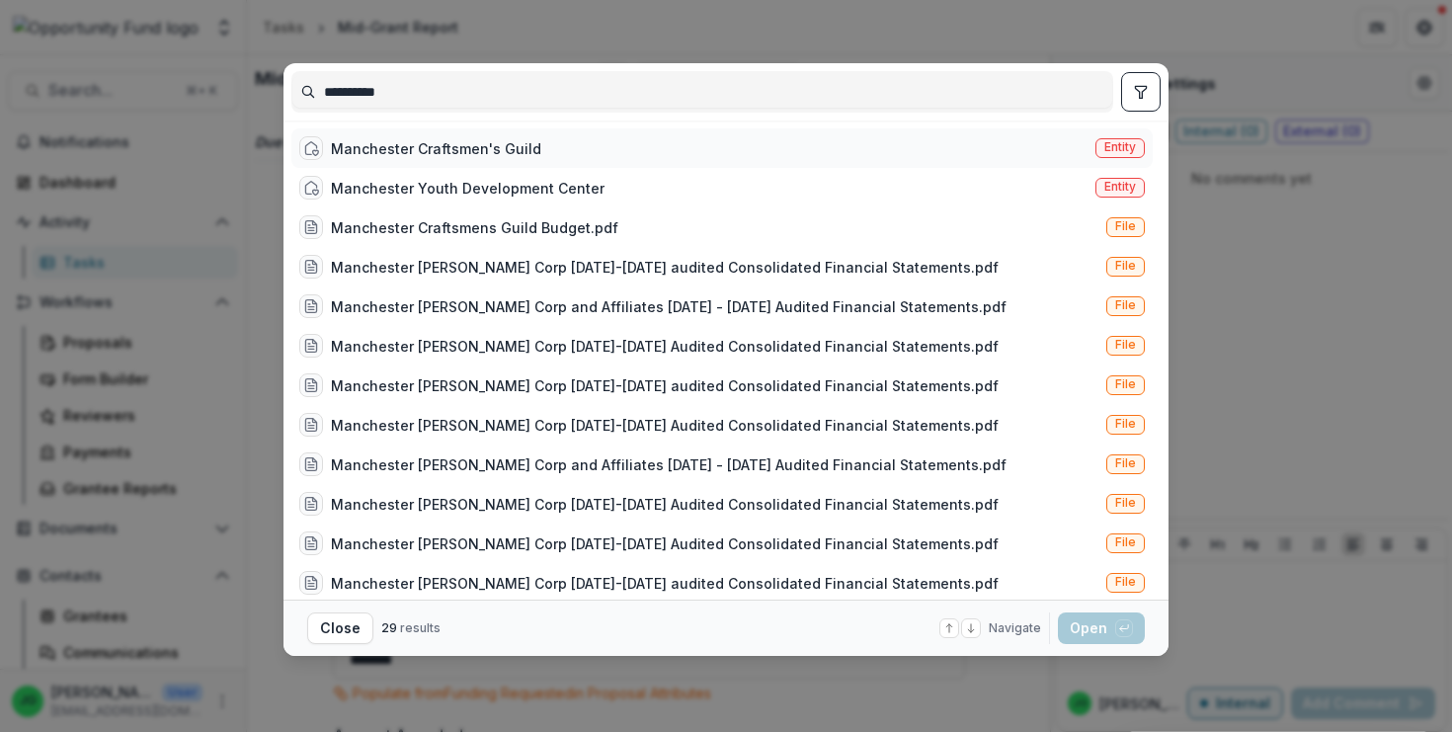
type input "**********"
click at [381, 150] on div "Manchester Craftsmen's Guild" at bounding box center [436, 148] width 210 height 21
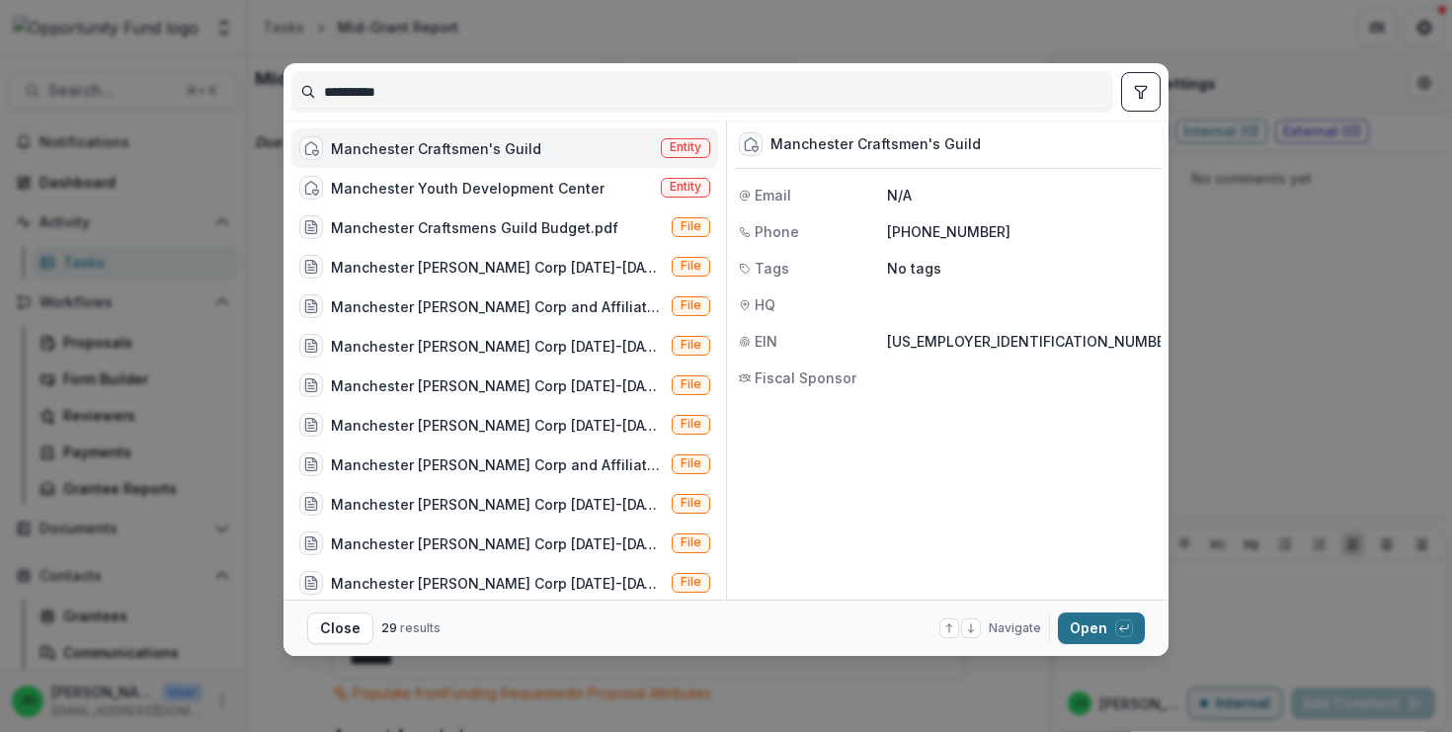
click at [1070, 626] on button "Open with enter key" at bounding box center [1101, 628] width 87 height 32
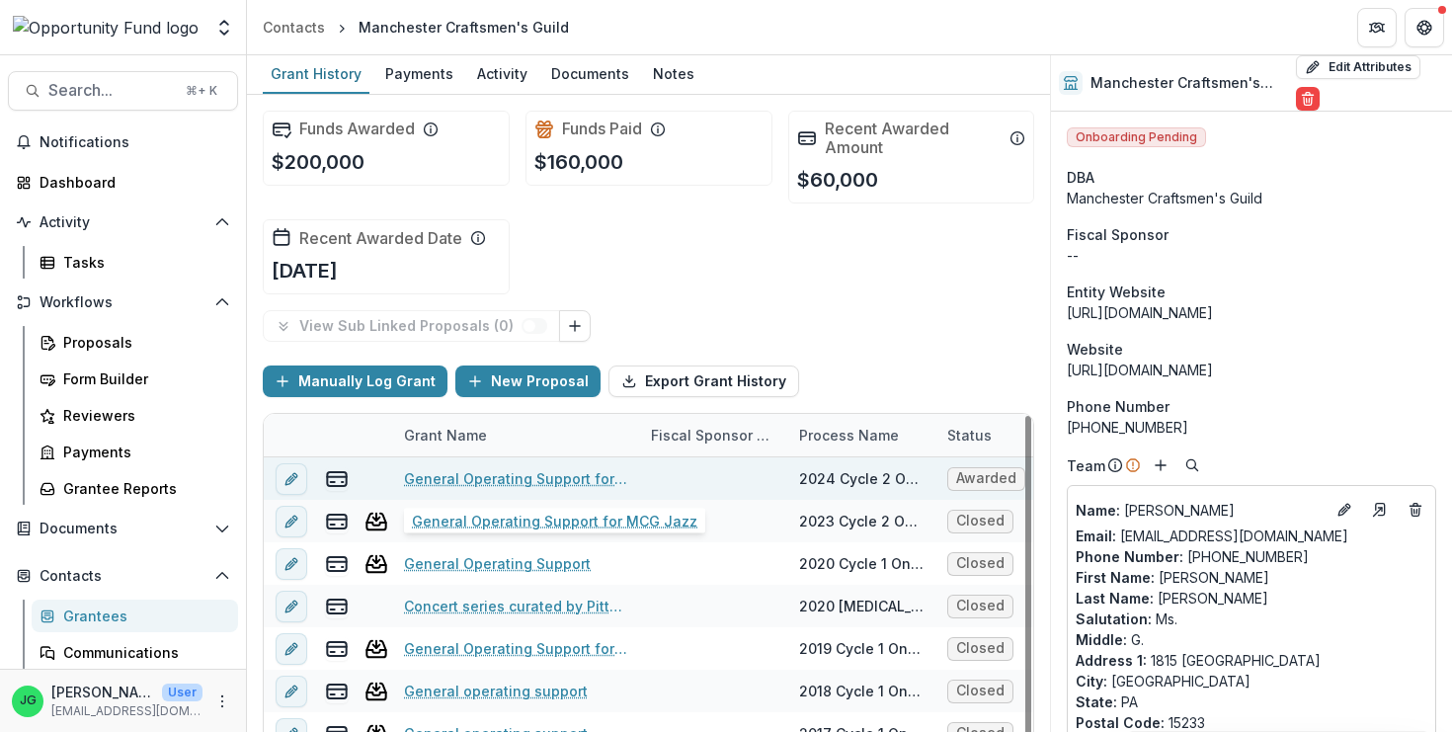
click at [478, 489] on link "General Operating Support for MCG Jazz" at bounding box center [515, 478] width 223 height 21
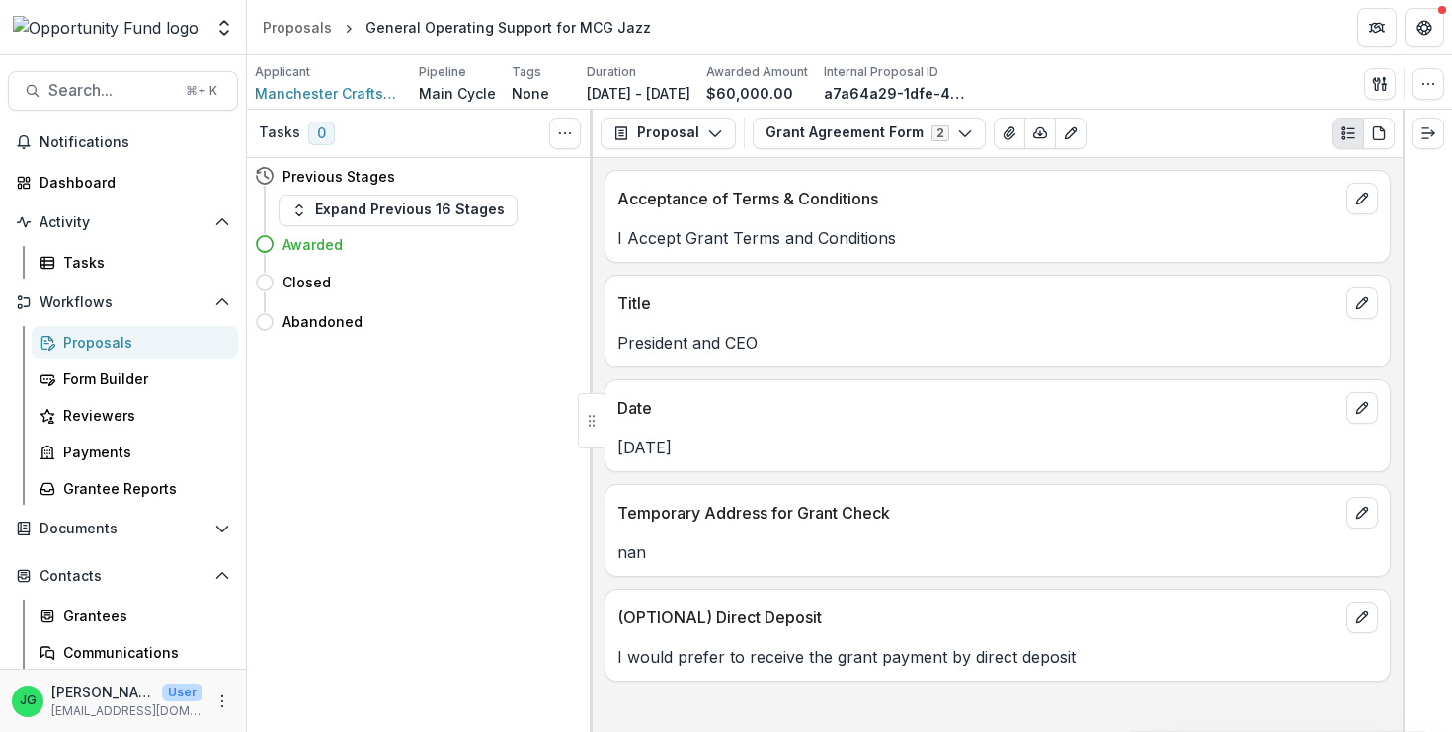
click at [774, 159] on div "Acceptance of Terms & Conditions I Accept Grant Terms and Conditions Title Pres…" at bounding box center [998, 445] width 810 height 574
click at [776, 146] on button "Grant Agreement Form 2" at bounding box center [869, 134] width 233 height 32
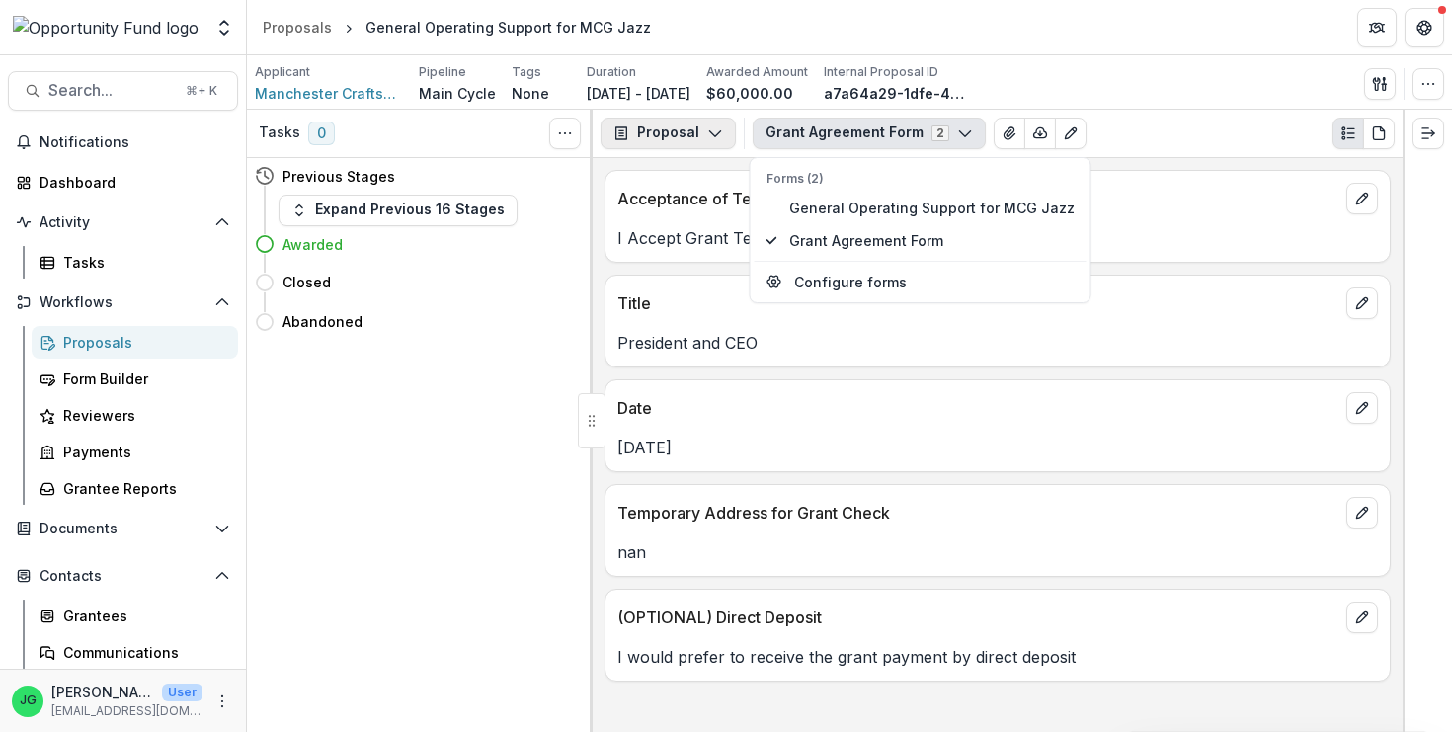
click at [707, 130] on icon "button" at bounding box center [715, 133] width 16 height 16
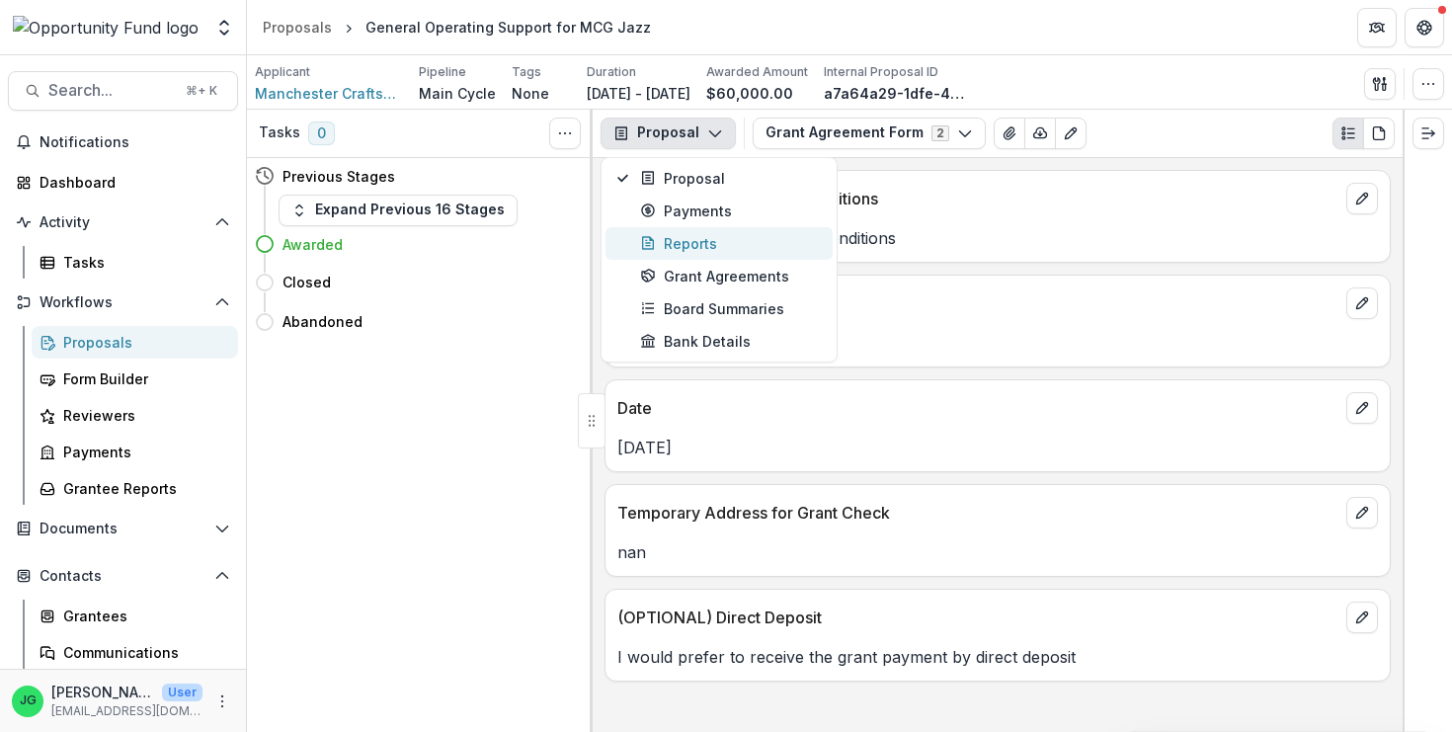
click at [698, 246] on div "Reports" at bounding box center [730, 243] width 181 height 21
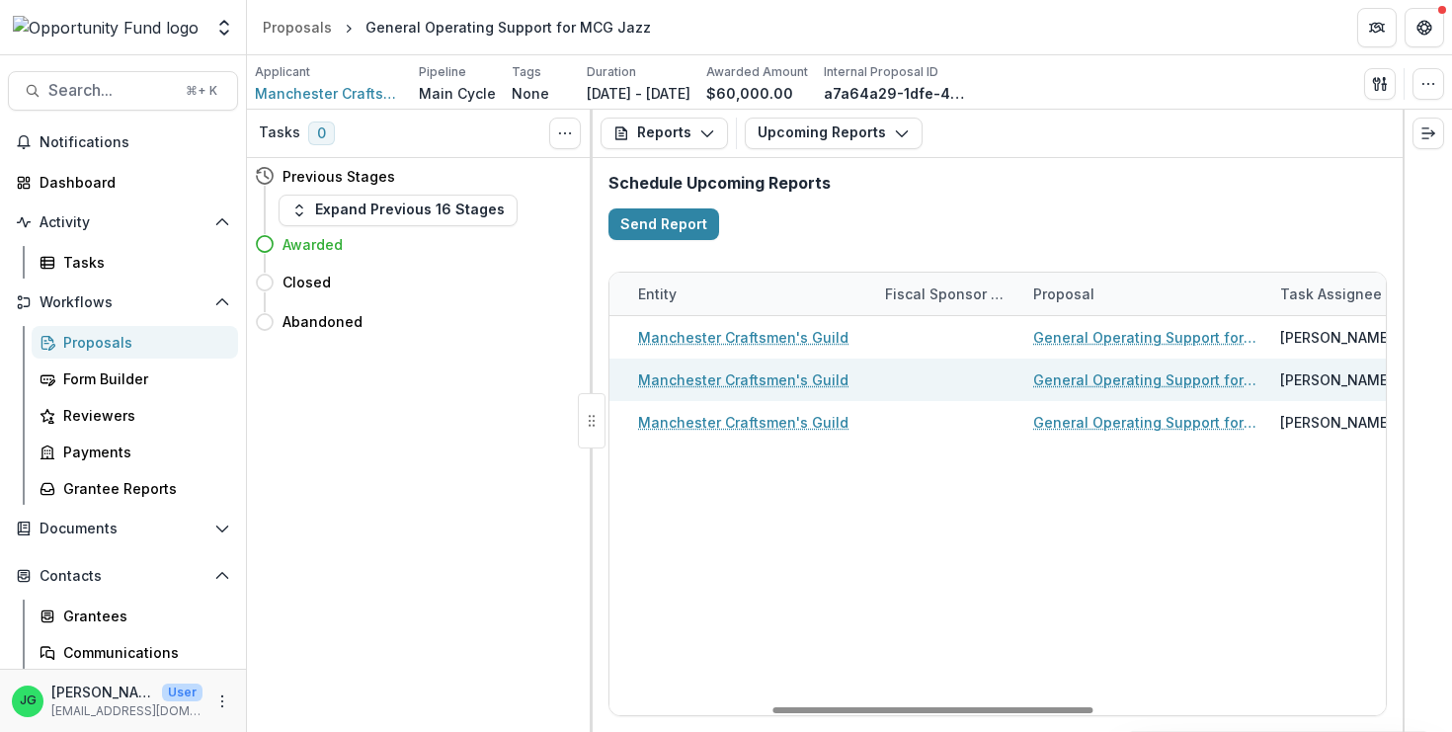
scroll to position [0, 32]
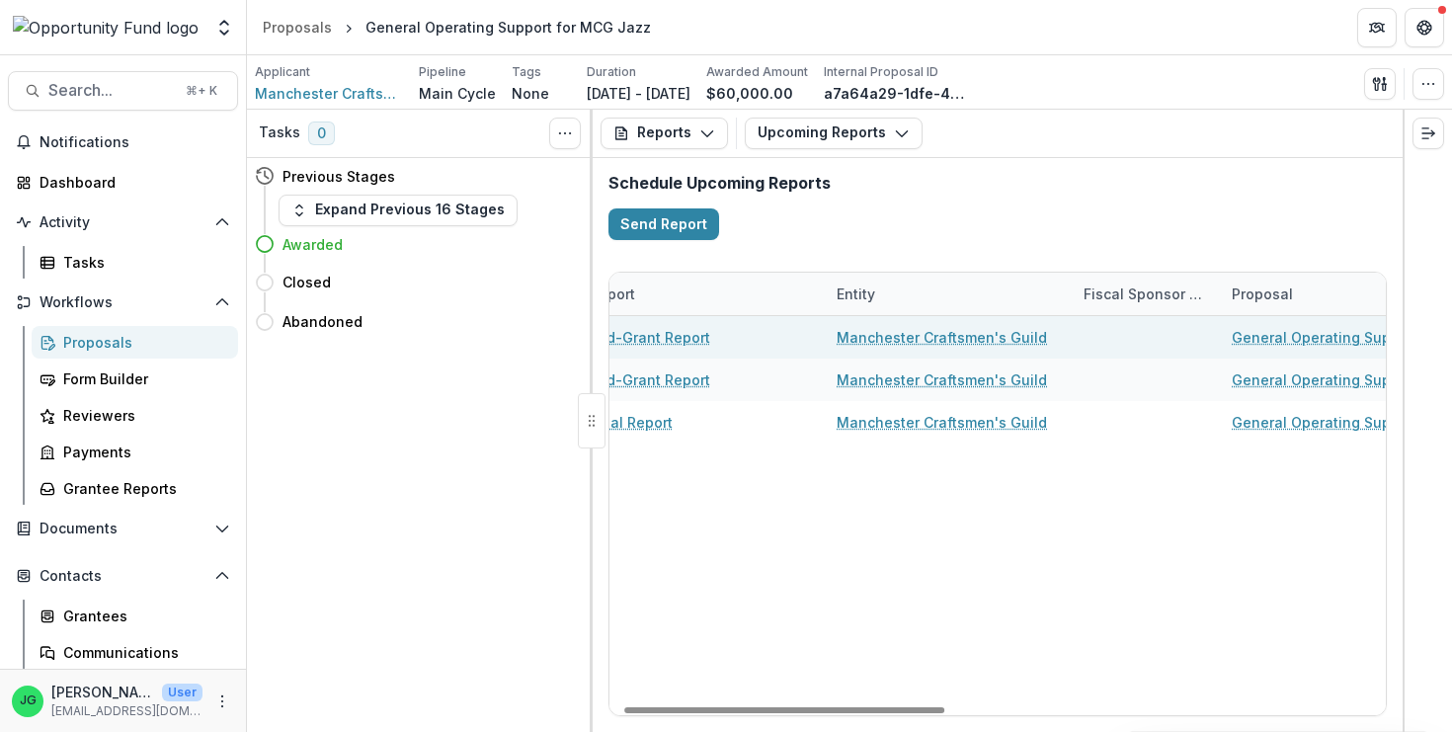
click at [664, 334] on link "Mid-Grant Report" at bounding box center [650, 337] width 121 height 21
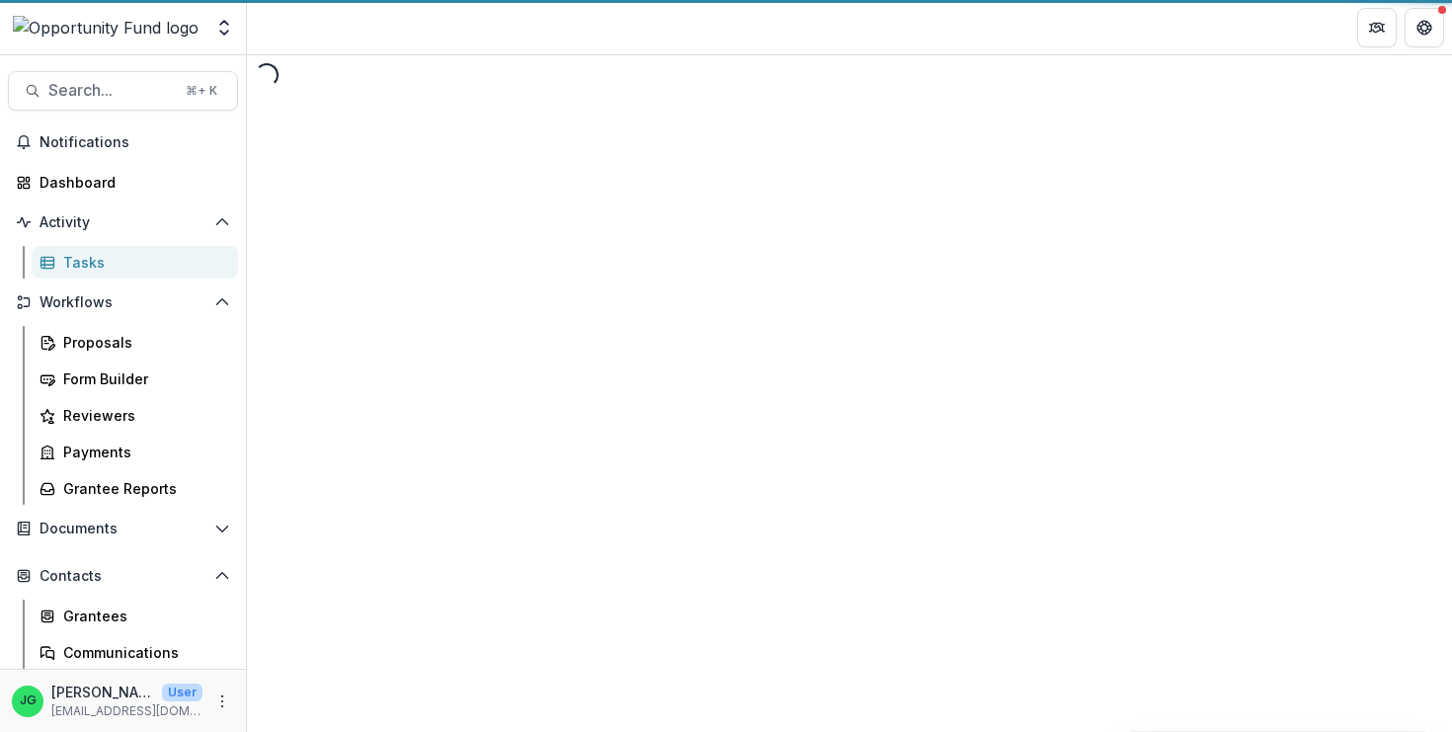
select select "********"
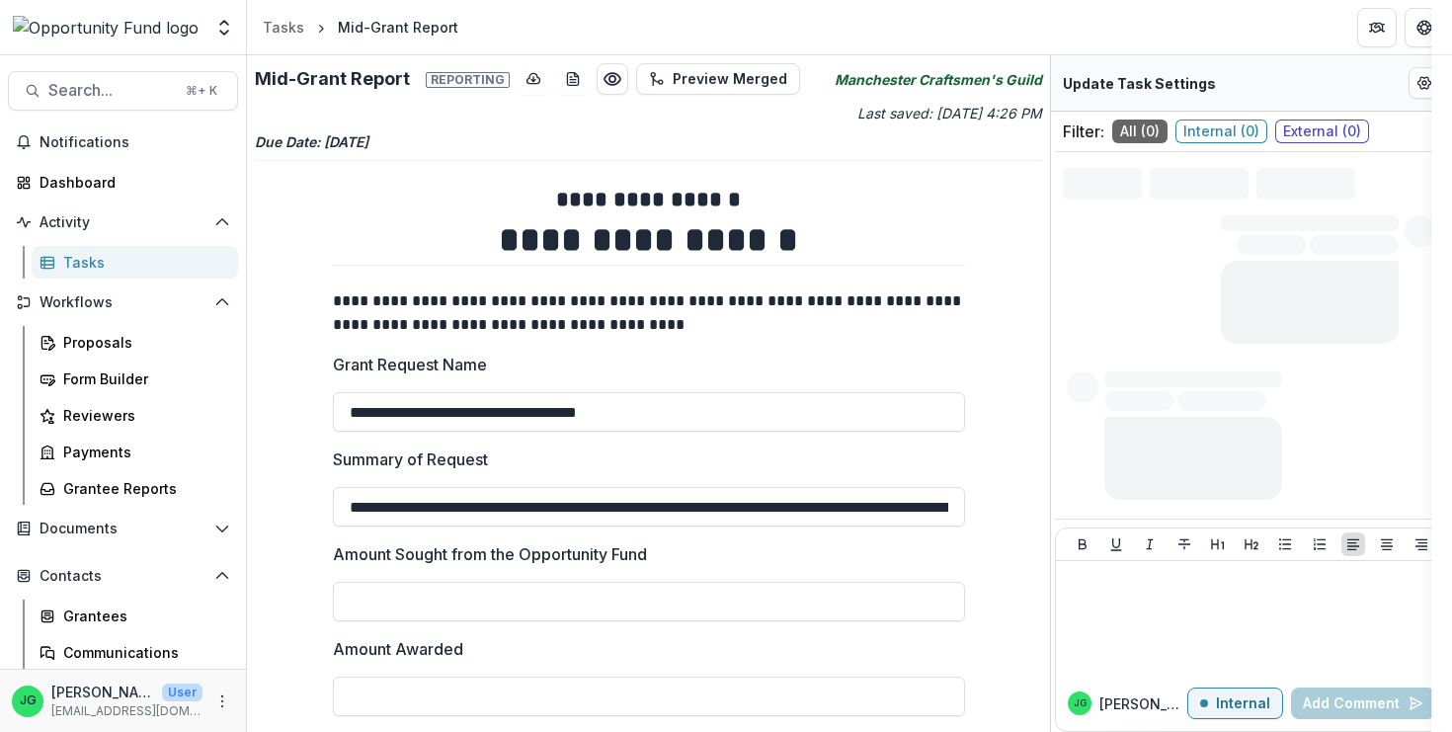
type input "*******"
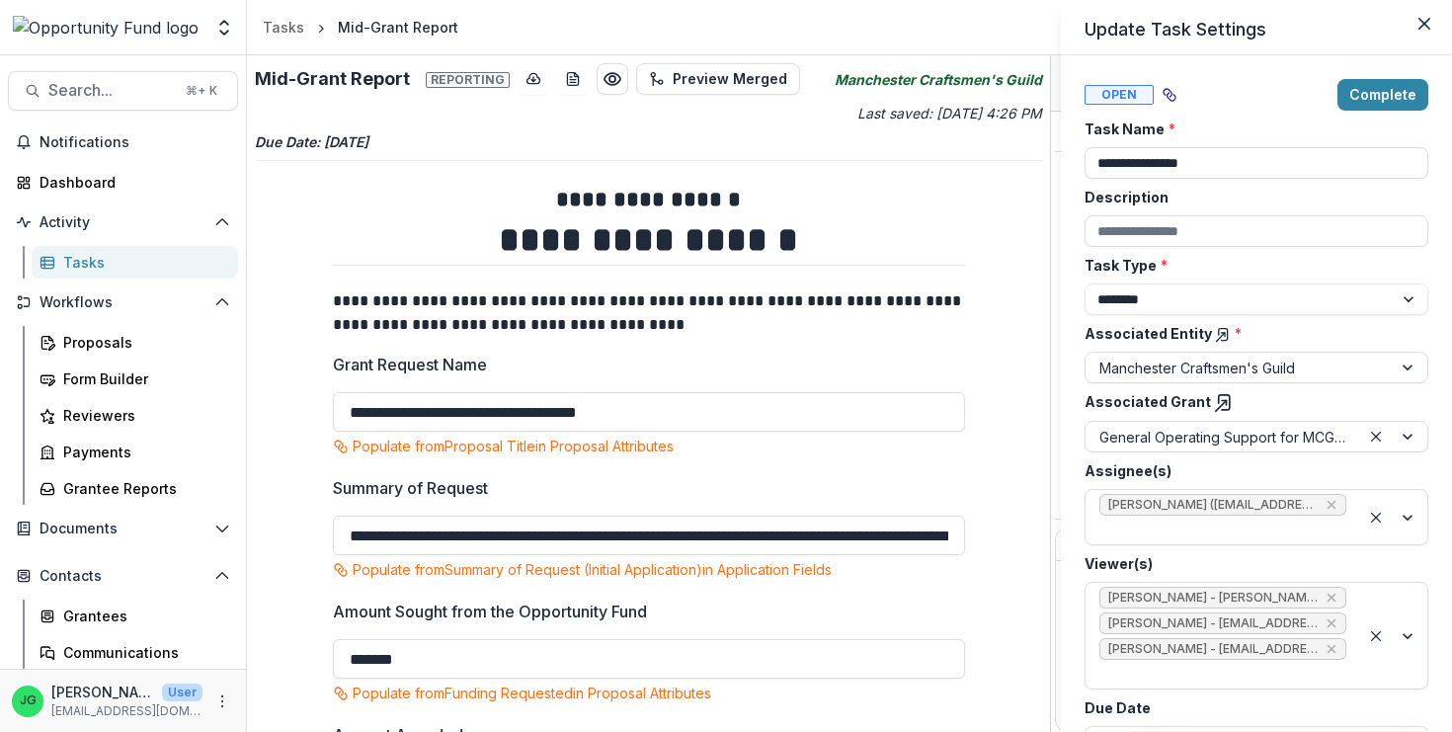
click at [731, 339] on div "**********" at bounding box center [726, 366] width 1452 height 732
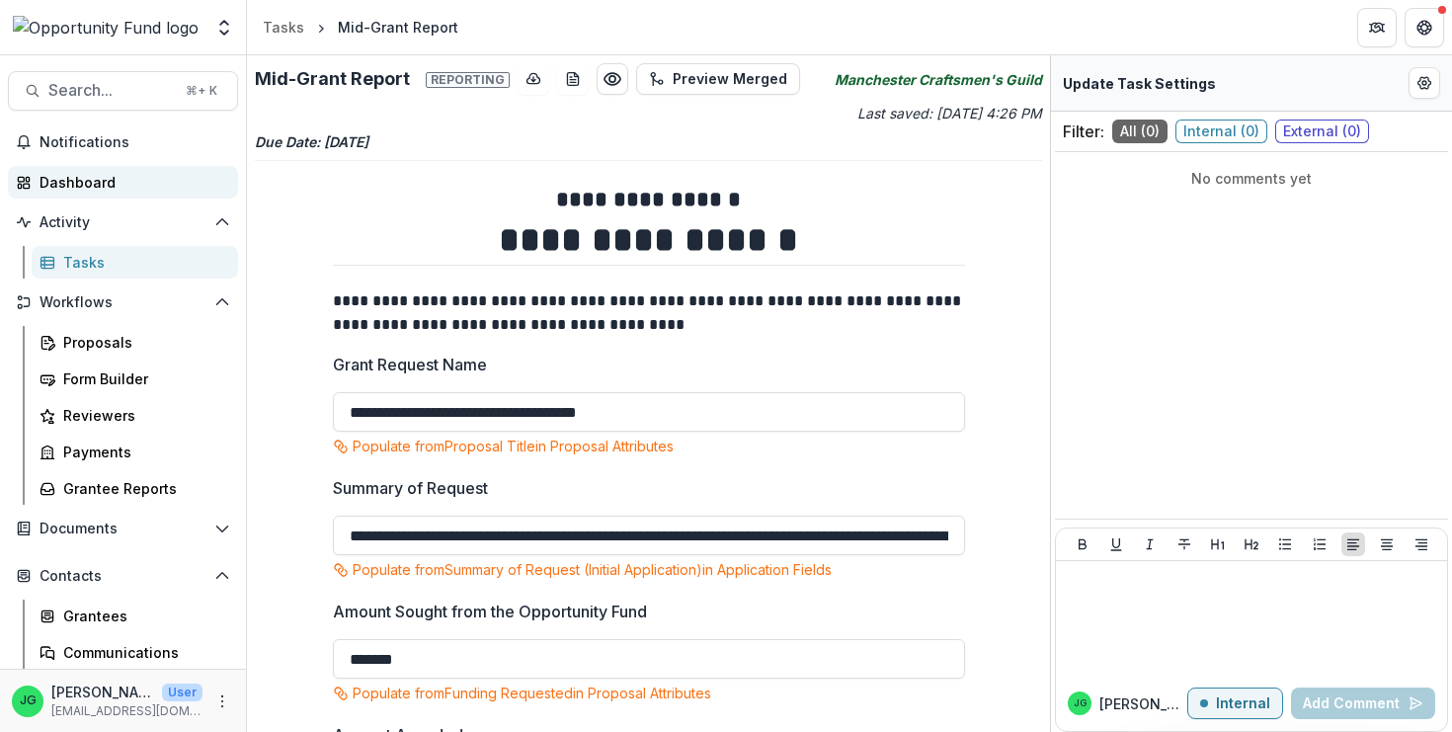
click at [89, 191] on div "Dashboard" at bounding box center [131, 182] width 183 height 21
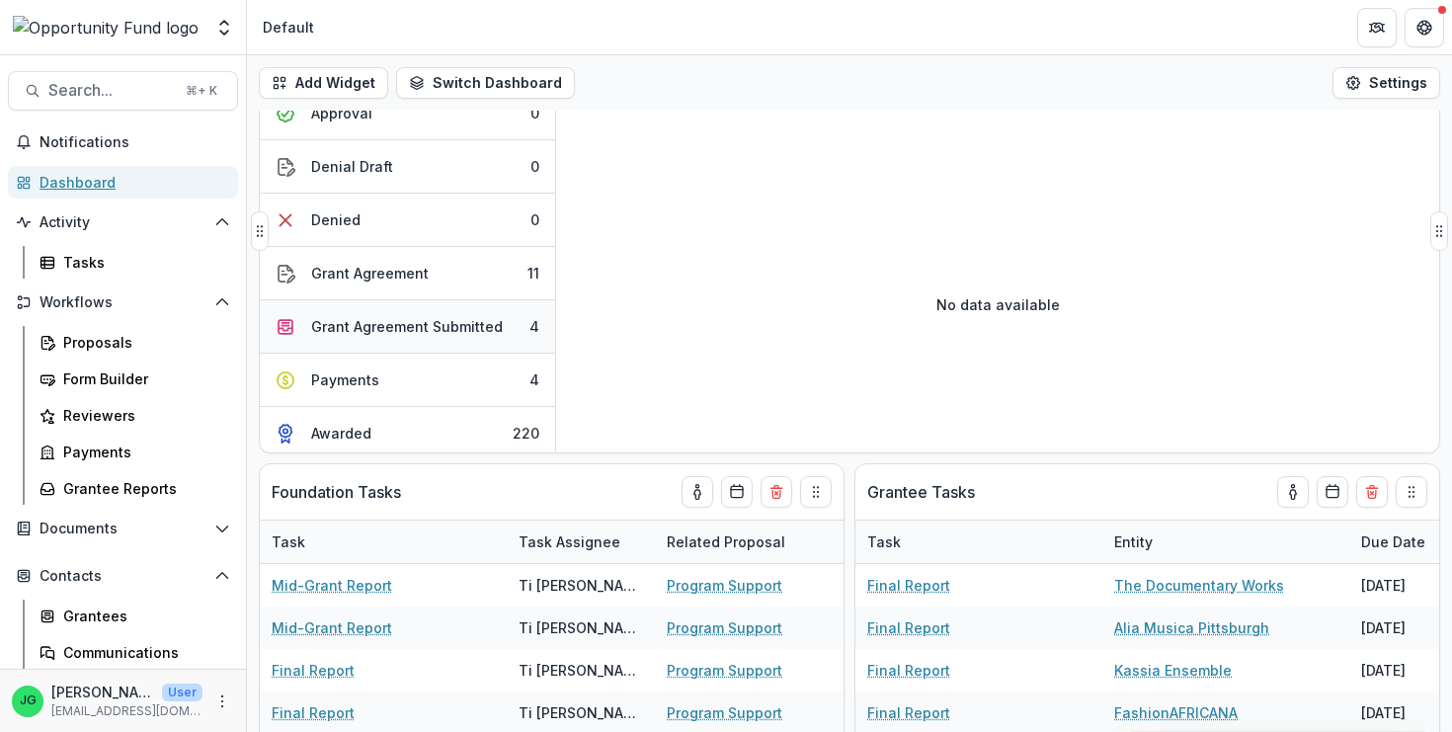
scroll to position [506, 0]
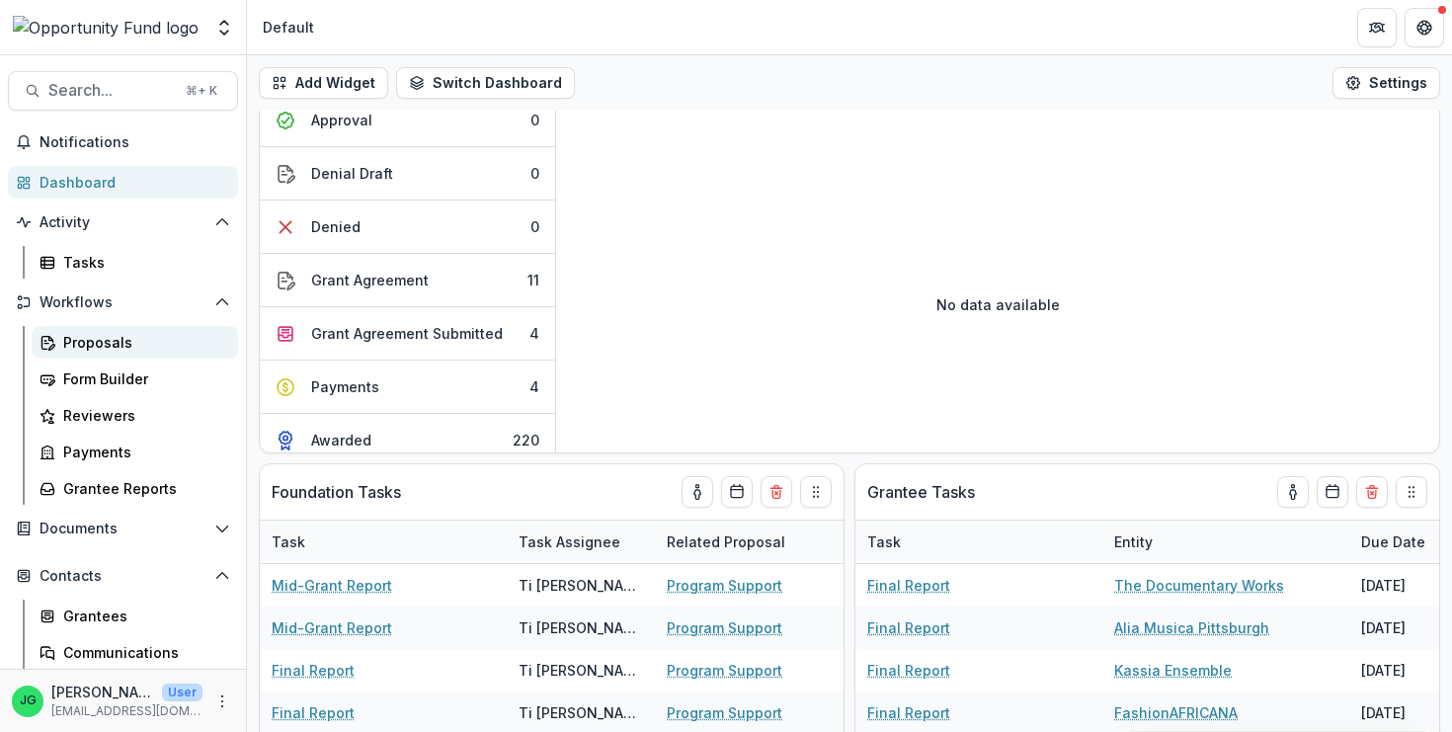
click at [120, 345] on div "Proposals" at bounding box center [142, 342] width 159 height 21
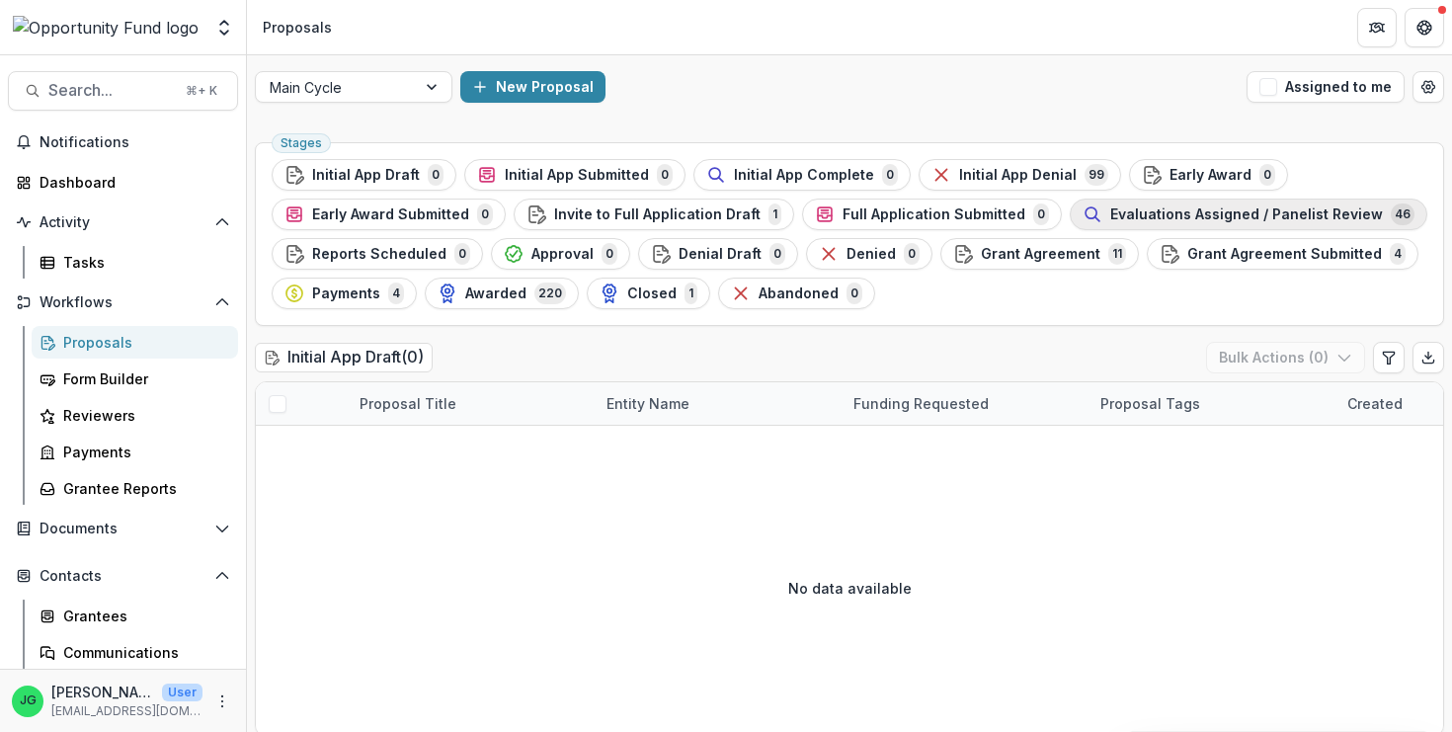
click at [1170, 217] on span "Evaluations Assigned / Panelist Review" at bounding box center [1246, 214] width 273 height 17
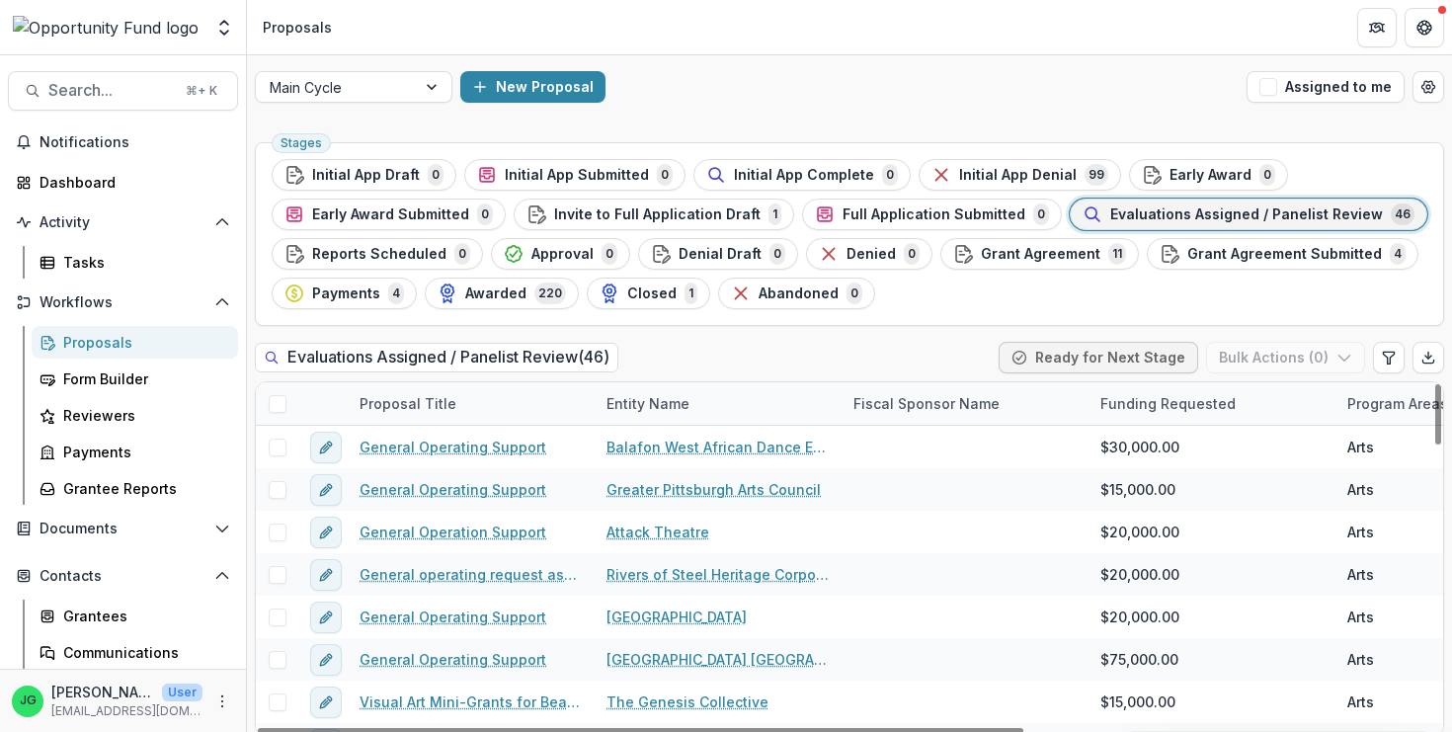
click at [634, 402] on div "Entity Name" at bounding box center [648, 403] width 107 height 21
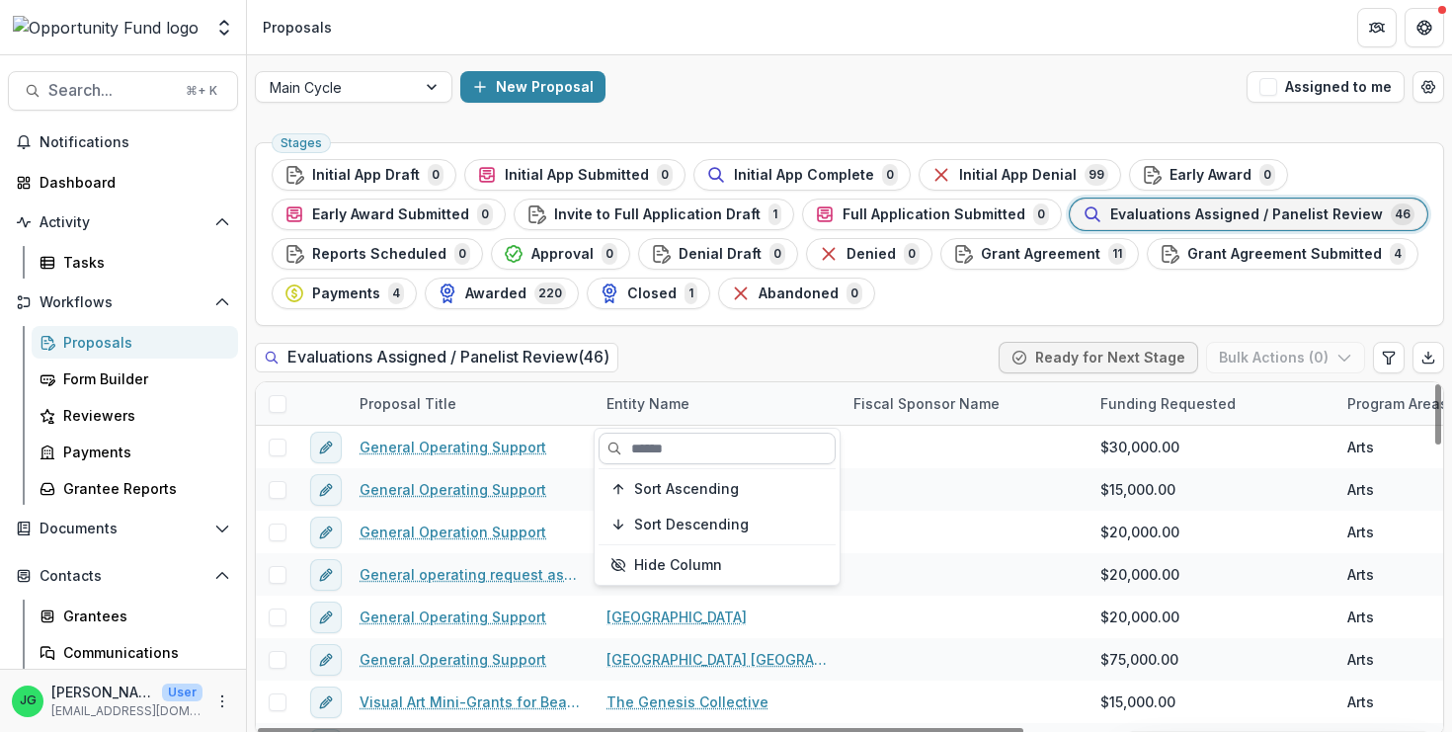
click at [651, 448] on input at bounding box center [717, 449] width 237 height 32
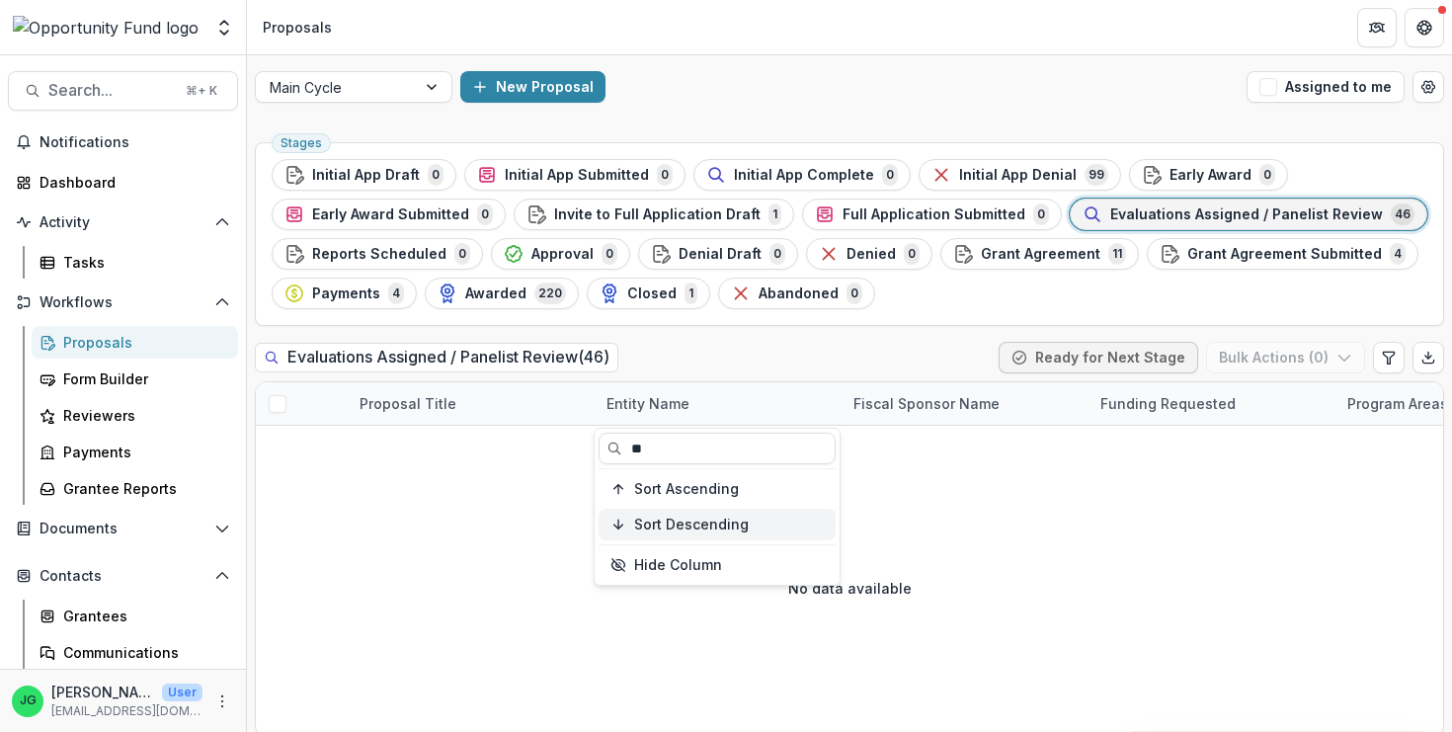
type input "*"
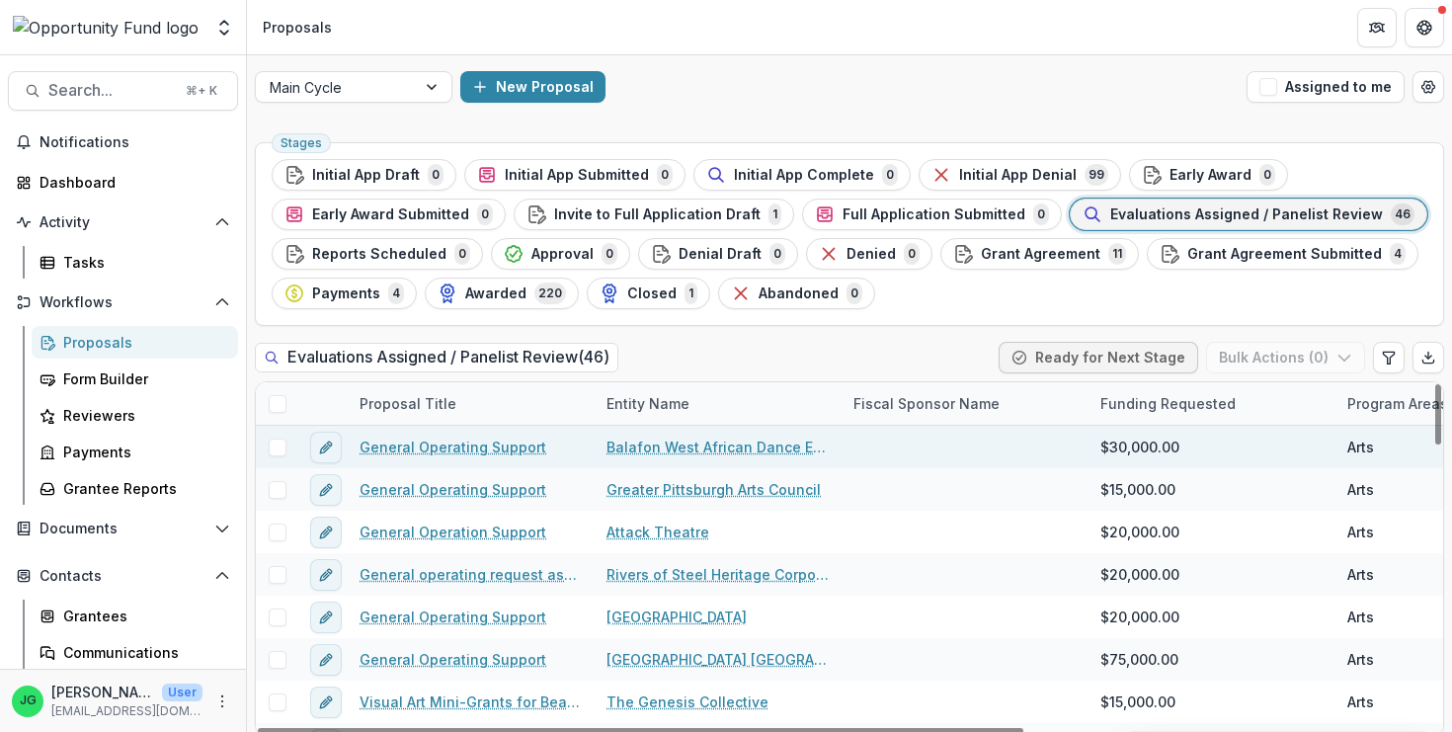
click at [957, 457] on div at bounding box center [965, 447] width 247 height 42
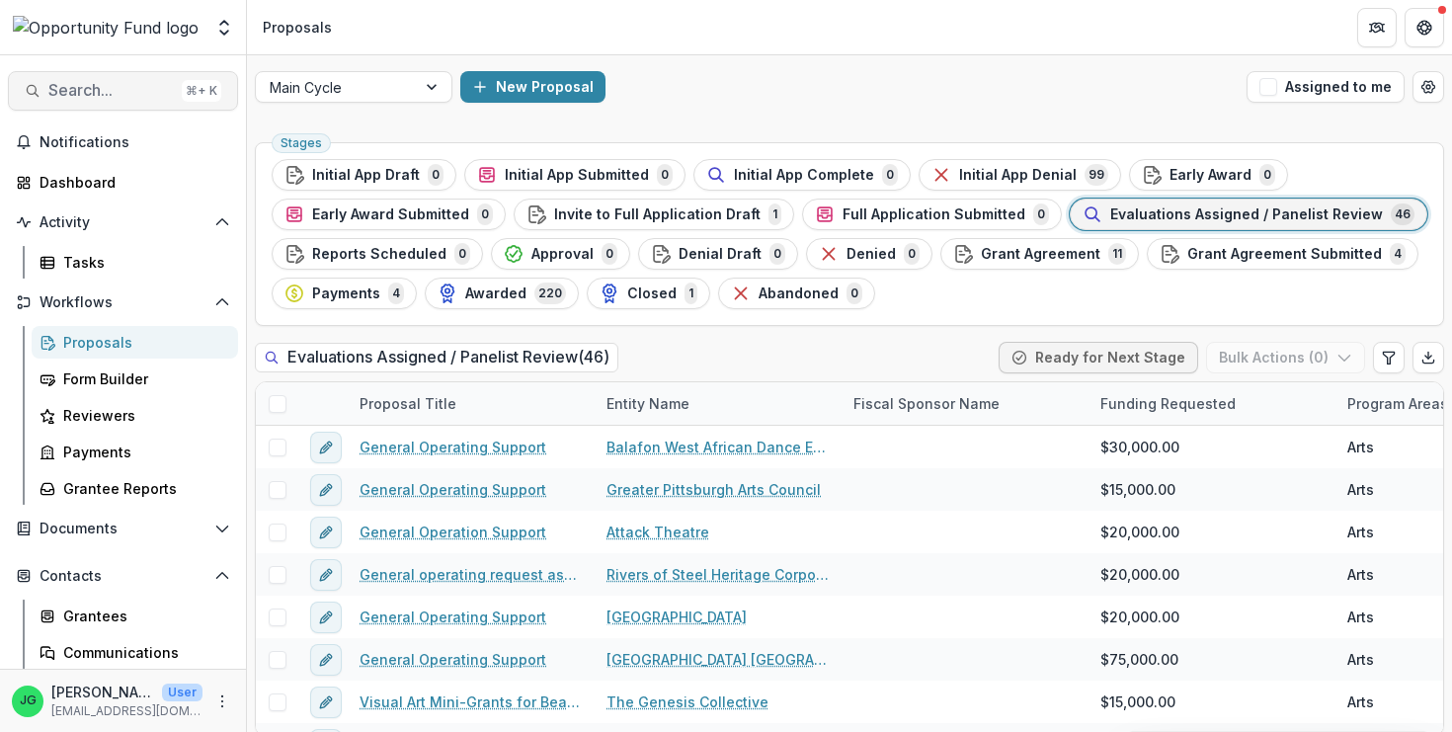
click at [137, 92] on span "Search..." at bounding box center [110, 90] width 125 height 19
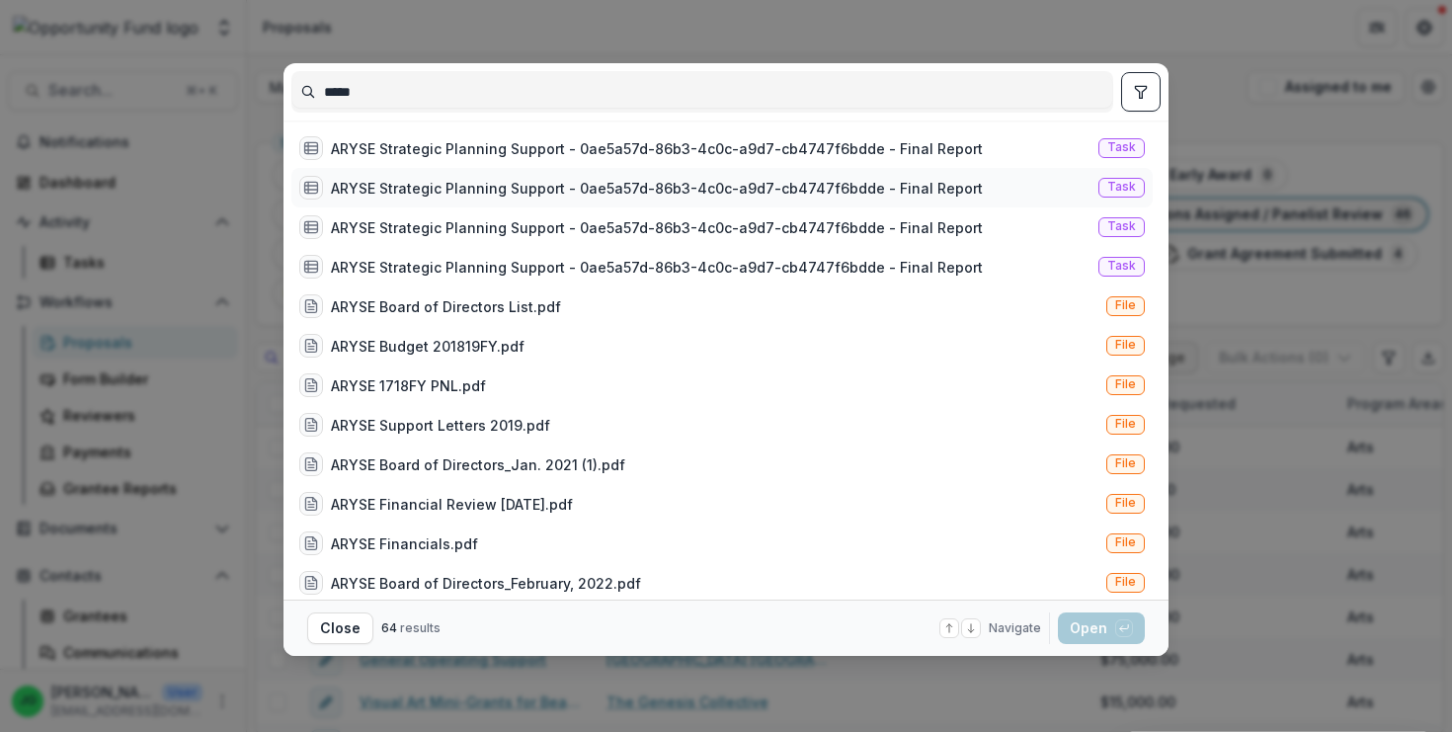
type input "*****"
click at [402, 186] on div "ARYSE Strategic Planning Support - 0ae5a57d-86b3-4c0c-a9d7-cb4747f6bdde - Final…" at bounding box center [657, 188] width 652 height 21
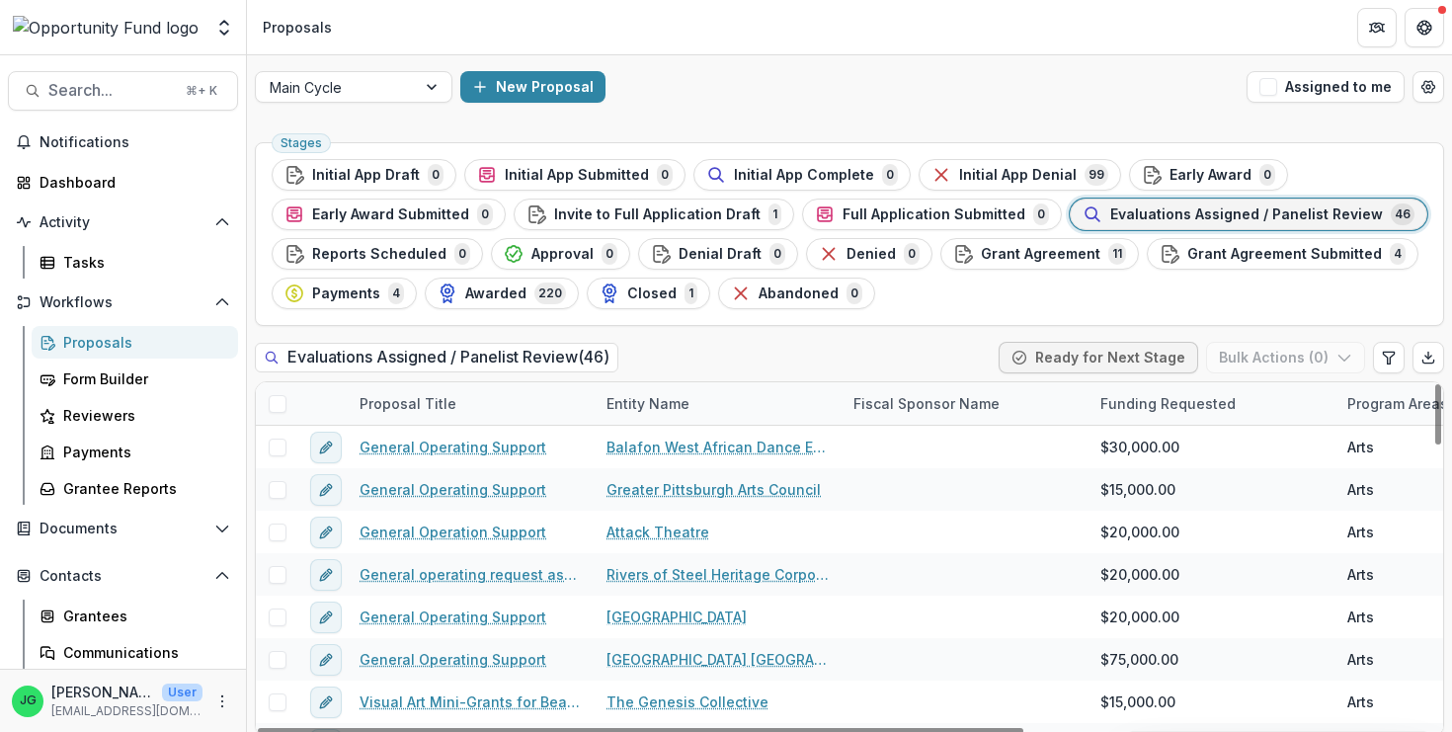
click at [672, 403] on div "Entity Name" at bounding box center [648, 403] width 107 height 21
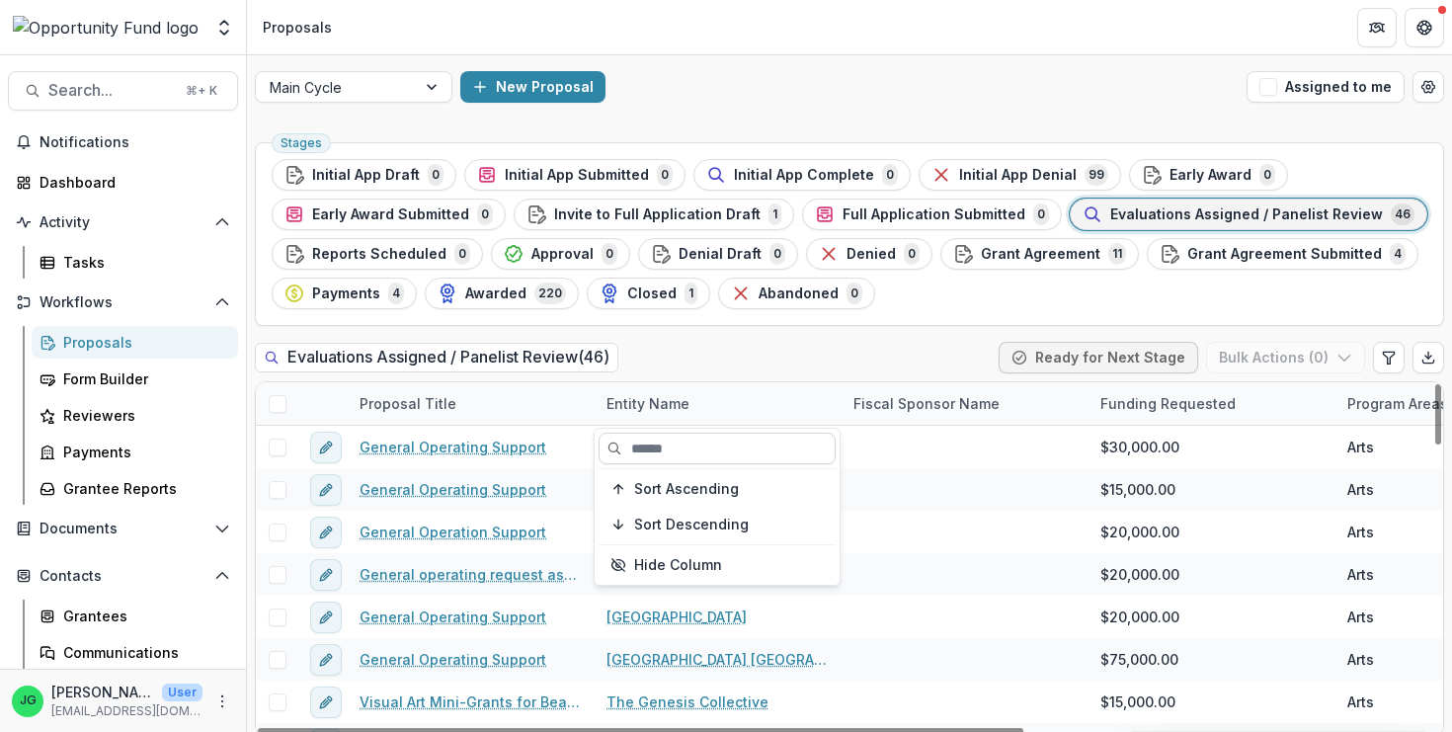
click at [647, 450] on input at bounding box center [717, 449] width 237 height 32
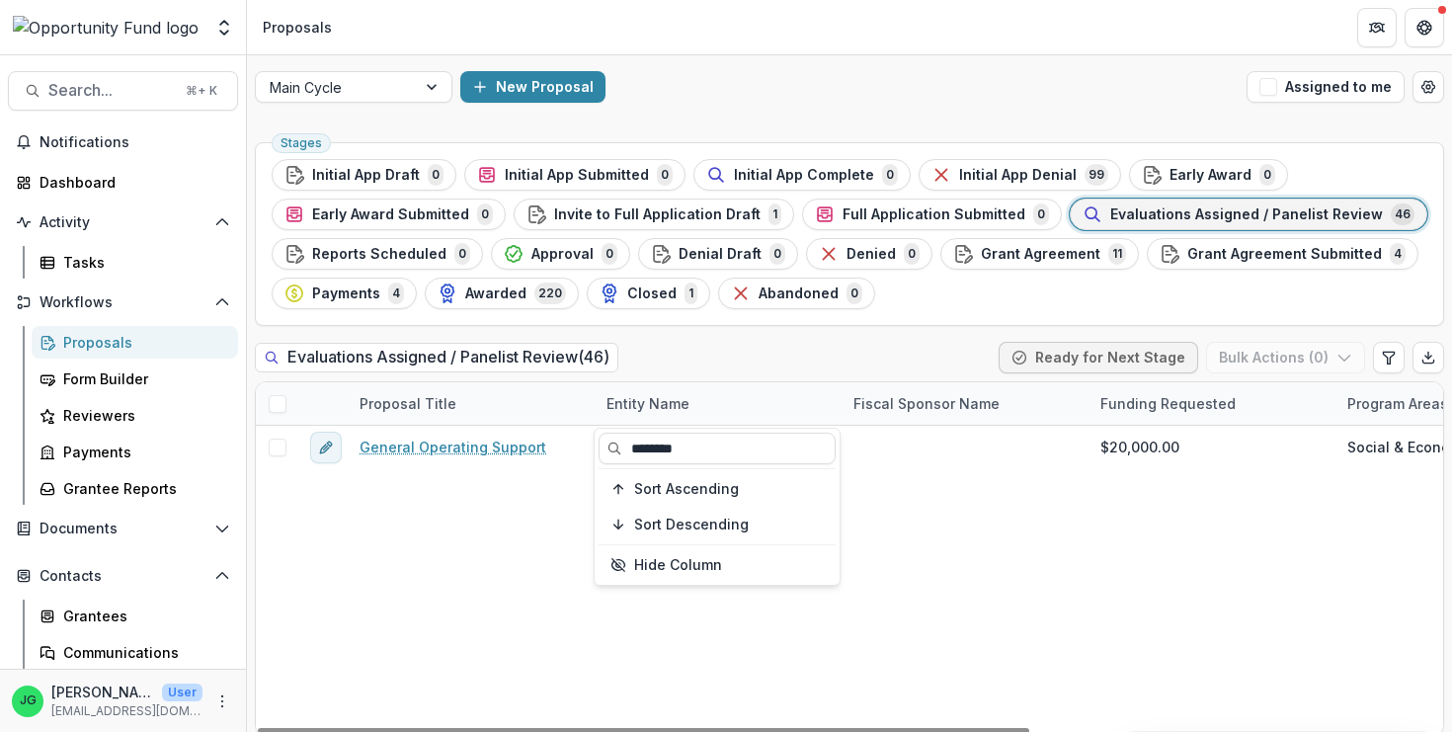
type input "********"
click at [436, 481] on div "General Operating Support Alliance for Refugee Youth Support and Education $20,…" at bounding box center [1166, 581] width 1821 height 310
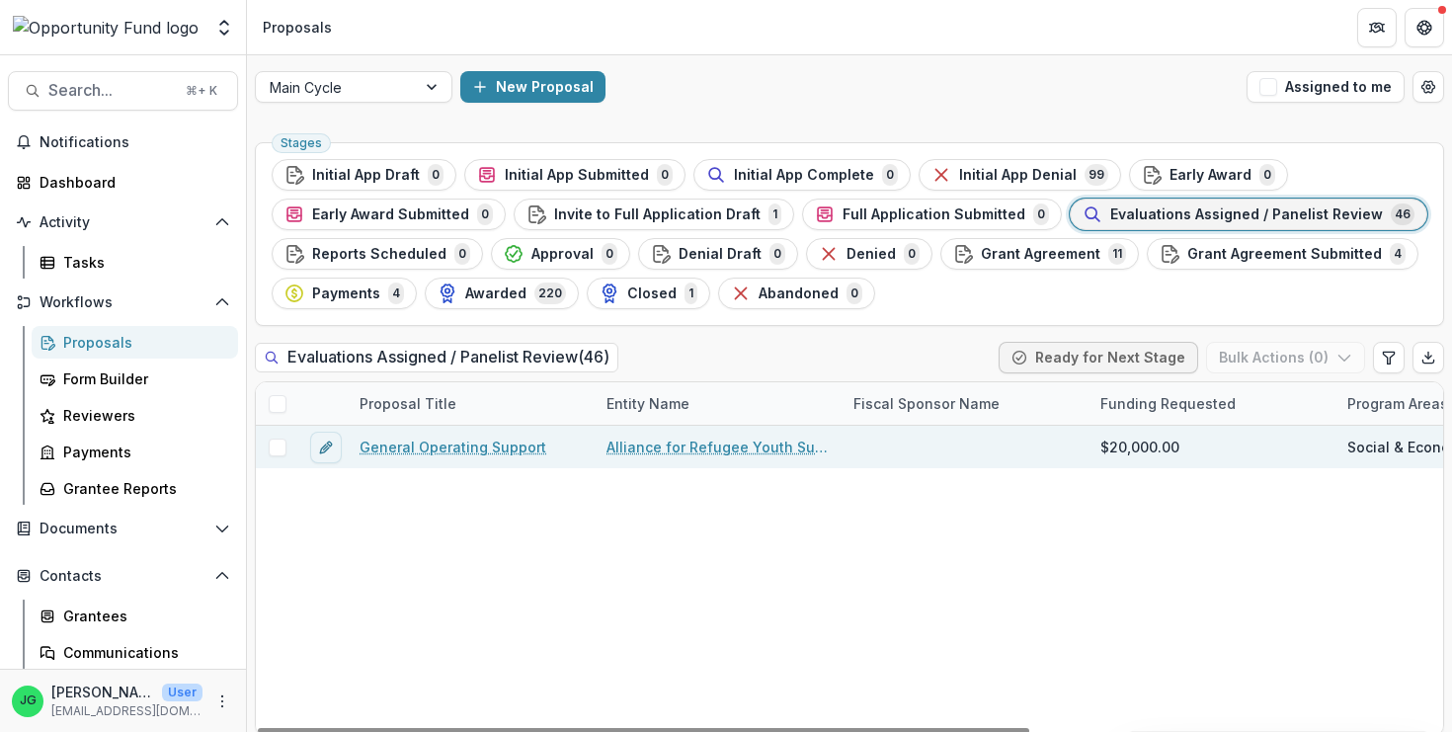
click at [452, 448] on link "General Operating Support" at bounding box center [453, 447] width 187 height 21
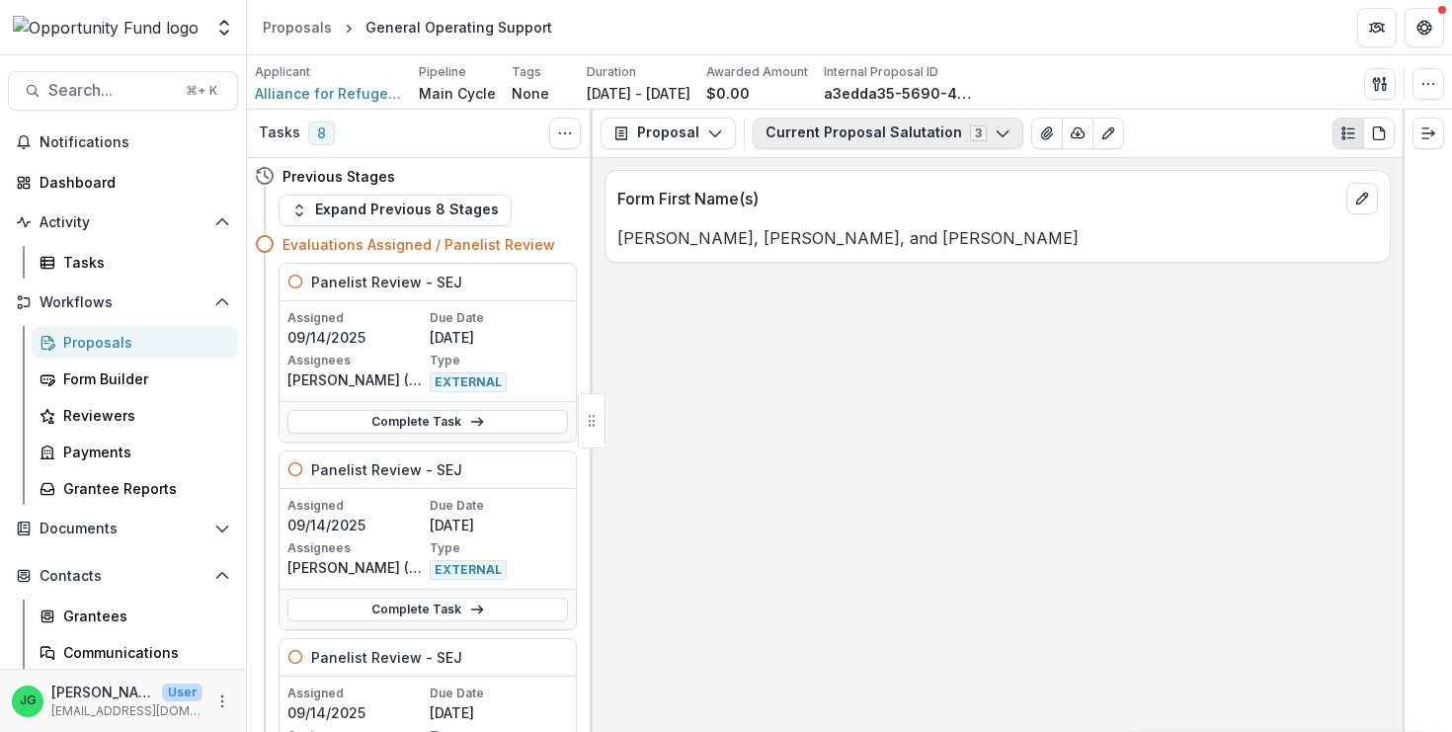
click at [798, 143] on button "Current Proposal Salutation 3" at bounding box center [888, 134] width 271 height 32
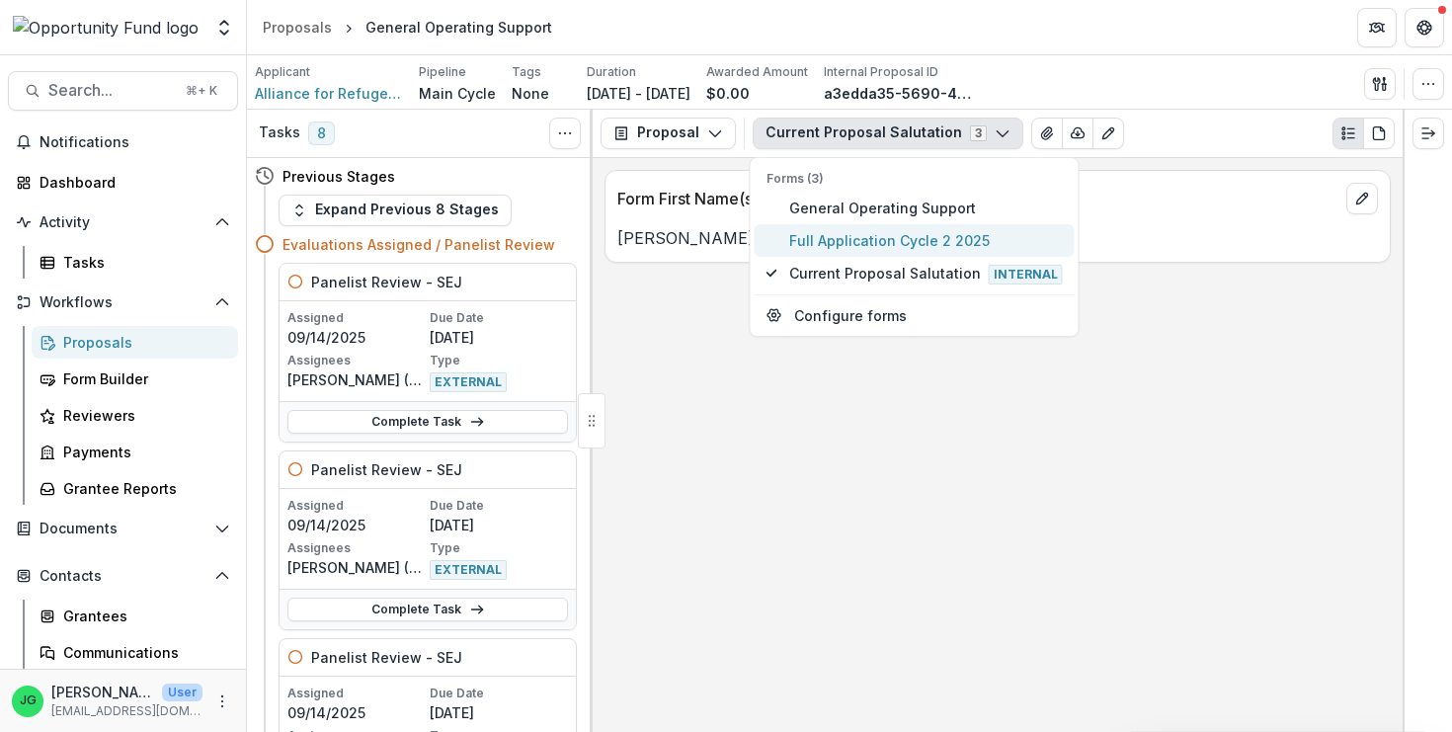
click at [850, 241] on span "Full Application Cycle 2 2025" at bounding box center [926, 240] width 274 height 21
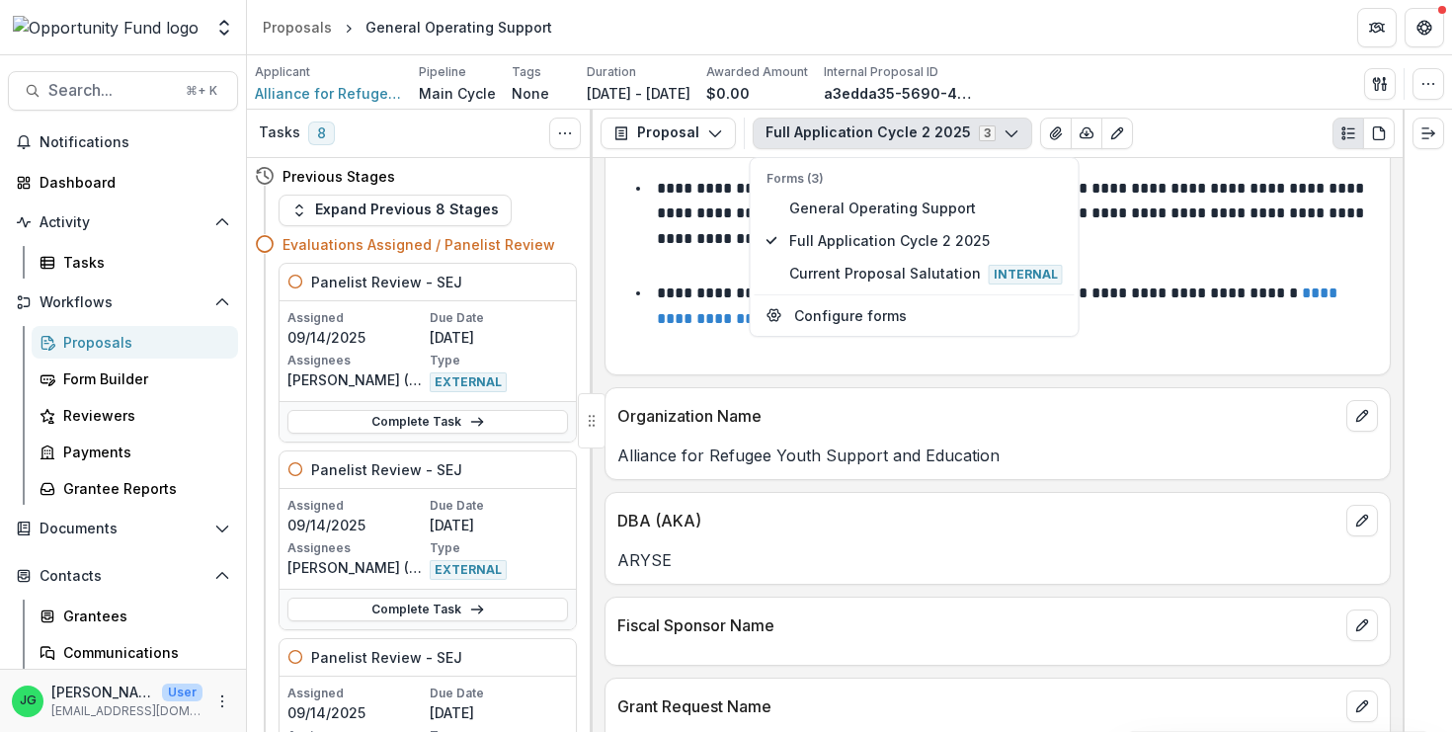
scroll to position [1918, 0]
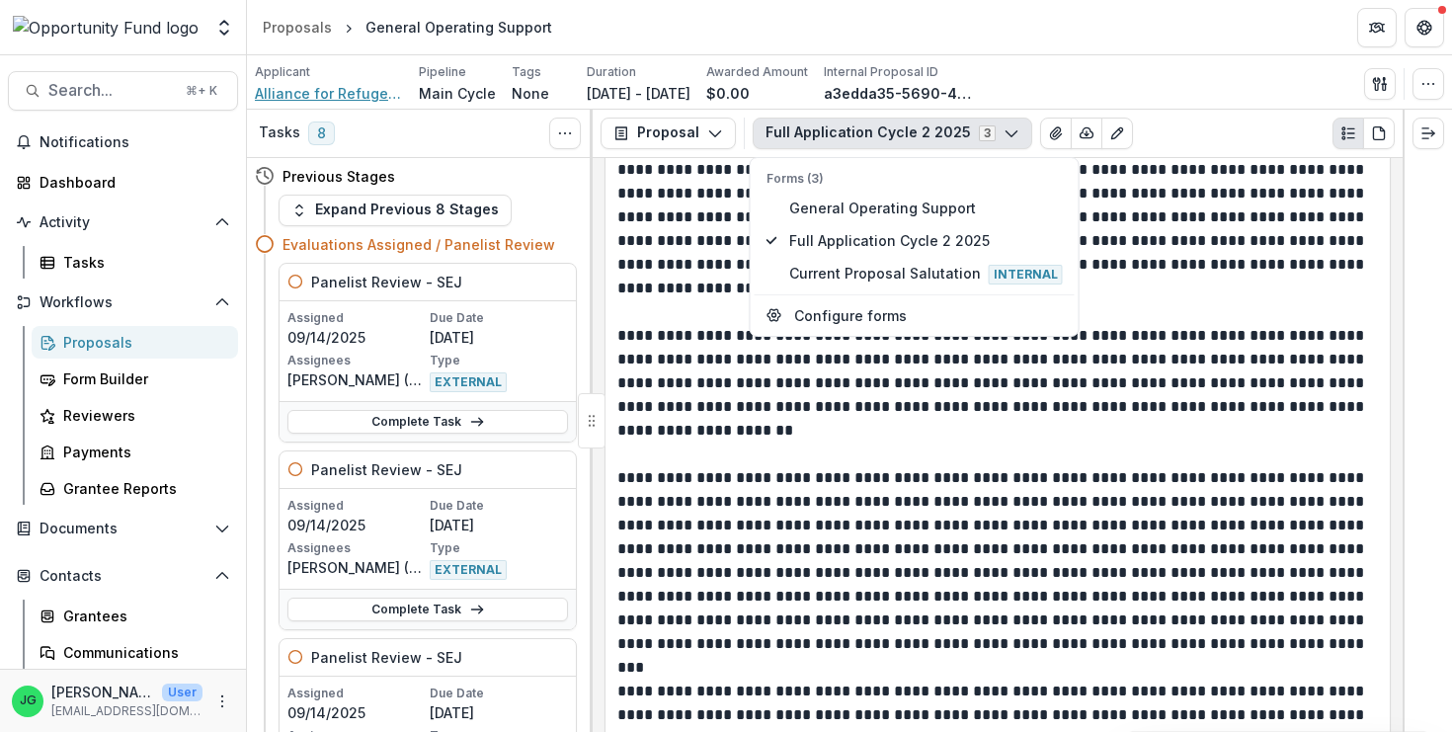
click at [325, 95] on span "Alliance for Refugee Youth Support and Education" at bounding box center [329, 93] width 148 height 21
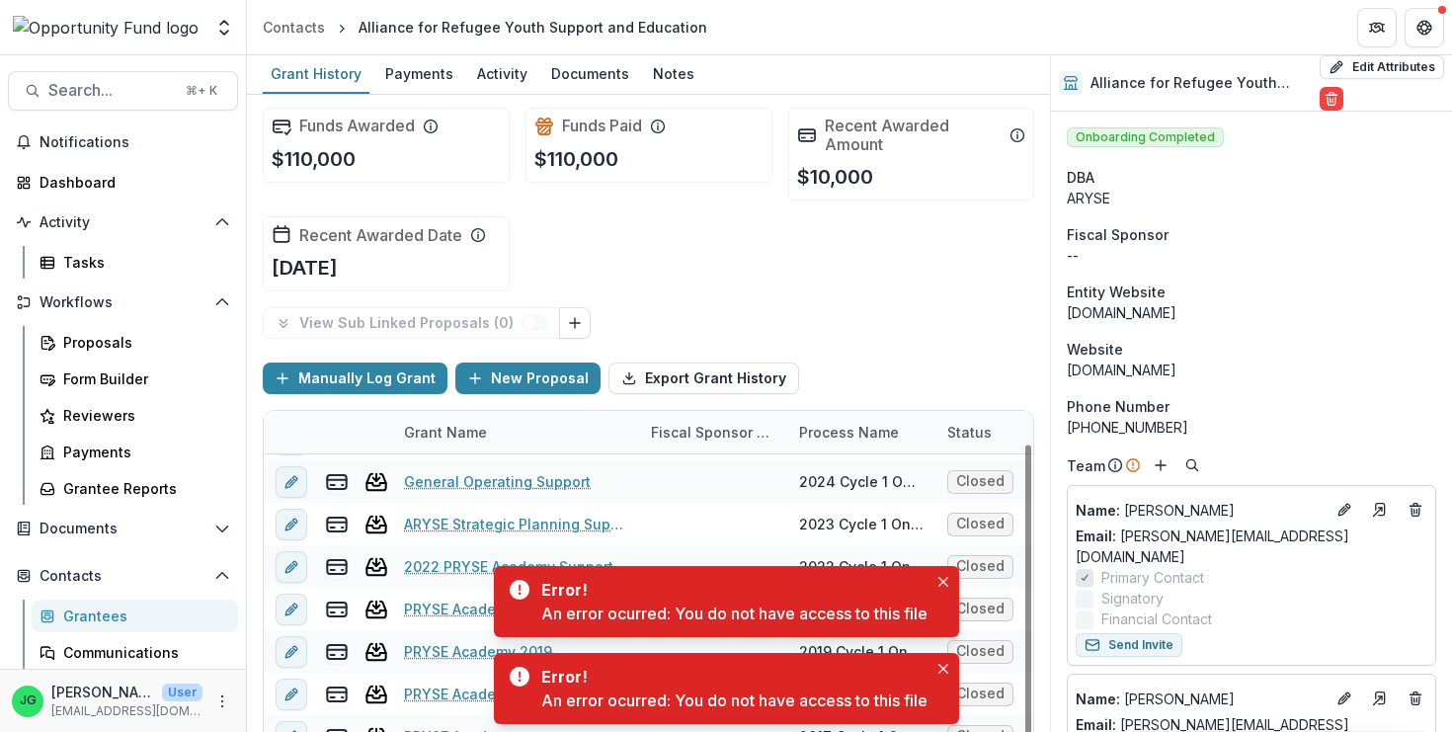
scroll to position [81, 0]
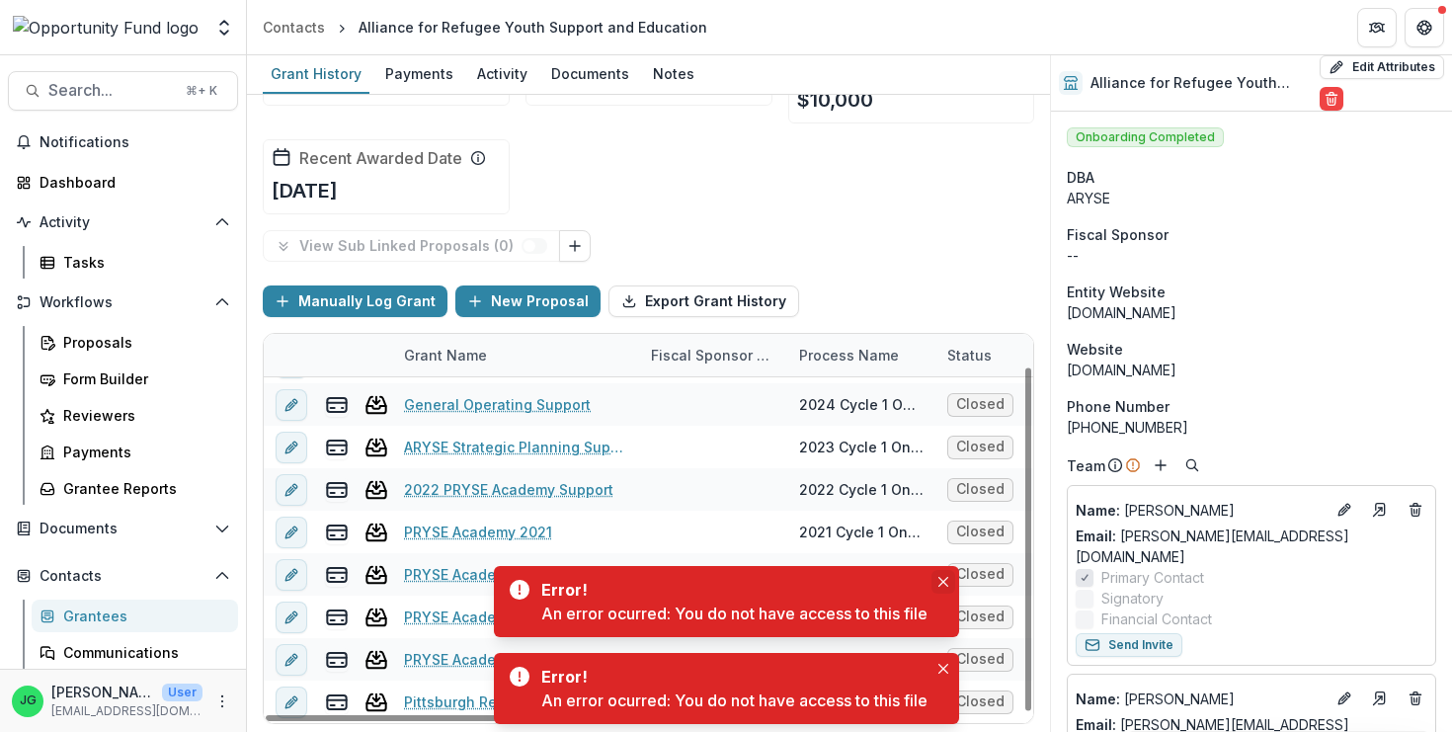
click at [941, 579] on icon "Close" at bounding box center [943, 582] width 10 height 10
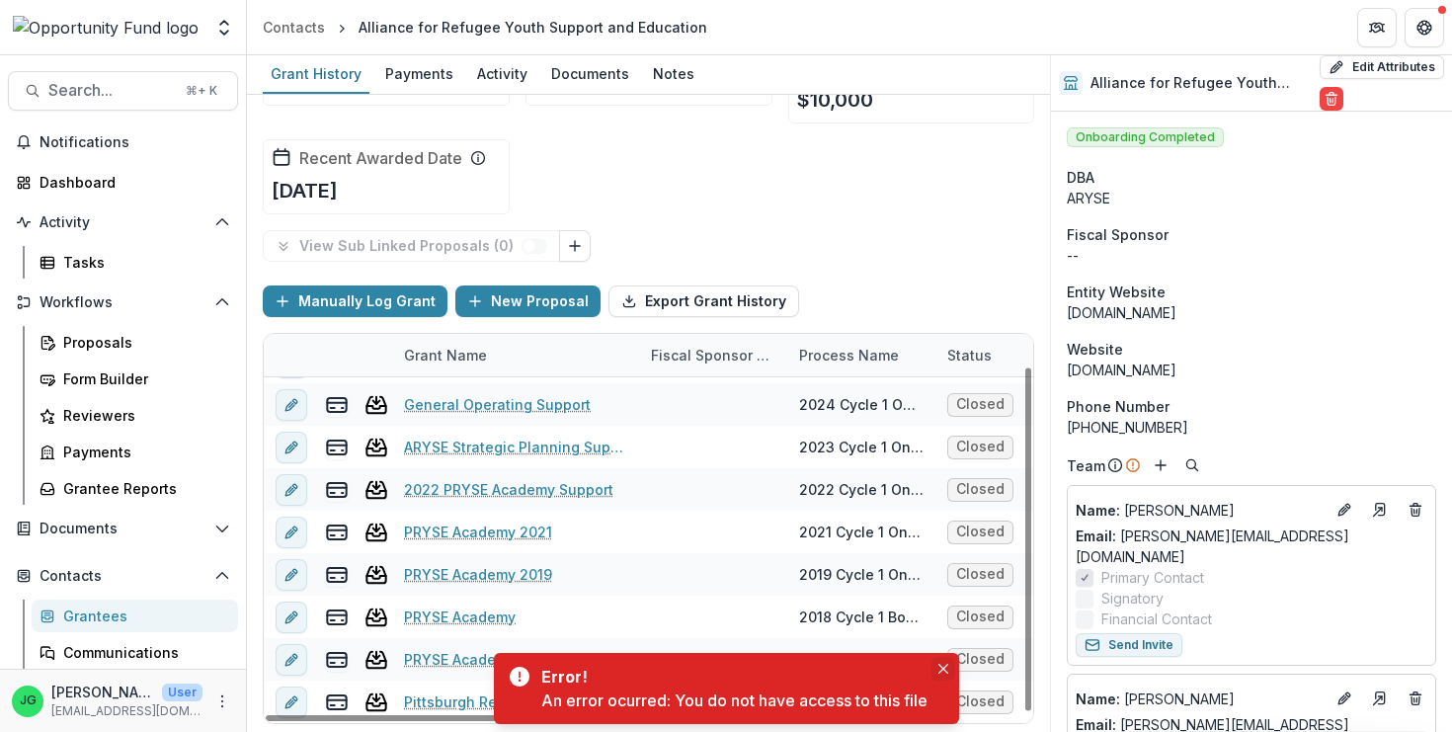
click at [940, 676] on button "Close" at bounding box center [944, 669] width 24 height 24
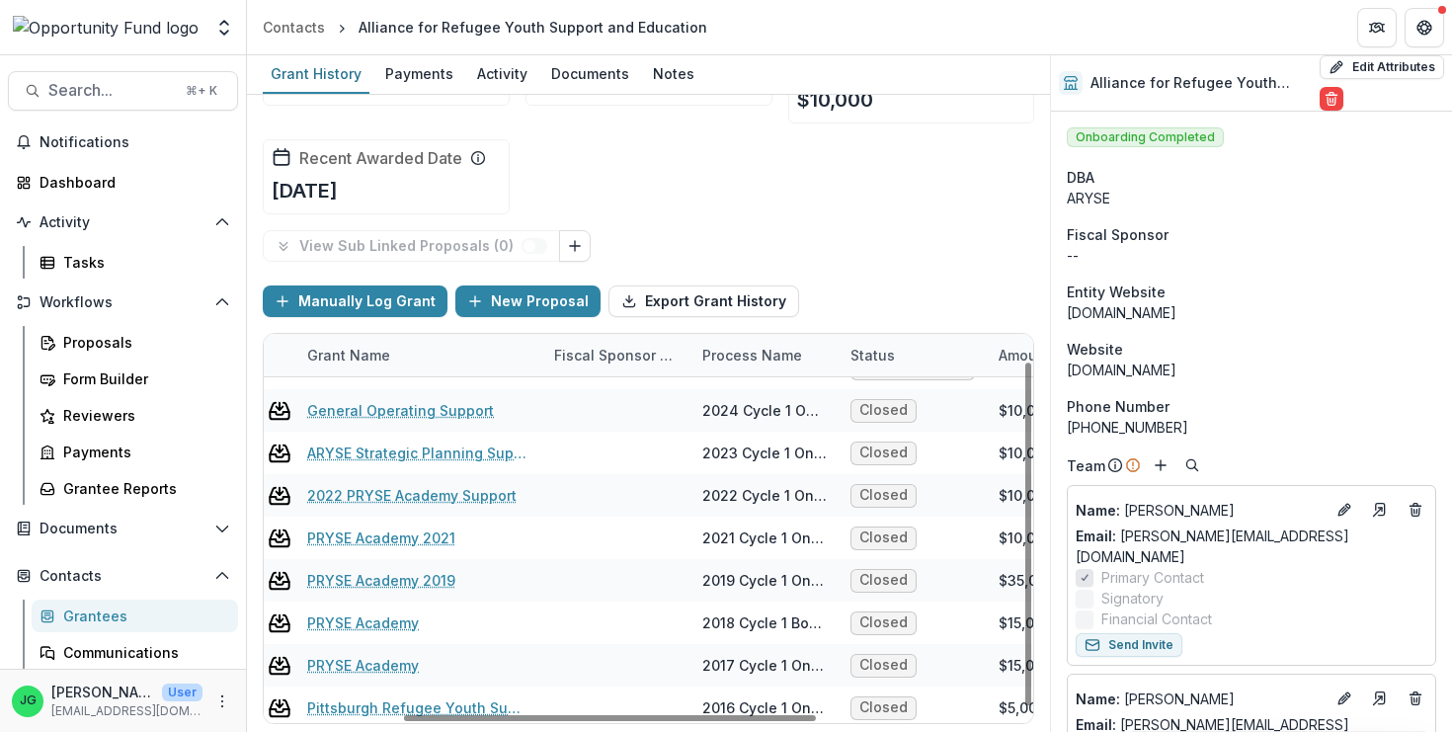
scroll to position [31, 44]
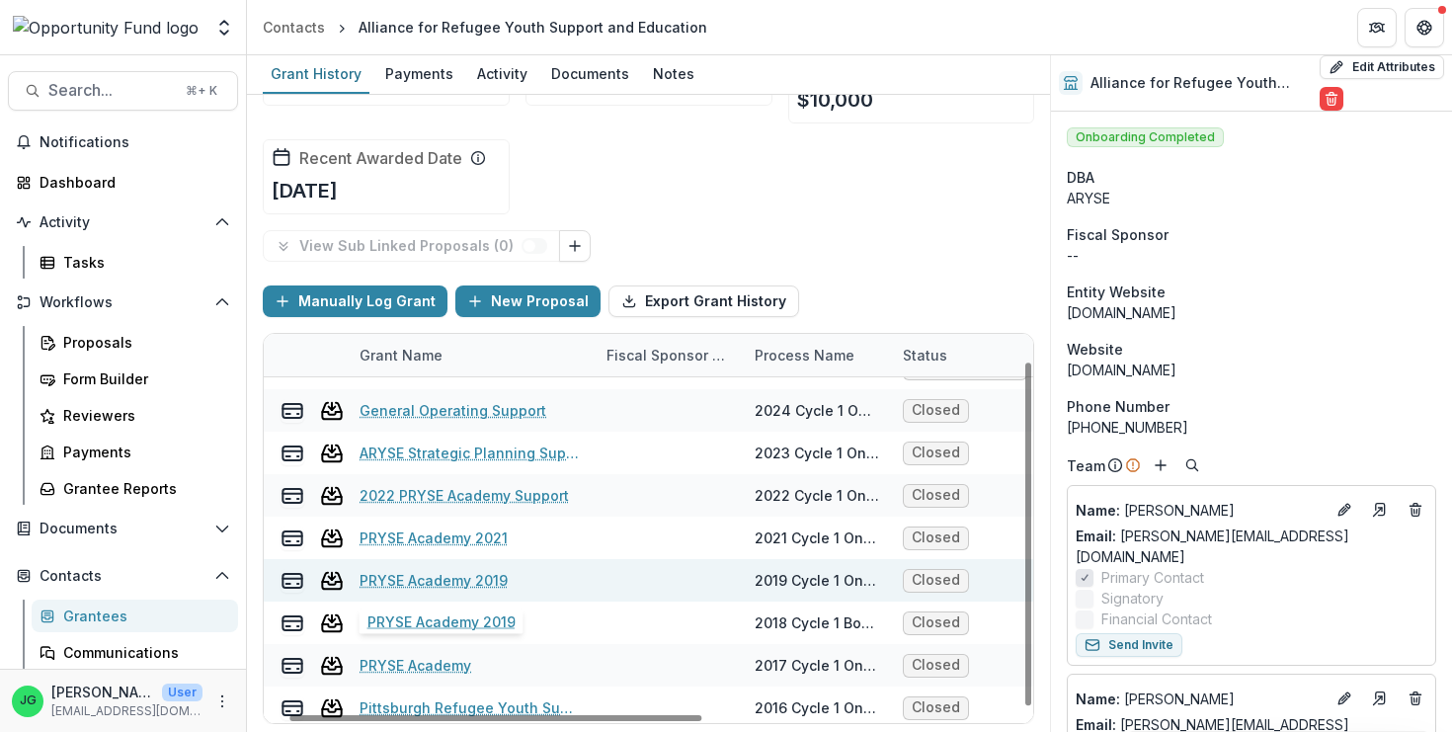
click at [470, 577] on link "PRYSE Academy 2019" at bounding box center [434, 580] width 148 height 21
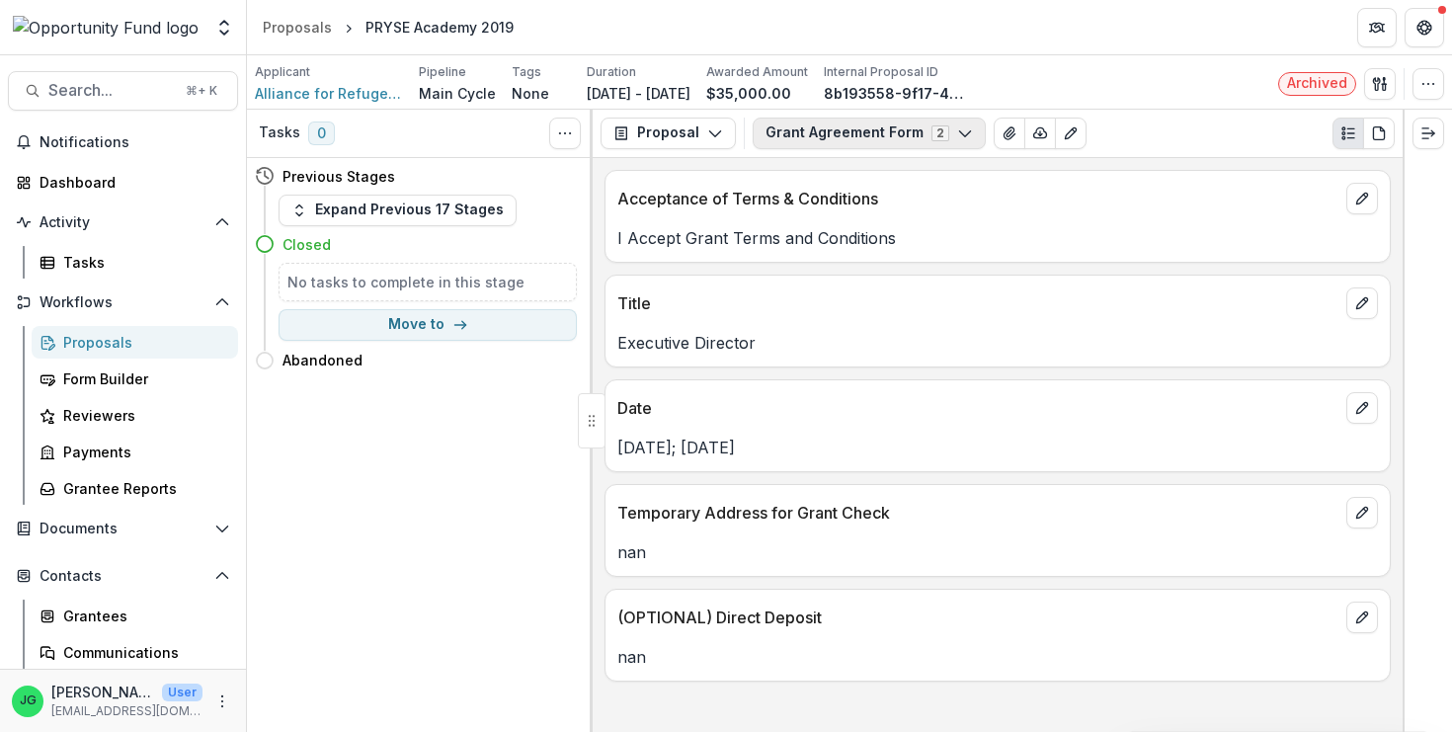
click at [809, 135] on button "Grant Agreement Form 2" at bounding box center [869, 134] width 233 height 32
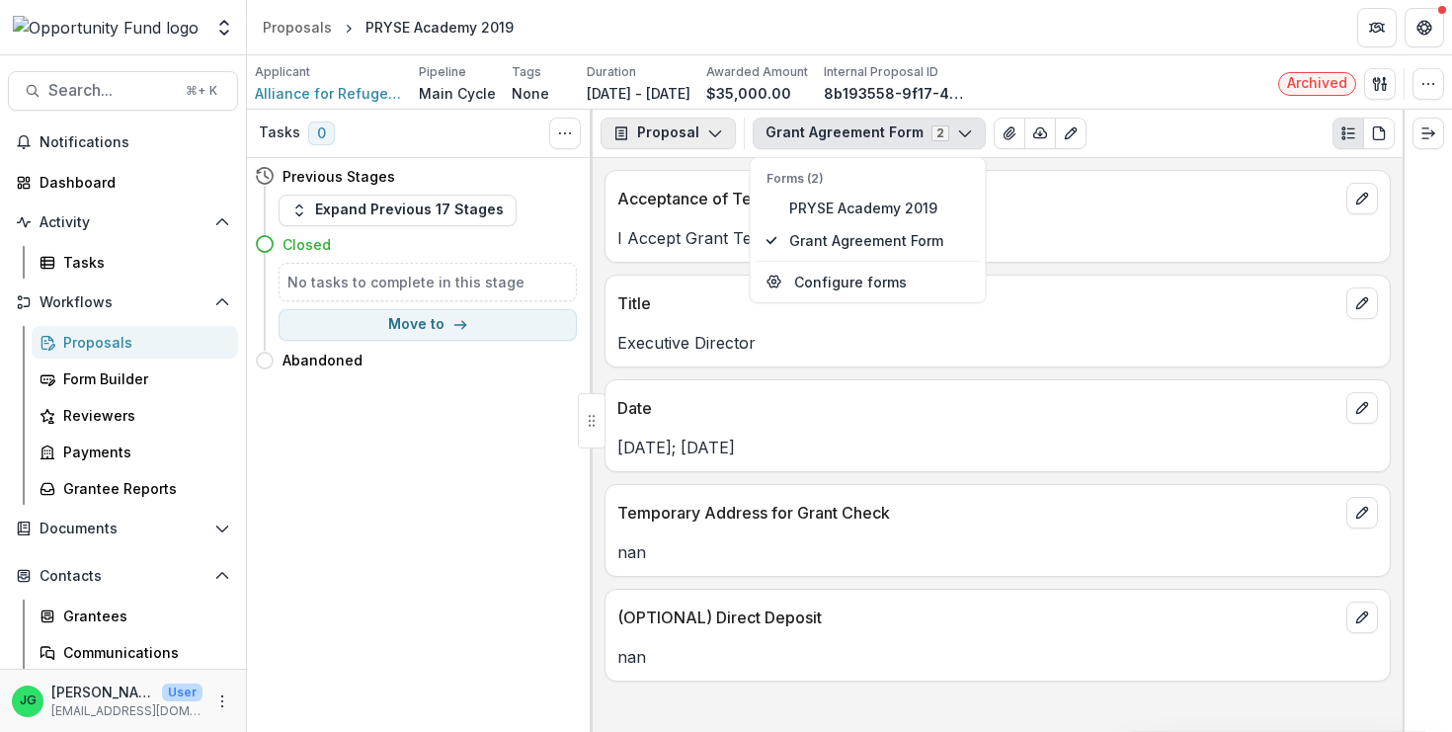
click at [703, 142] on button "Proposal" at bounding box center [668, 134] width 135 height 32
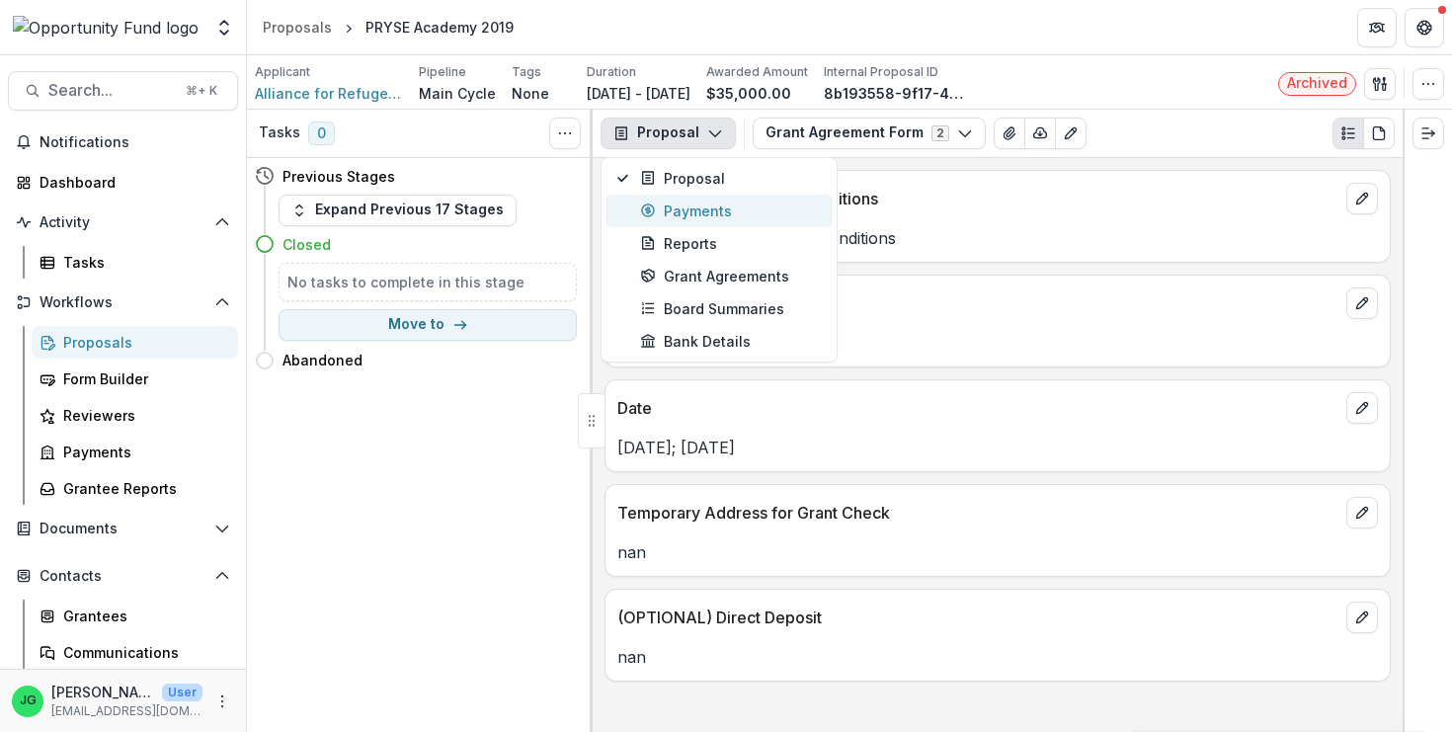
click at [703, 195] on button "Payments" at bounding box center [719, 211] width 227 height 33
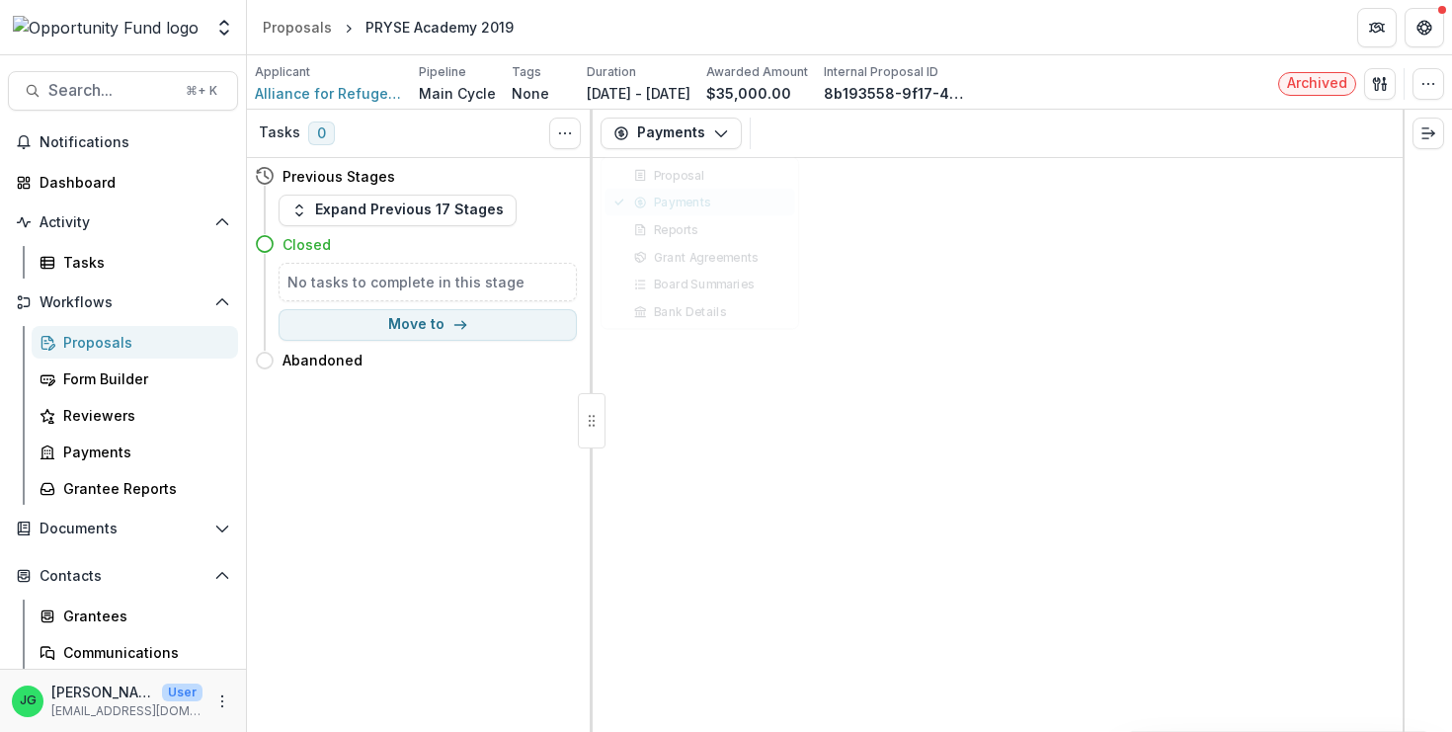
select select "****"
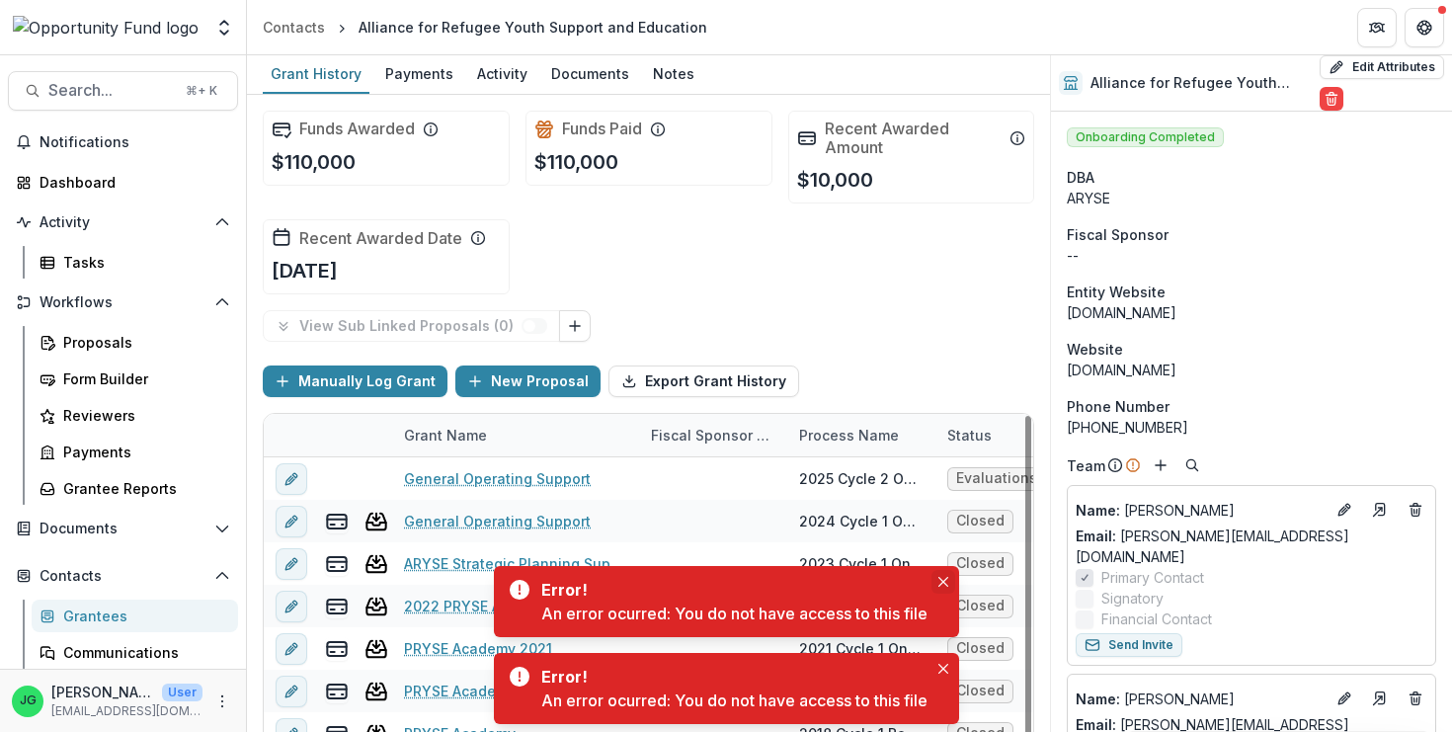
click at [943, 581] on icon "Close" at bounding box center [943, 582] width 10 height 10
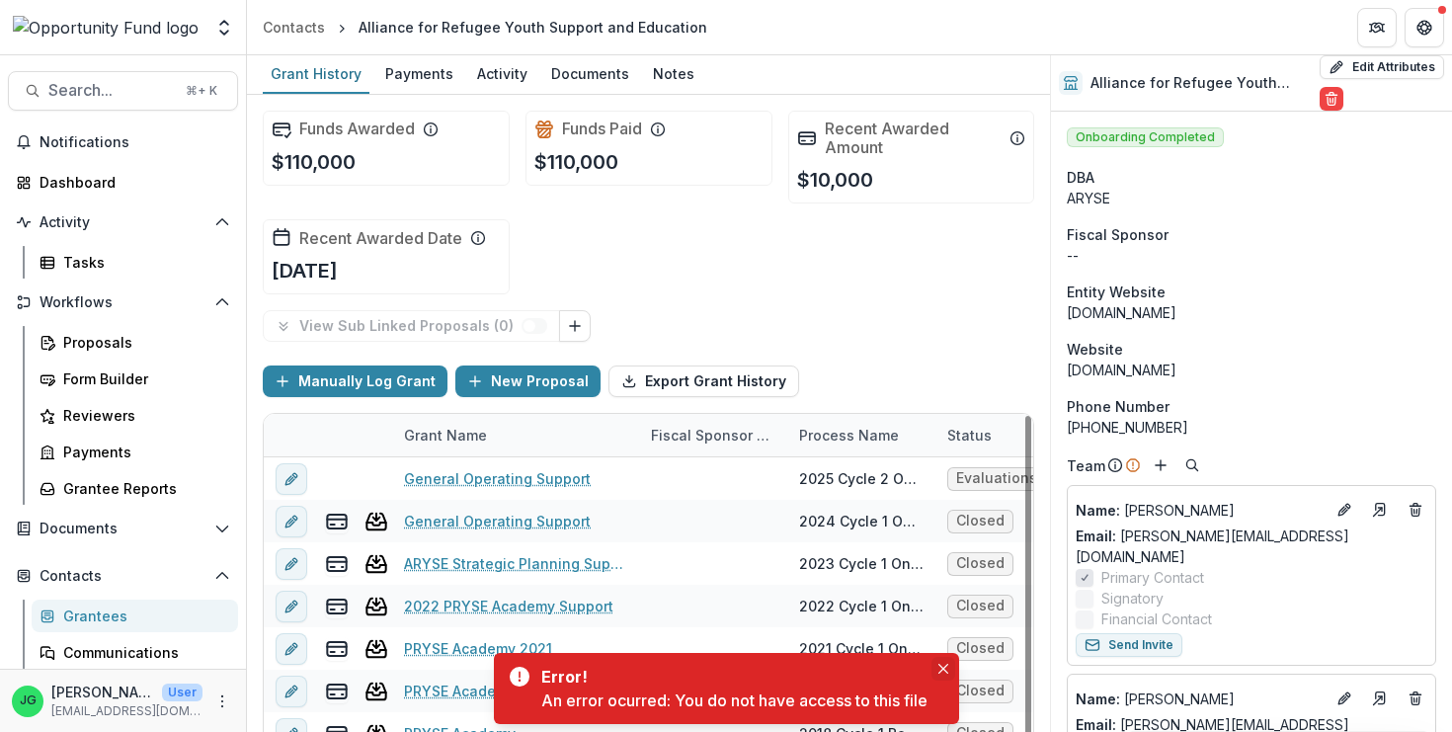
click at [944, 666] on icon "Close" at bounding box center [943, 669] width 10 height 10
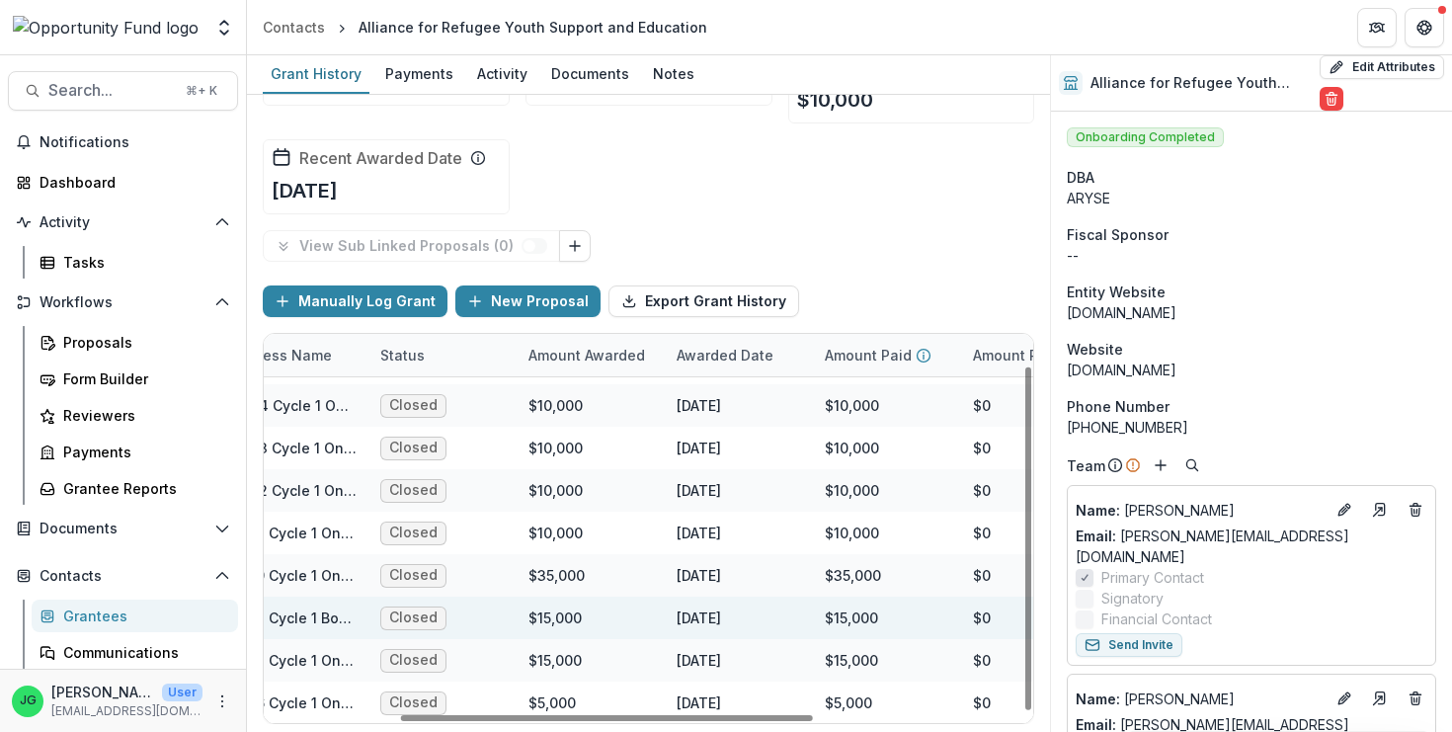
scroll to position [36, 0]
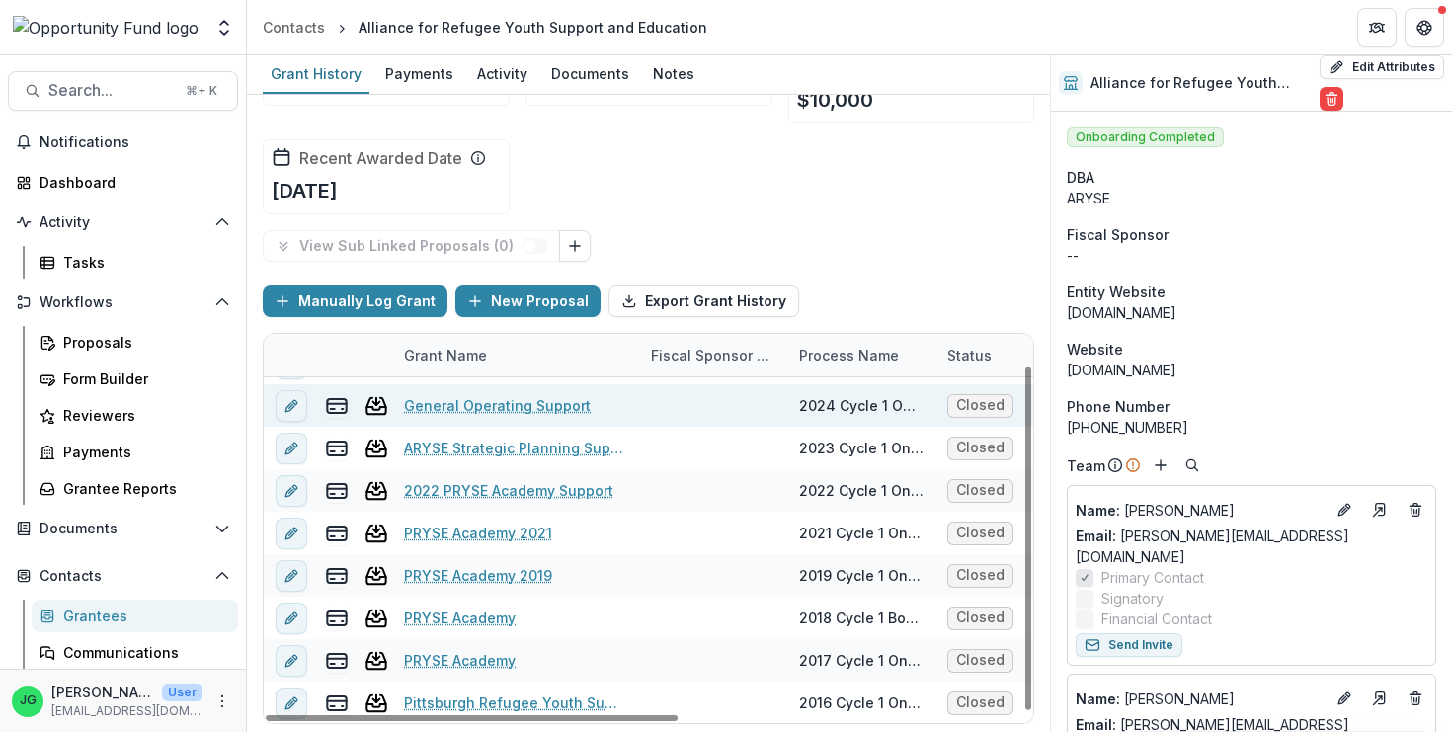
click at [443, 399] on link "General Operating Support" at bounding box center [497, 405] width 187 height 21
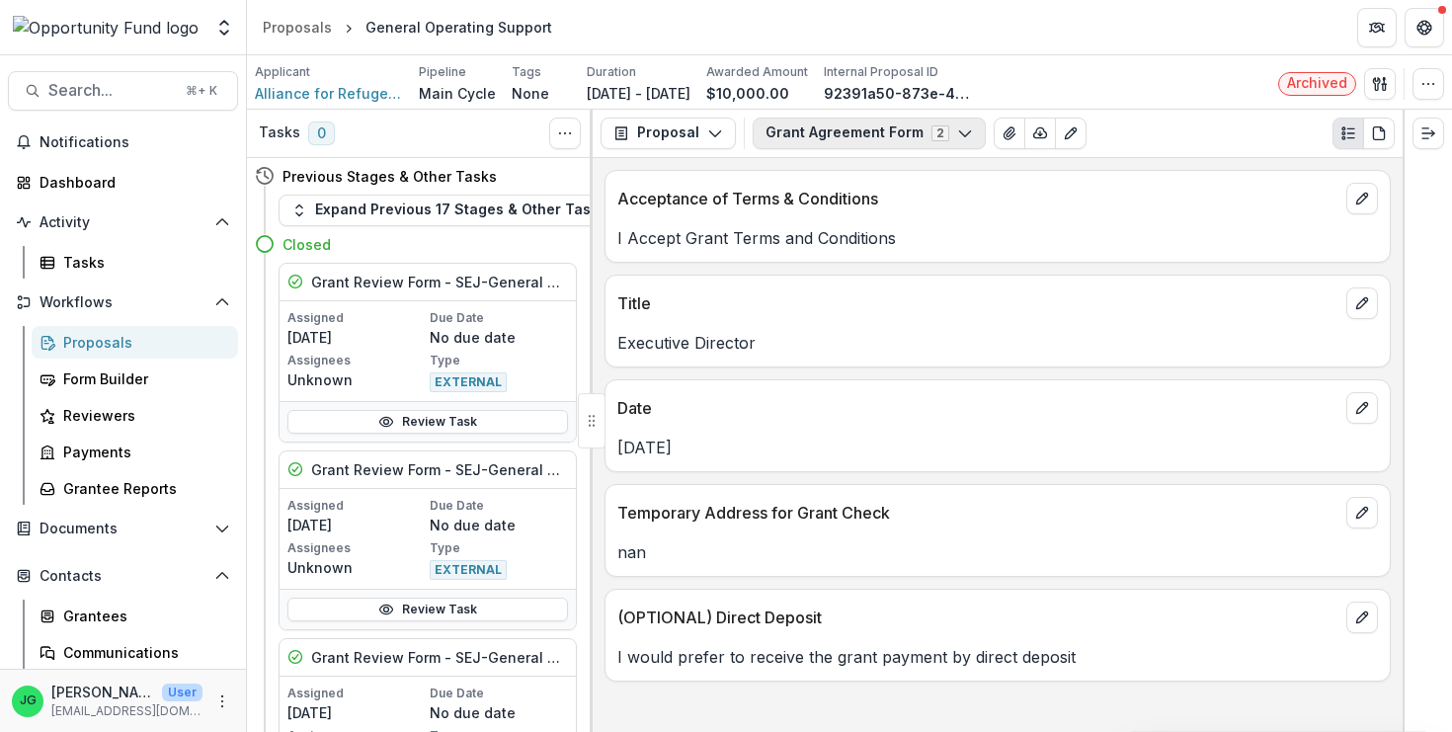
click at [874, 134] on button "Grant Agreement Form 2" at bounding box center [869, 134] width 233 height 32
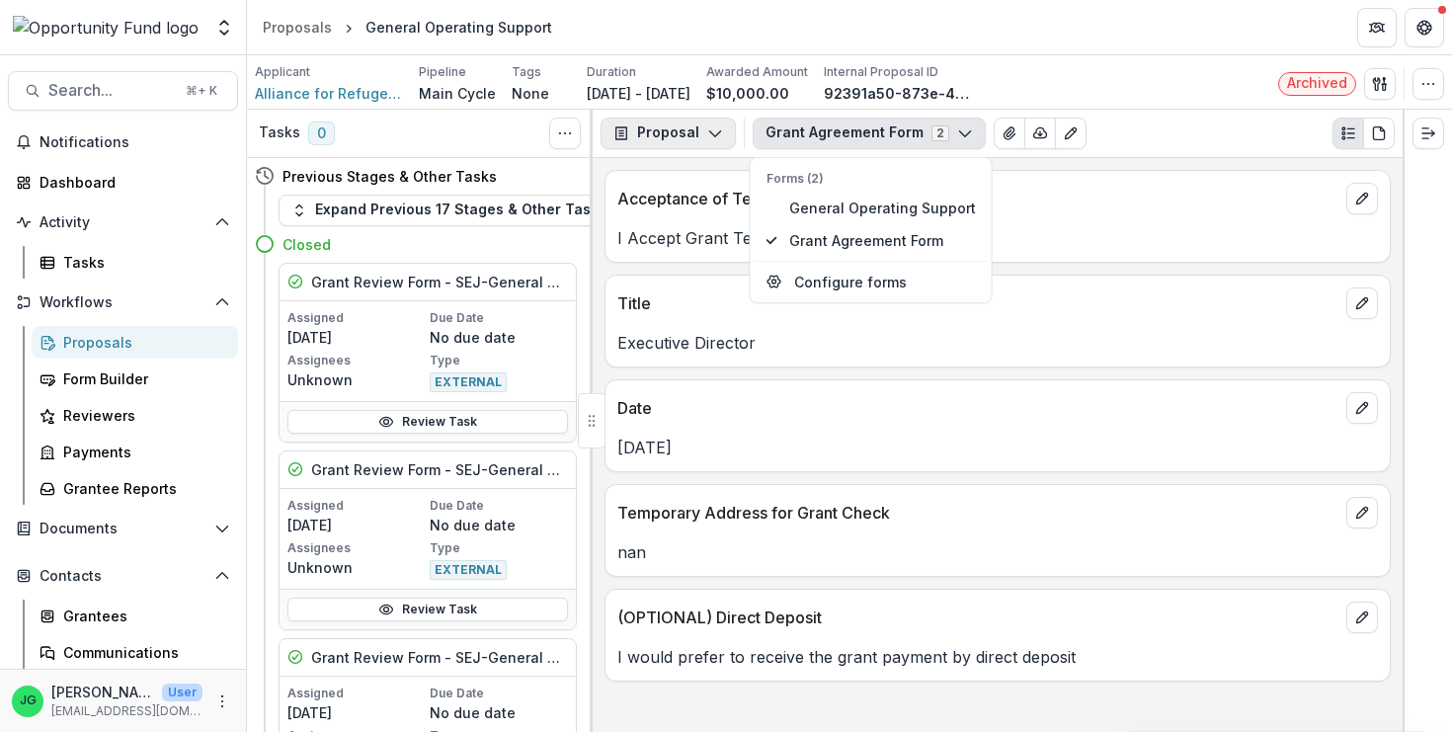
click at [703, 131] on button "Proposal" at bounding box center [668, 134] width 135 height 32
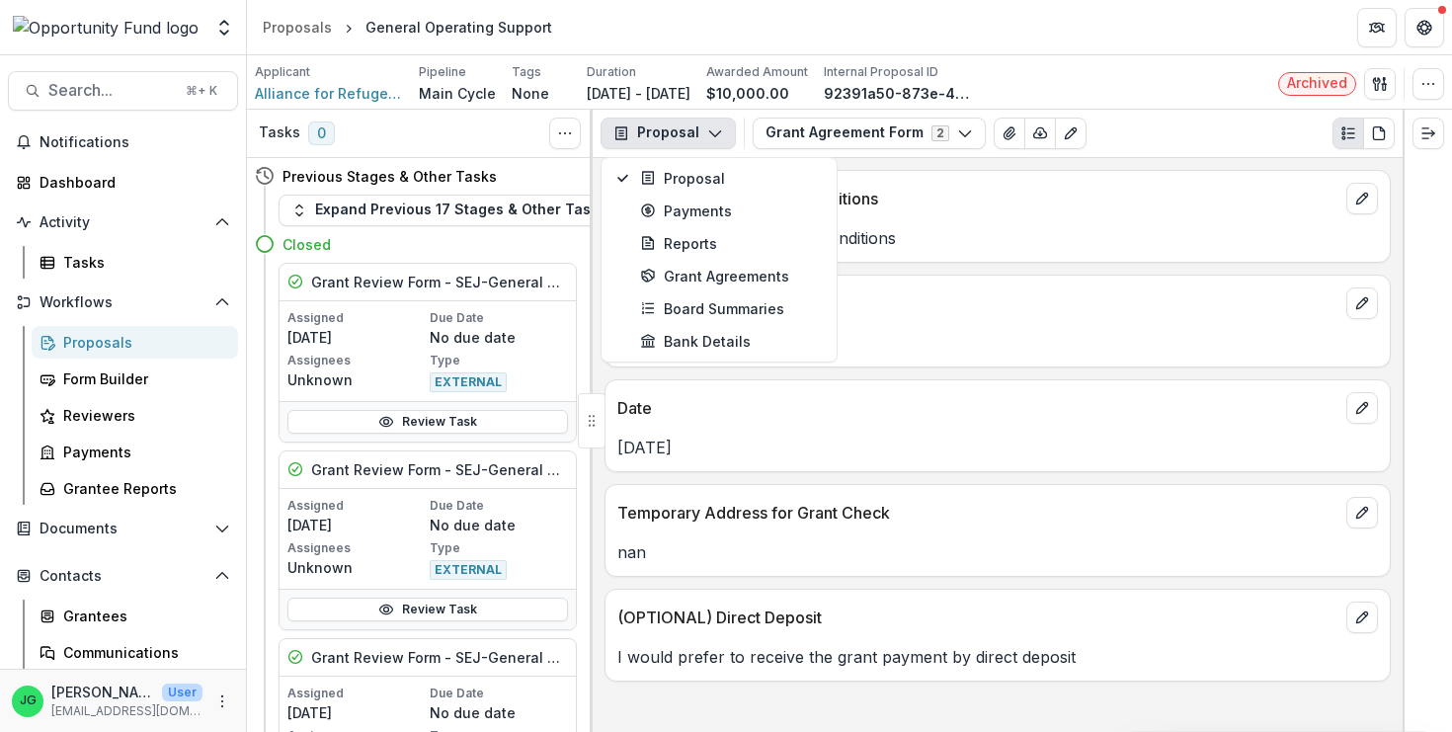
click at [1013, 213] on div "Acceptance of Terms & Conditions" at bounding box center [998, 192] width 784 height 43
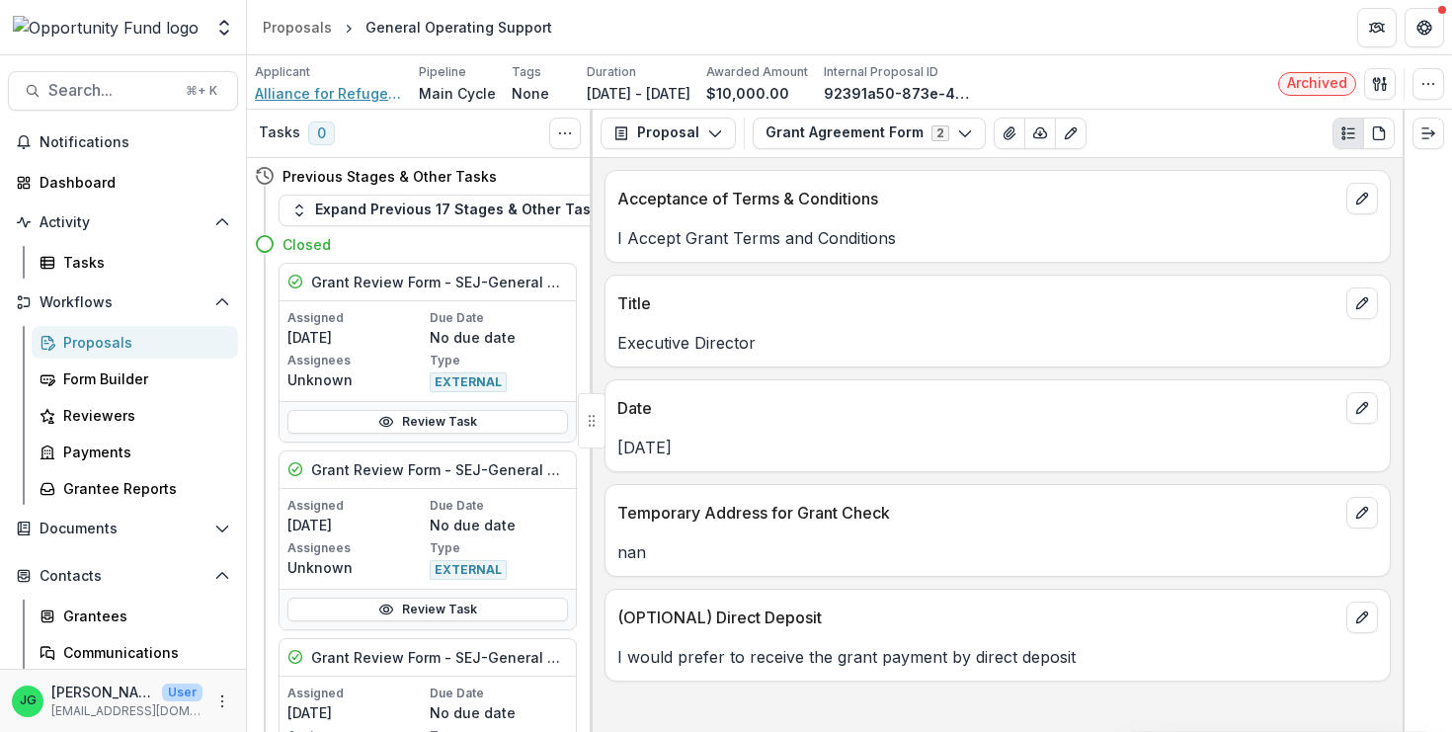
click at [333, 94] on span "Alliance for Refugee Youth Support and Education" at bounding box center [329, 93] width 148 height 21
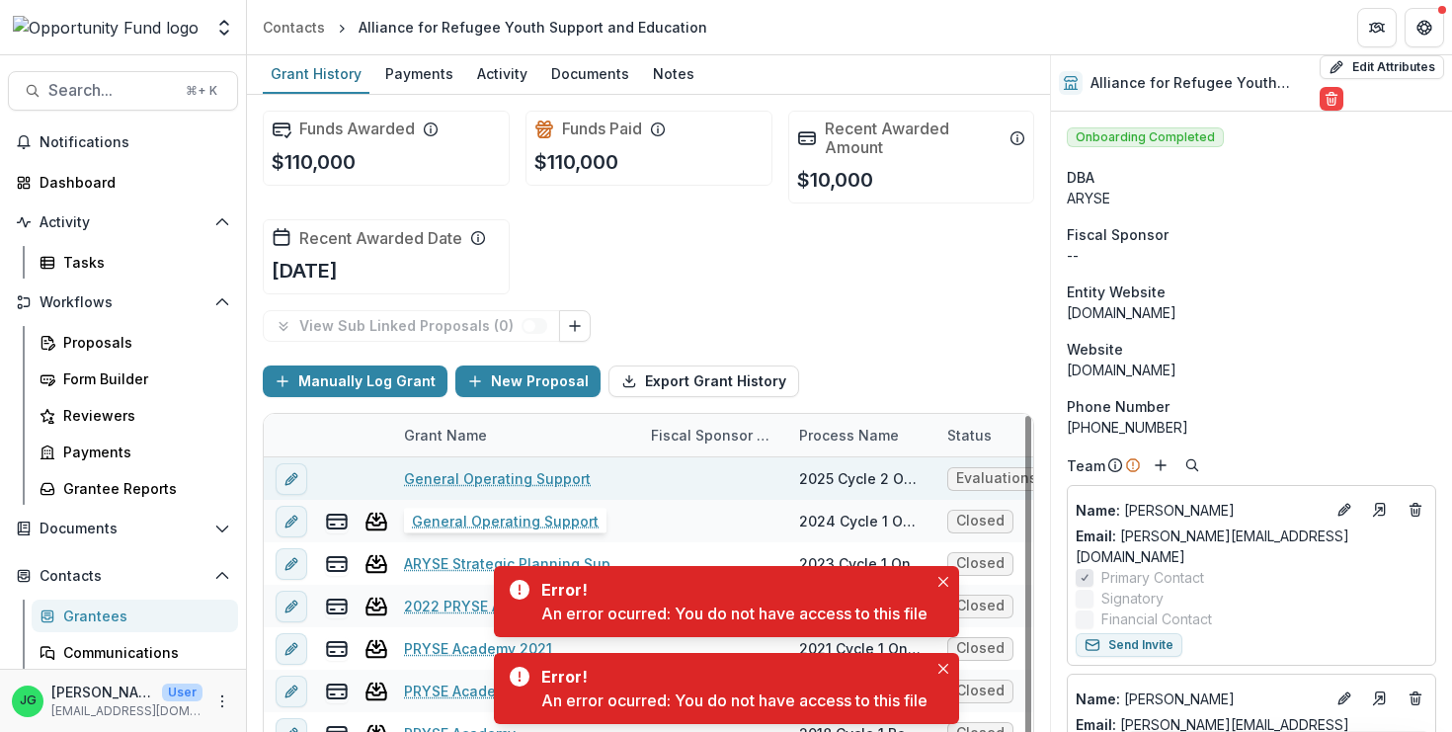
click at [486, 477] on link "General Operating Support" at bounding box center [497, 478] width 187 height 21
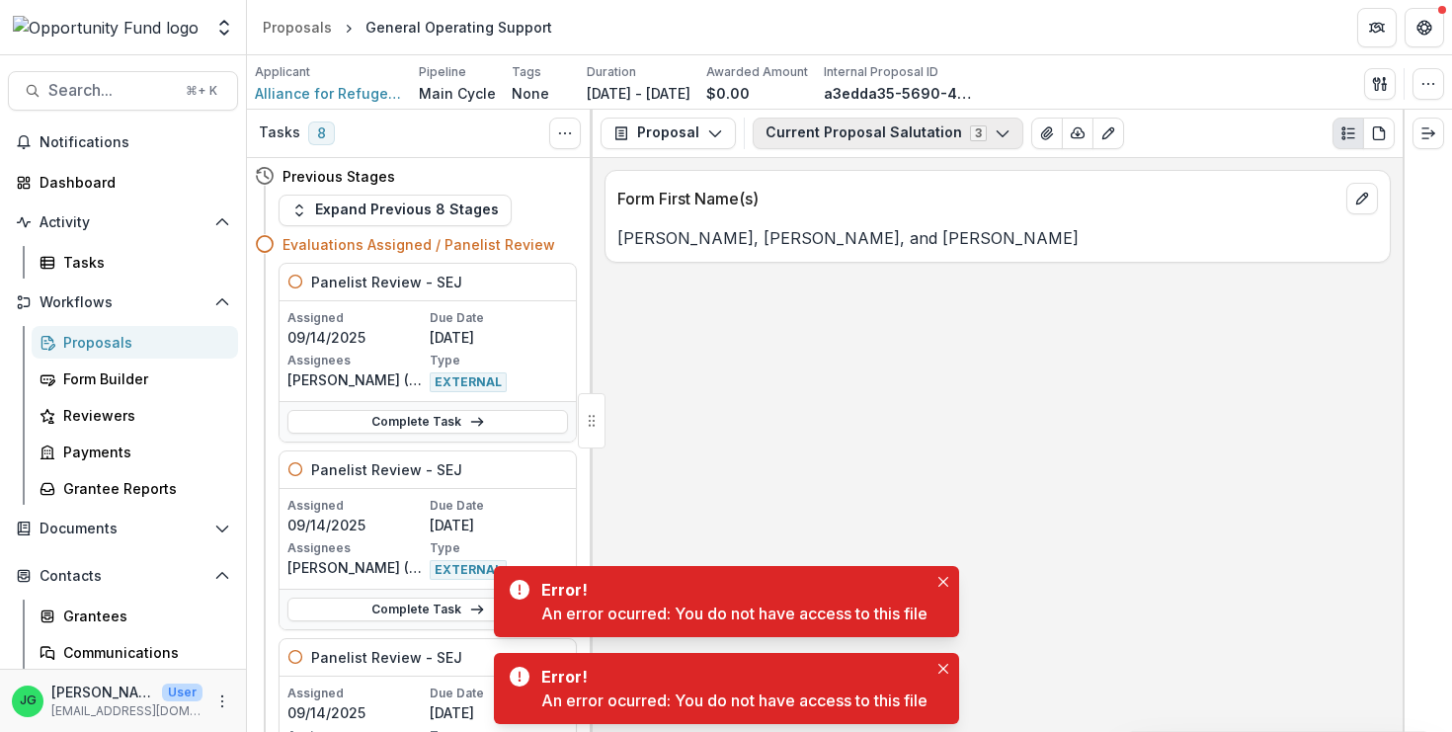
click at [850, 123] on button "Current Proposal Salutation 3" at bounding box center [888, 134] width 271 height 32
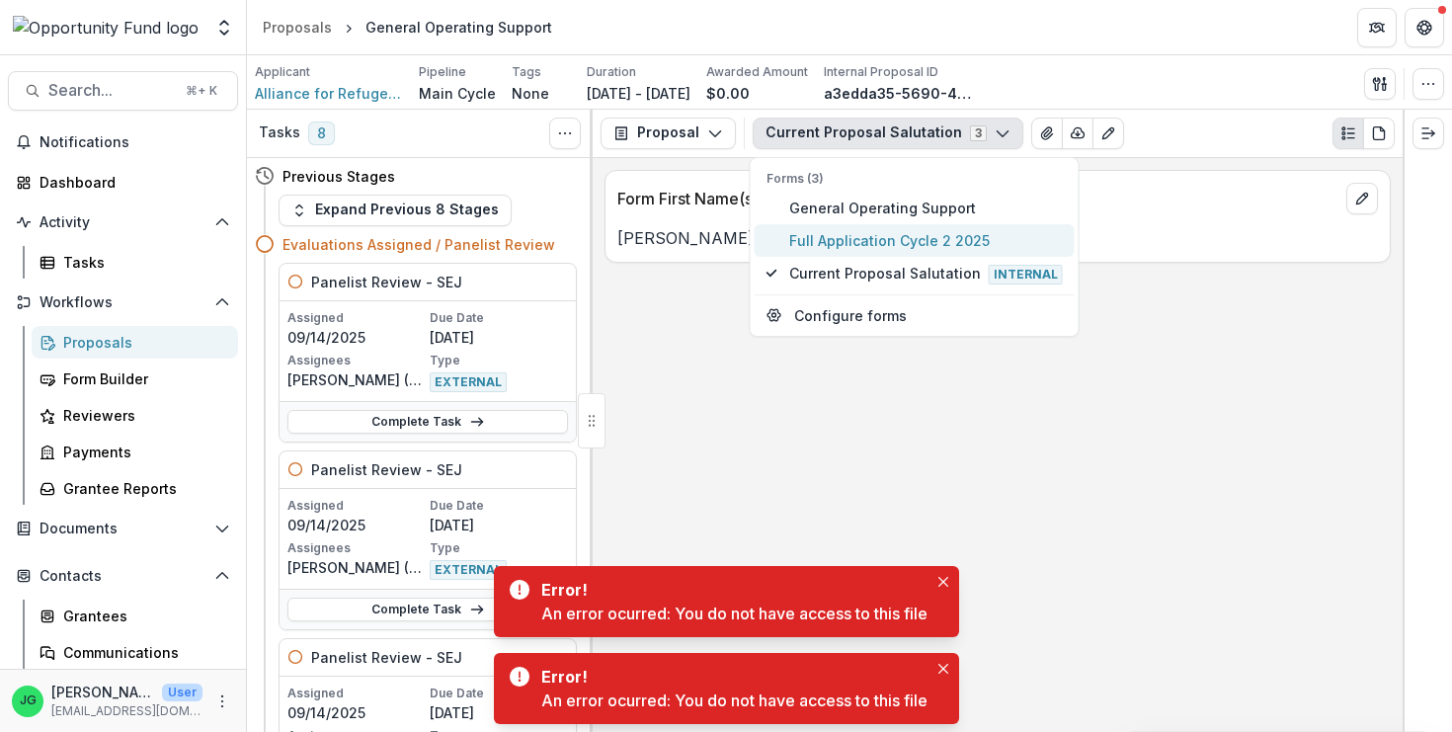
click at [844, 237] on span "Full Application Cycle 2 2025" at bounding box center [926, 240] width 274 height 21
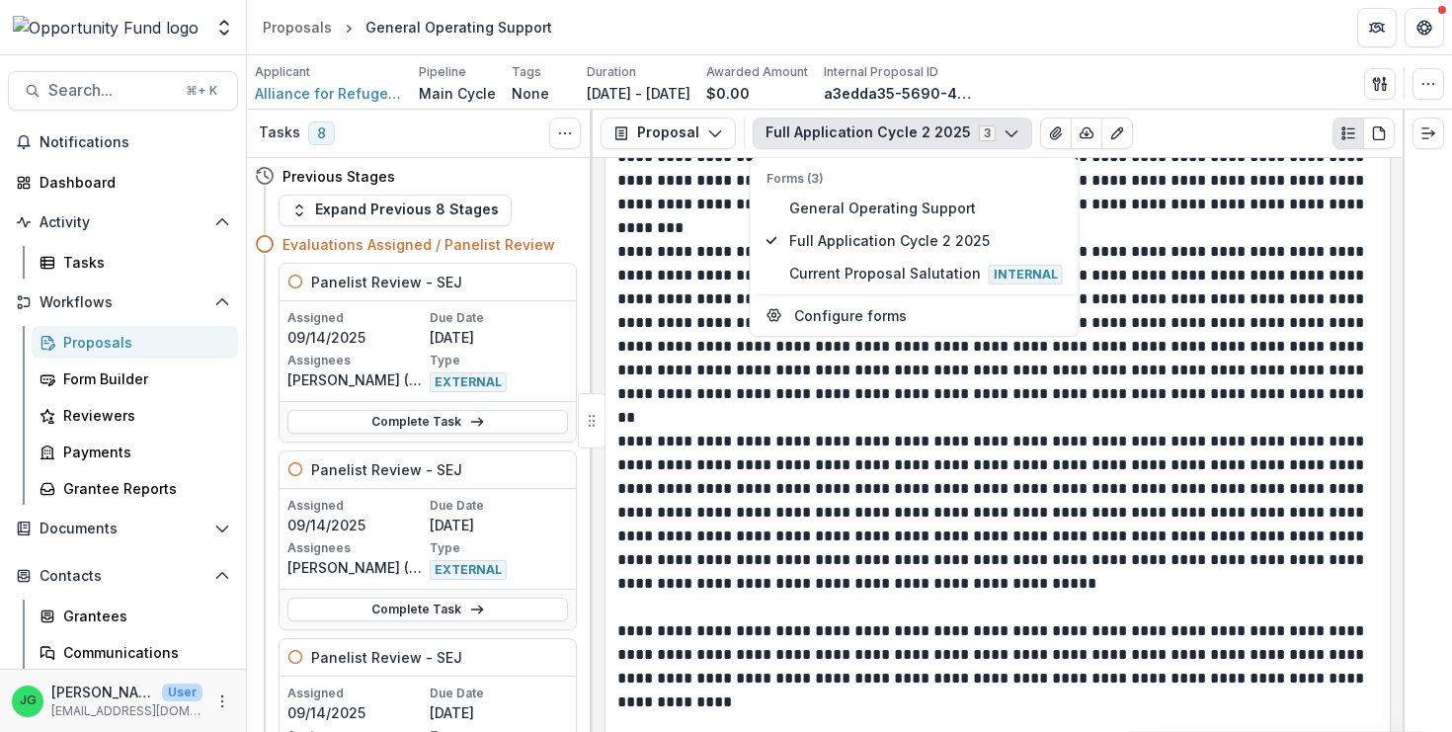
scroll to position [15467, 0]
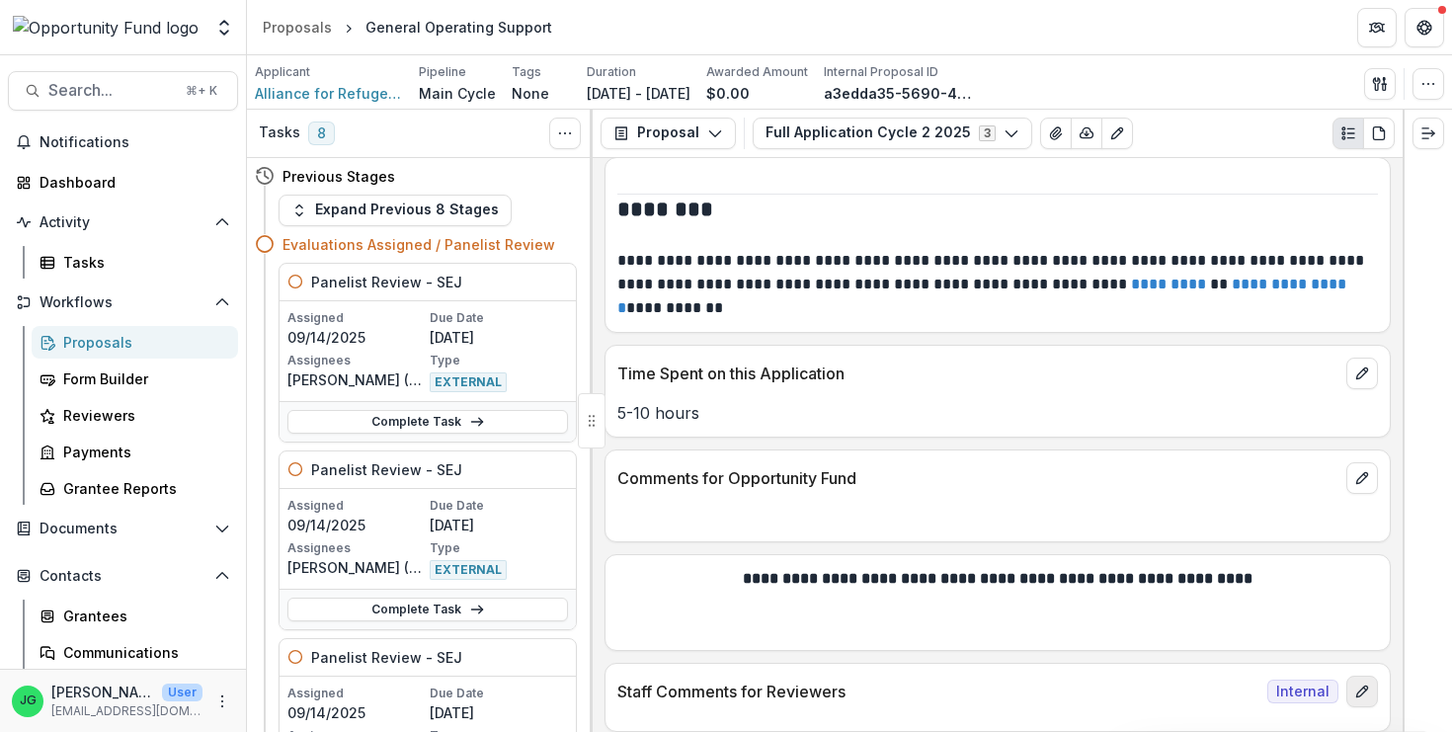
click at [1364, 688] on line "edit" at bounding box center [1364, 689] width 3 height 3
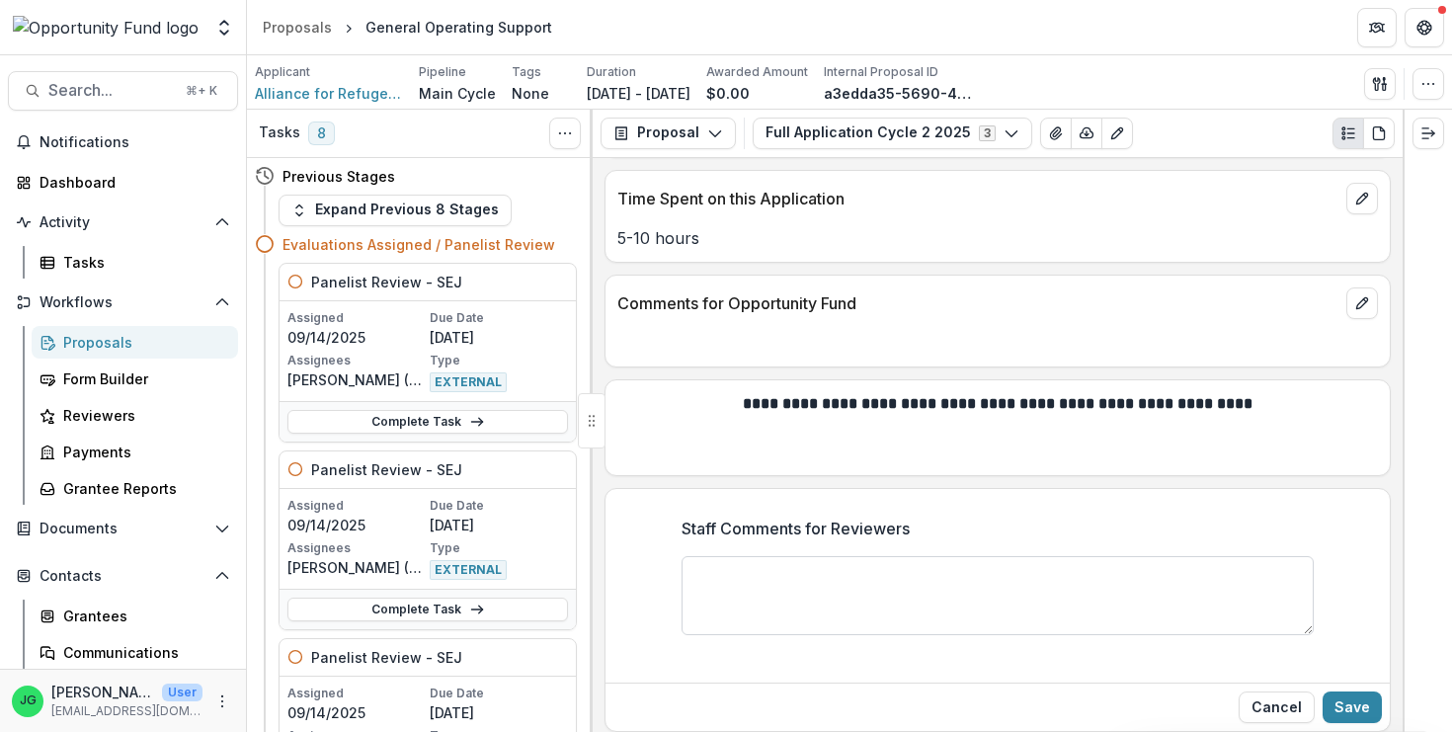
click at [771, 585] on textarea "Staff Comments for Reviewers" at bounding box center [998, 595] width 632 height 79
paste textarea "**********"
type textarea "**********"
click at [1357, 683] on div "Cancel Save" at bounding box center [998, 707] width 784 height 48
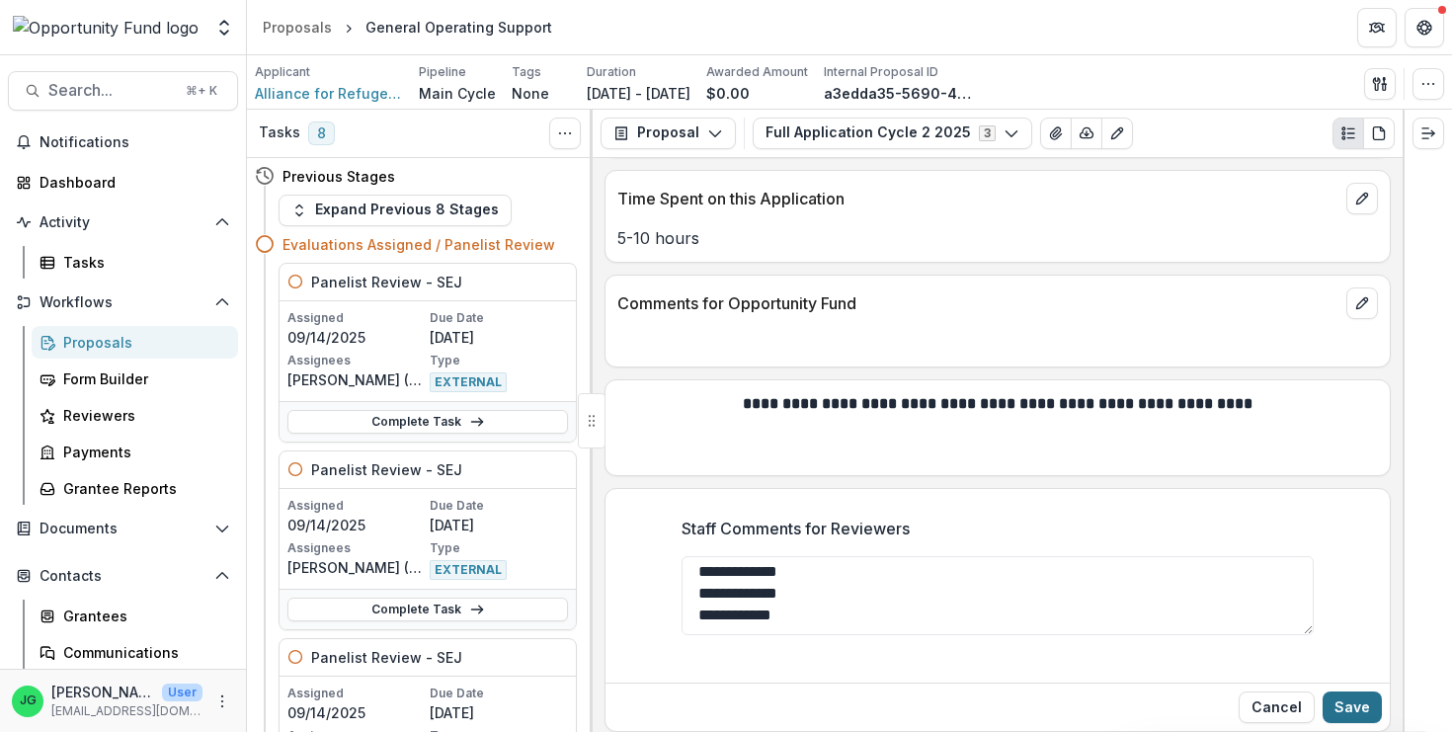
click at [1356, 695] on button "Save" at bounding box center [1352, 708] width 59 height 32
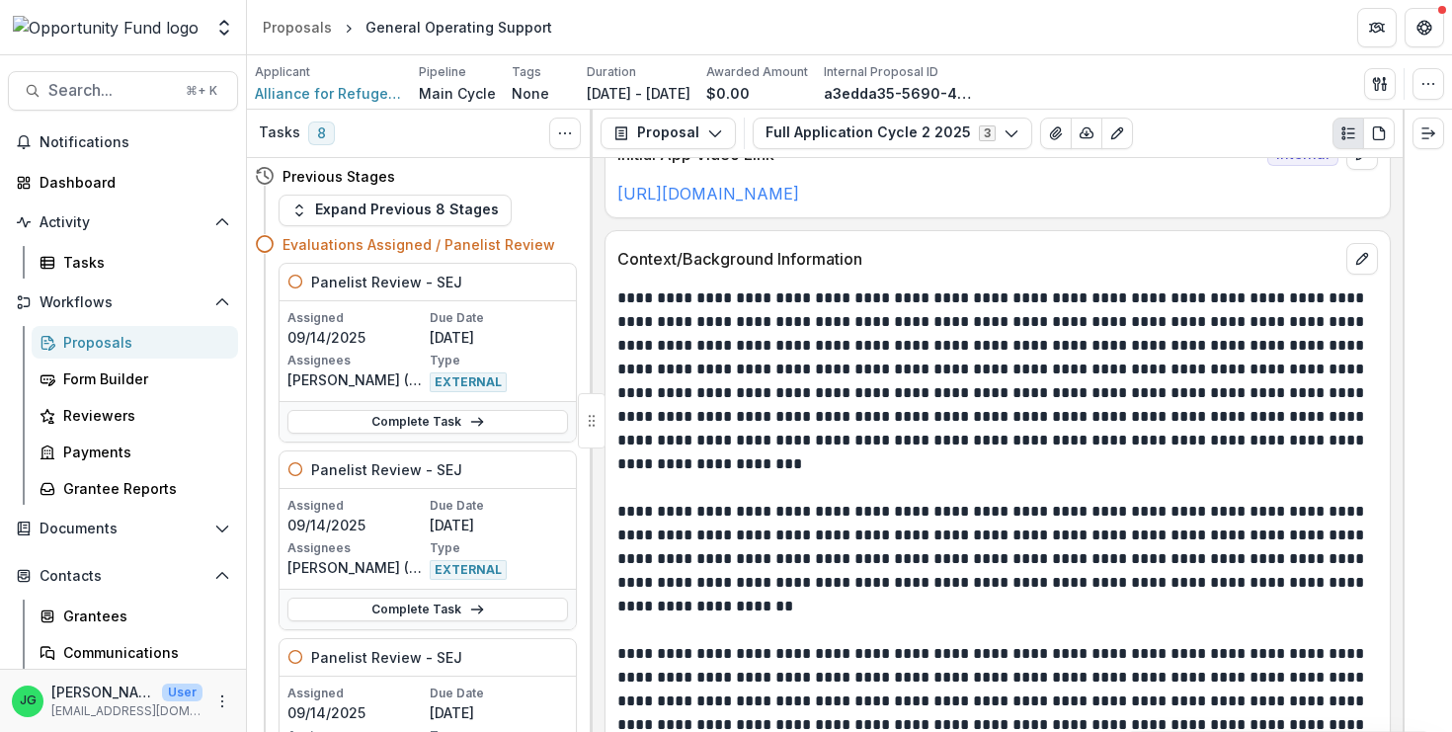
scroll to position [1745, 0]
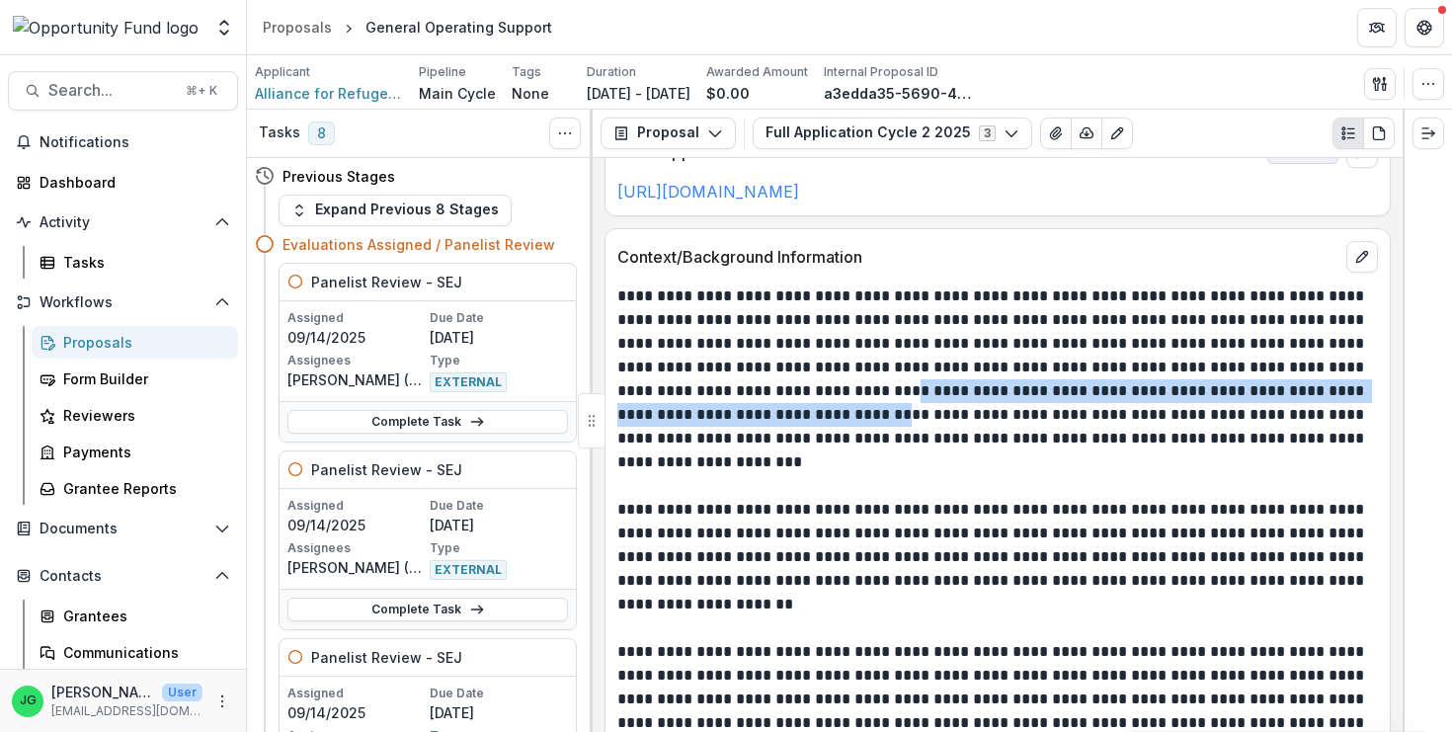
drag, startPoint x: 932, startPoint y: 399, endPoint x: 930, endPoint y: 424, distance: 24.8
click at [930, 423] on p "**********" at bounding box center [997, 380] width 761 height 190
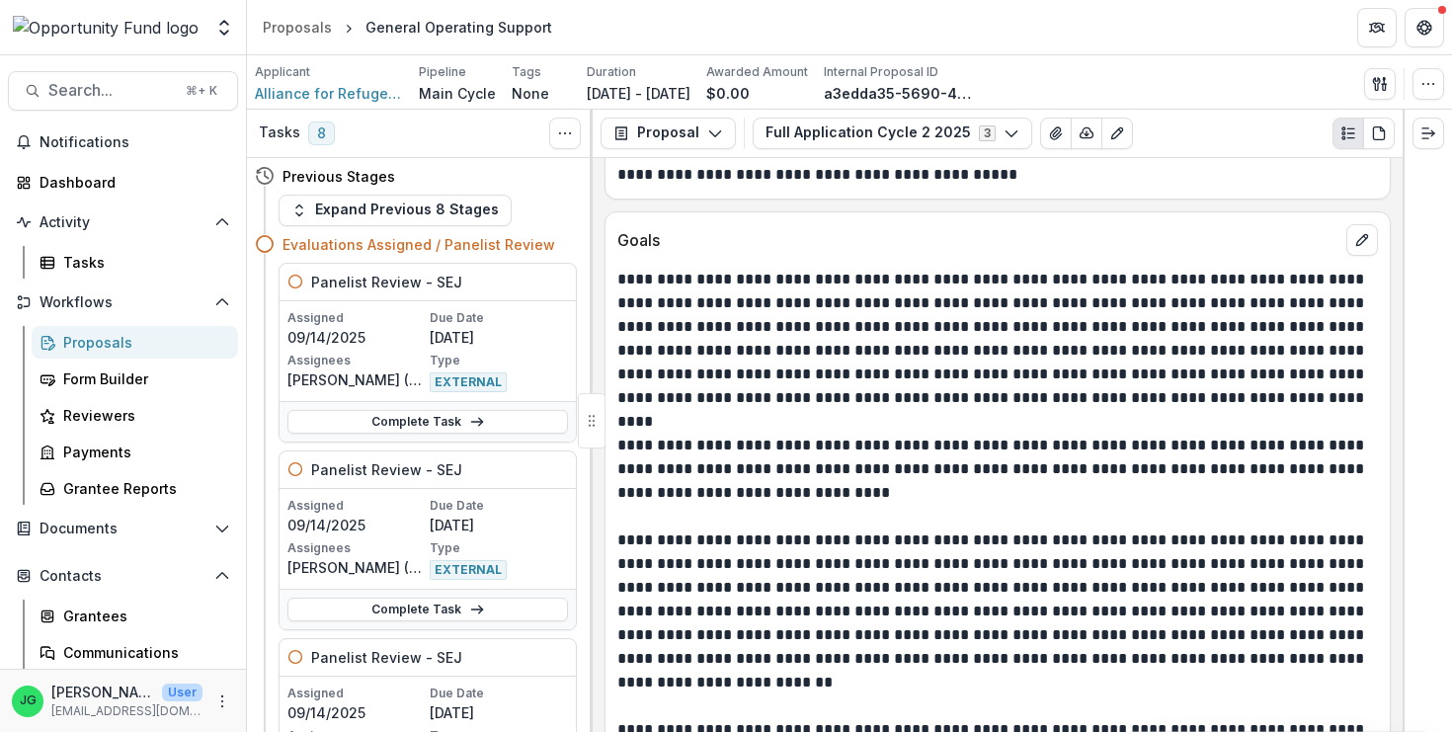
scroll to position [4452, 0]
